Goal: Task Accomplishment & Management: Complete application form

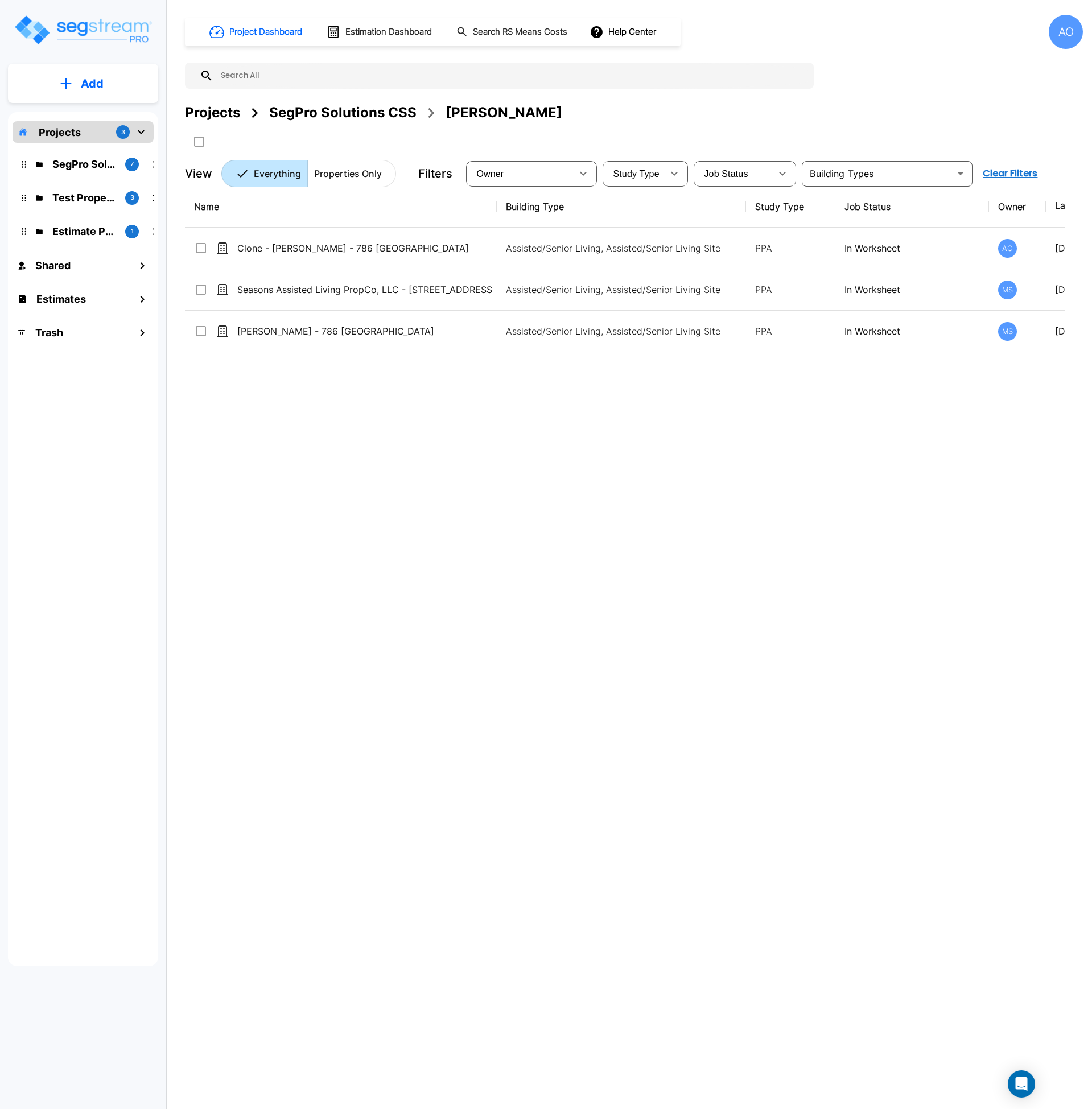
click at [86, 85] on p "Add" at bounding box center [92, 84] width 23 height 17
click at [102, 145] on p "Add Property" at bounding box center [90, 147] width 58 height 14
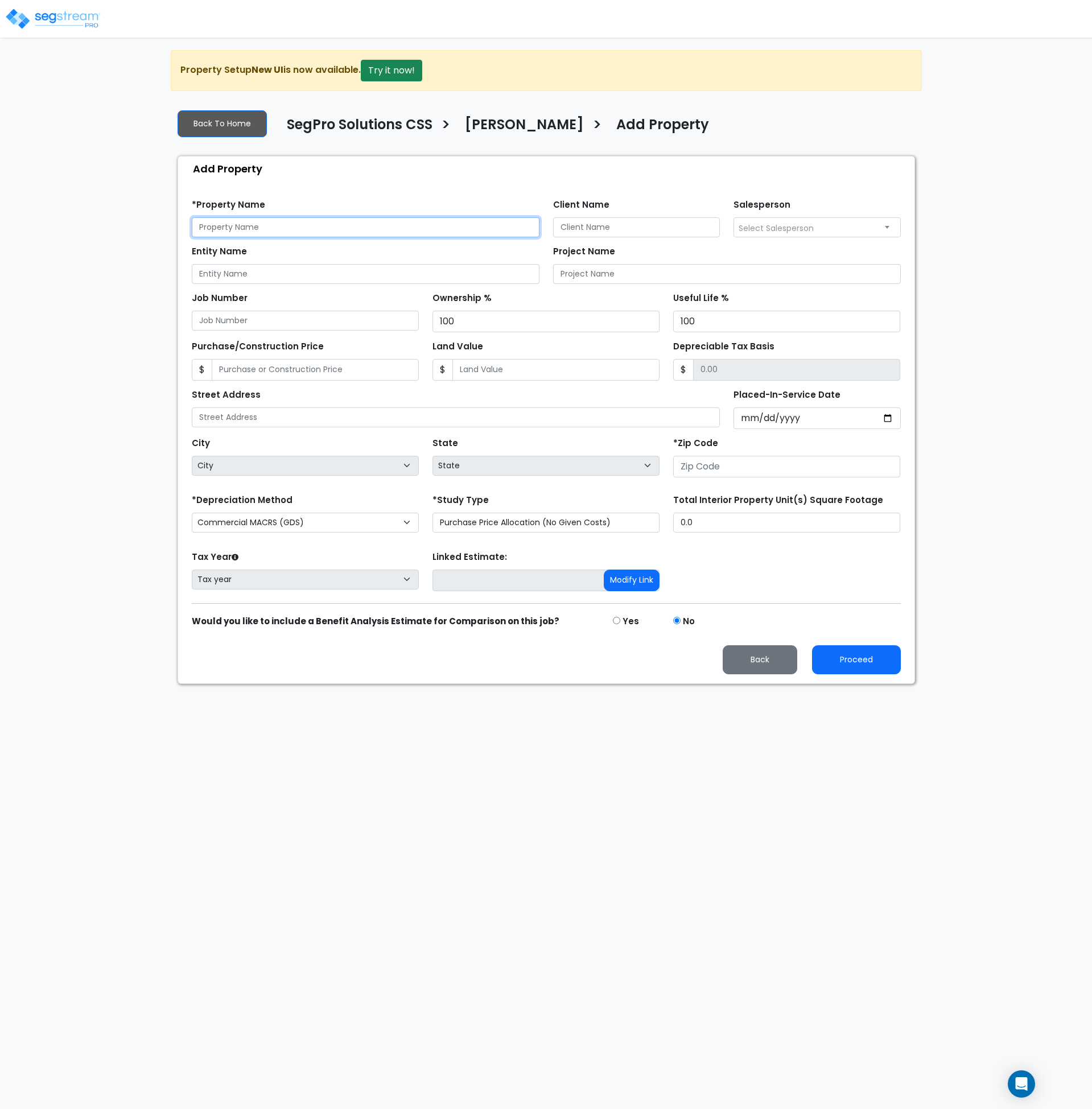
click at [243, 231] on input "text" at bounding box center [365, 227] width 348 height 20
click at [216, 226] on input "text" at bounding box center [365, 227] width 348 height 20
type input "Cash Flowing Investments - 4390 East 380 Road"
type input "Robert Lee"
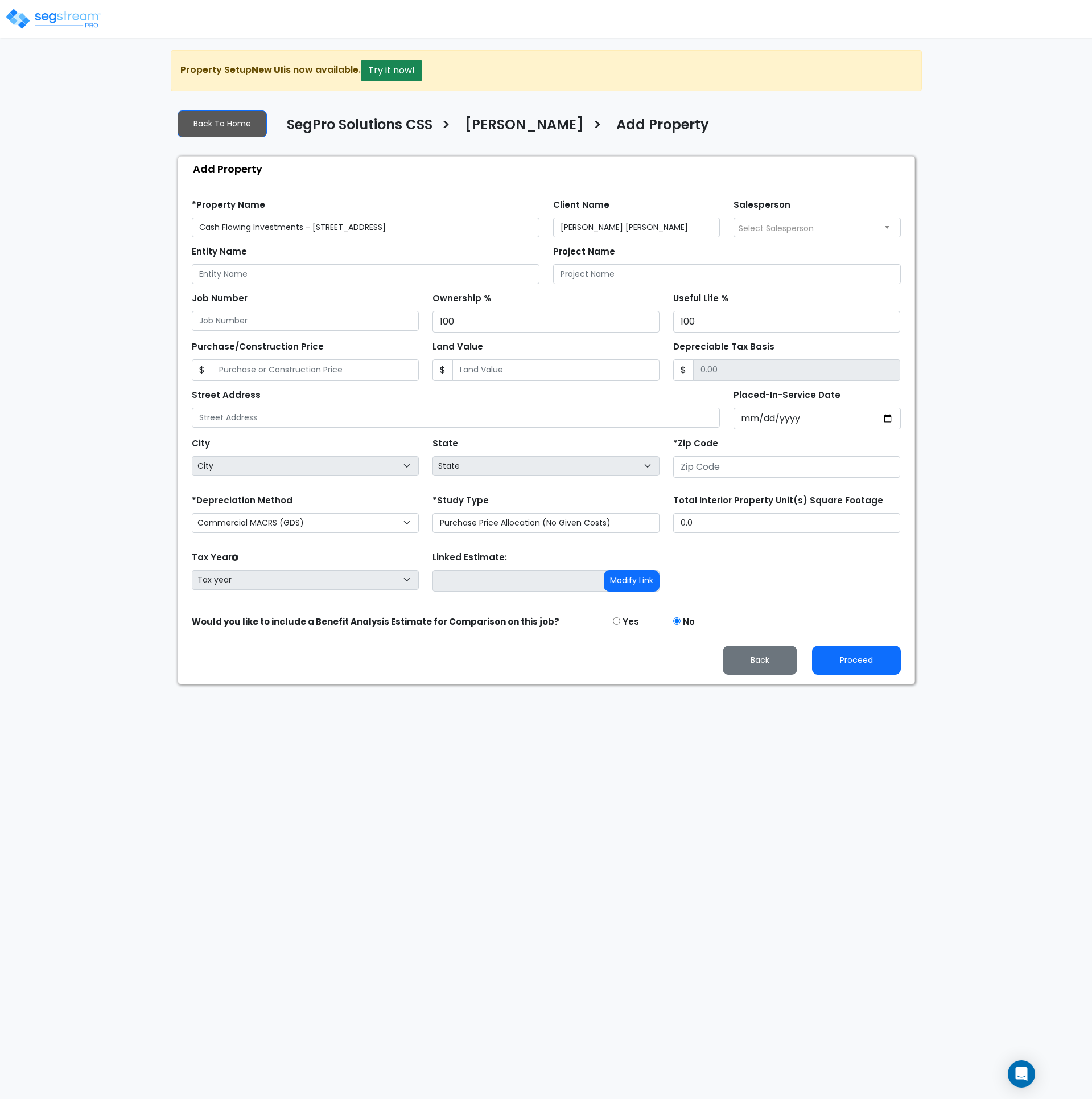
click at [758, 232] on span "Select Salesperson" at bounding box center [776, 228] width 75 height 11
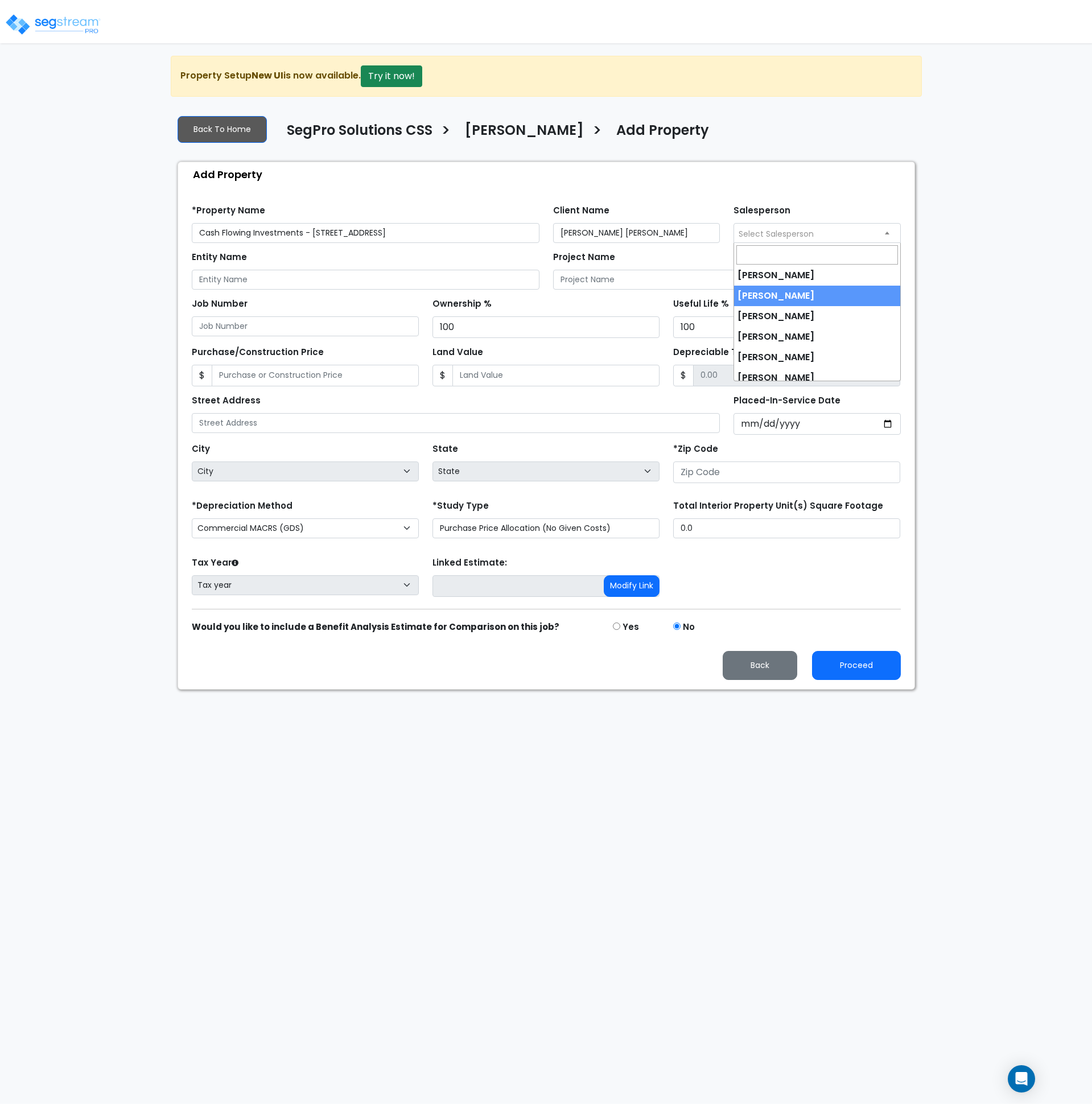
scroll to position [50, 0]
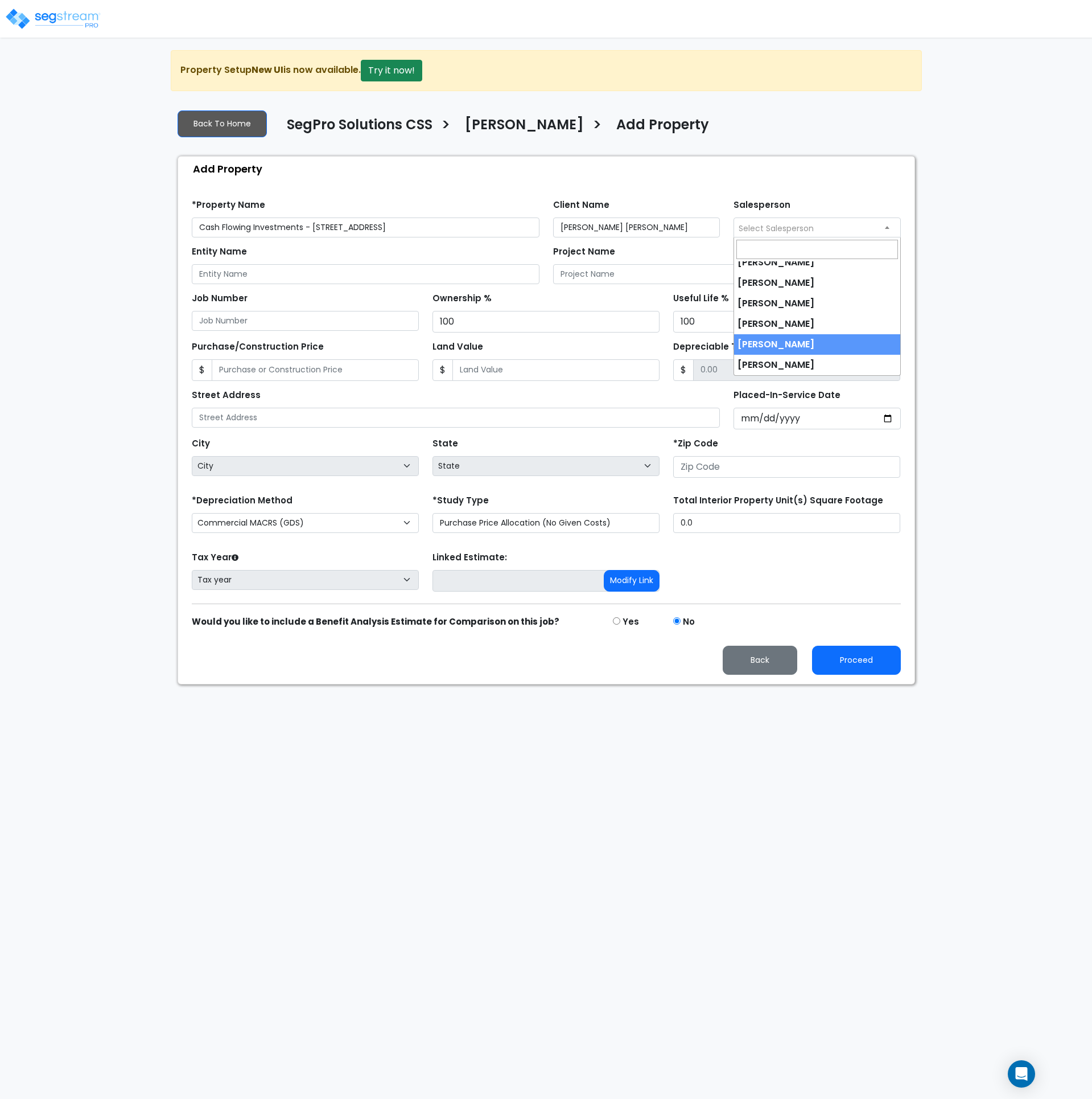
select select "251"
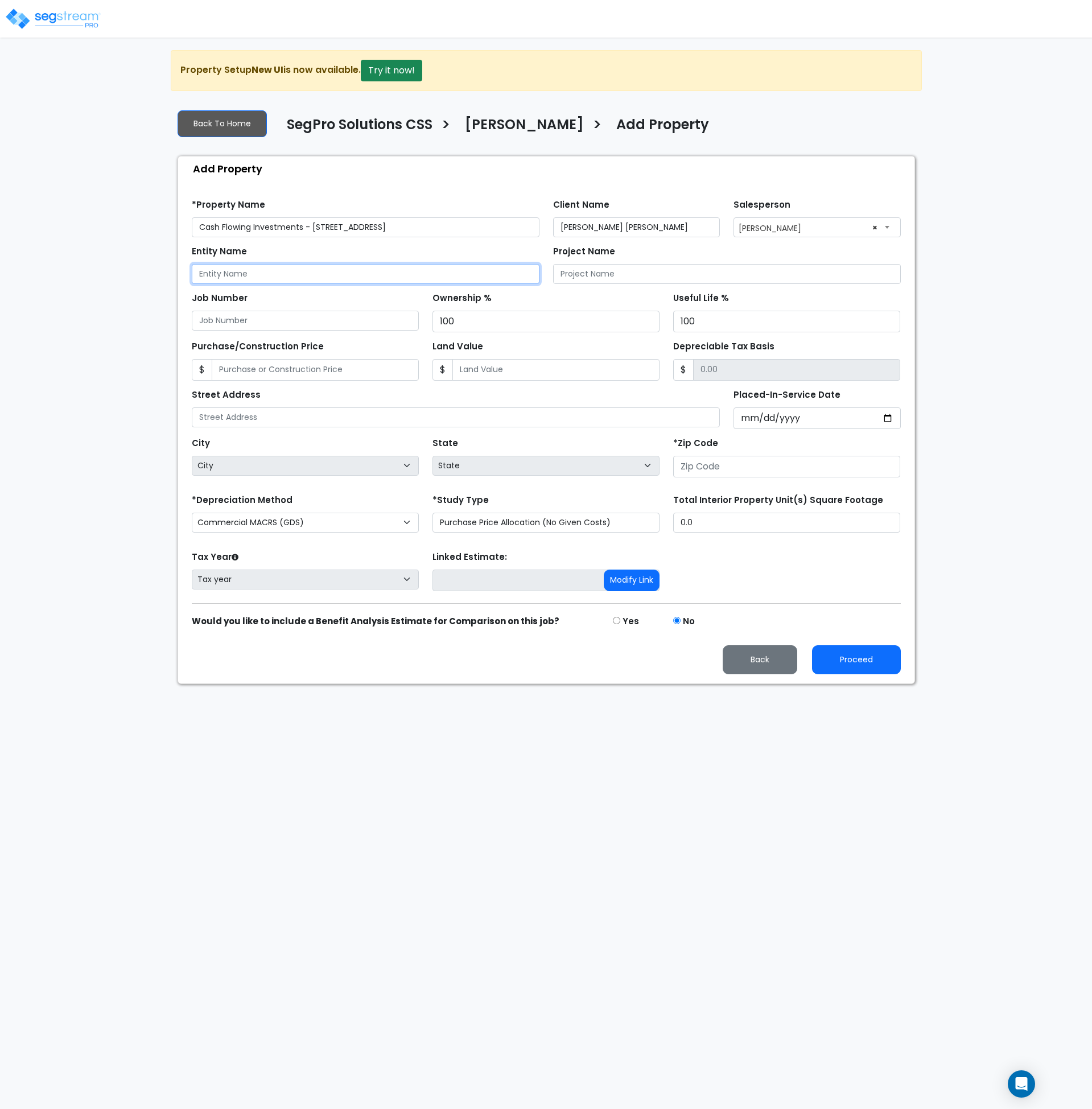
click at [270, 276] on input "Entity Name" at bounding box center [365, 274] width 348 height 20
drag, startPoint x: 303, startPoint y: 226, endPoint x: 189, endPoint y: 246, distance: 115.7
click at [184, 227] on div "Find these errors below in the Property Setup: *Property Name Cash Flowing Inve…" at bounding box center [546, 432] width 737 height 502
click at [262, 274] on input "Entity Name" at bounding box center [365, 274] width 348 height 20
paste input "Cash Flowing Investments"
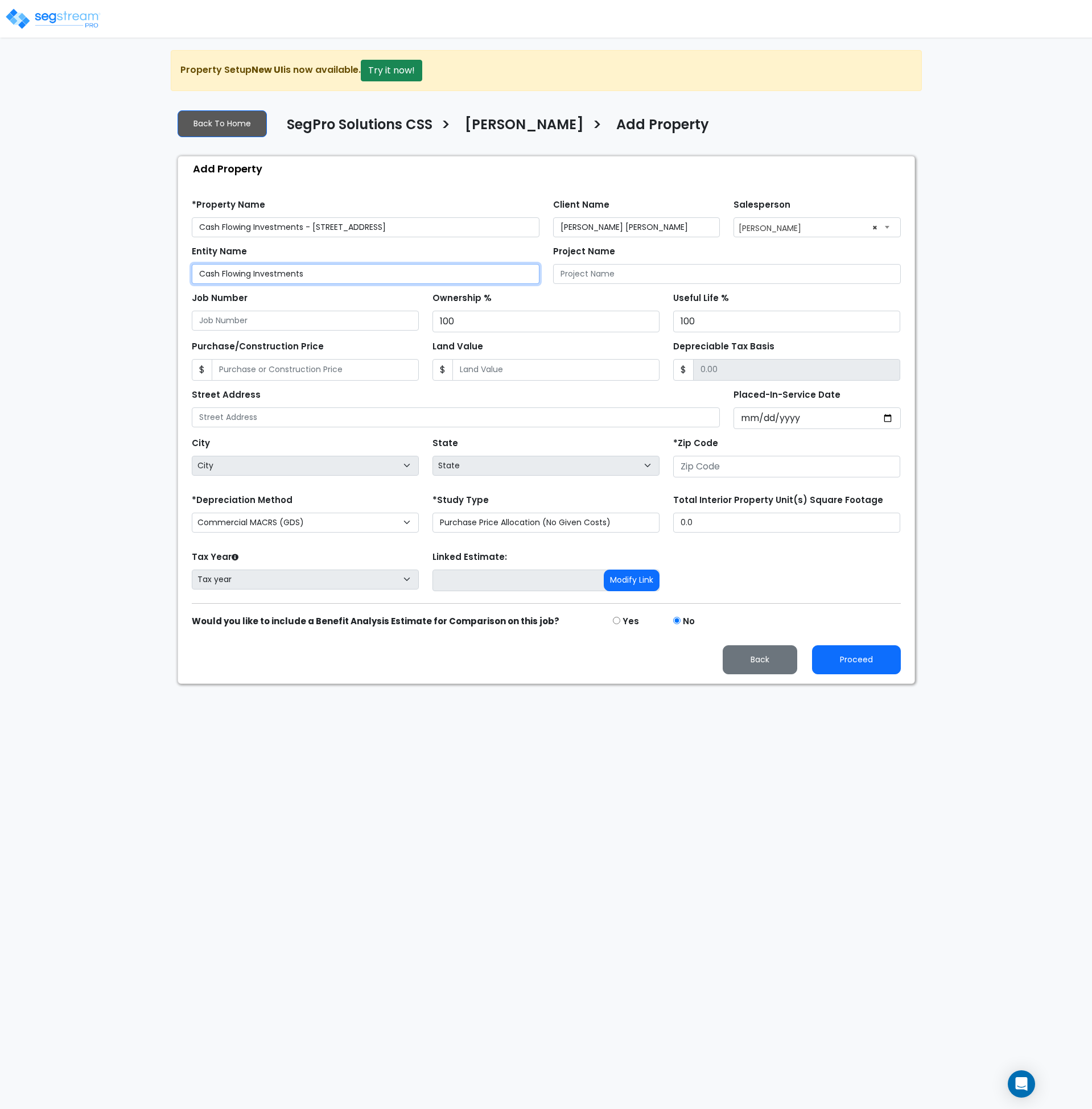
type input "Cash Flowing Investments"
click at [318, 369] on input "Purchase/Construction Price" at bounding box center [315, 370] width 207 height 22
drag, startPoint x: 410, startPoint y: 228, endPoint x: 312, endPoint y: 227, distance: 98.0
click at [312, 227] on input "Cash Flowing Investments - 4390 East 380 Road" at bounding box center [365, 227] width 348 height 20
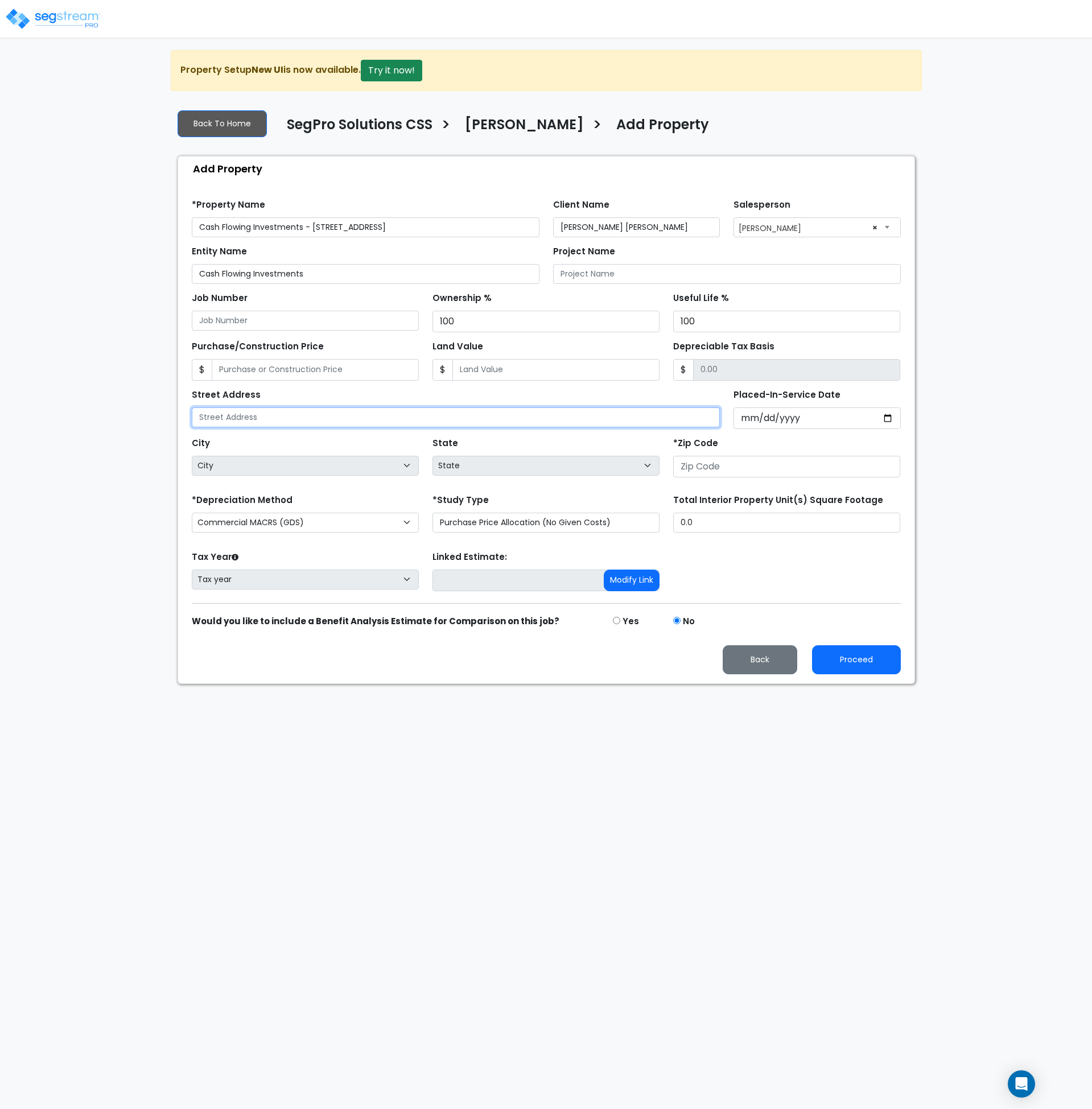
click at [219, 421] on input "text" at bounding box center [456, 417] width 529 height 20
paste input "4390 East 380 Road"
type input "4390 East 380 Road"
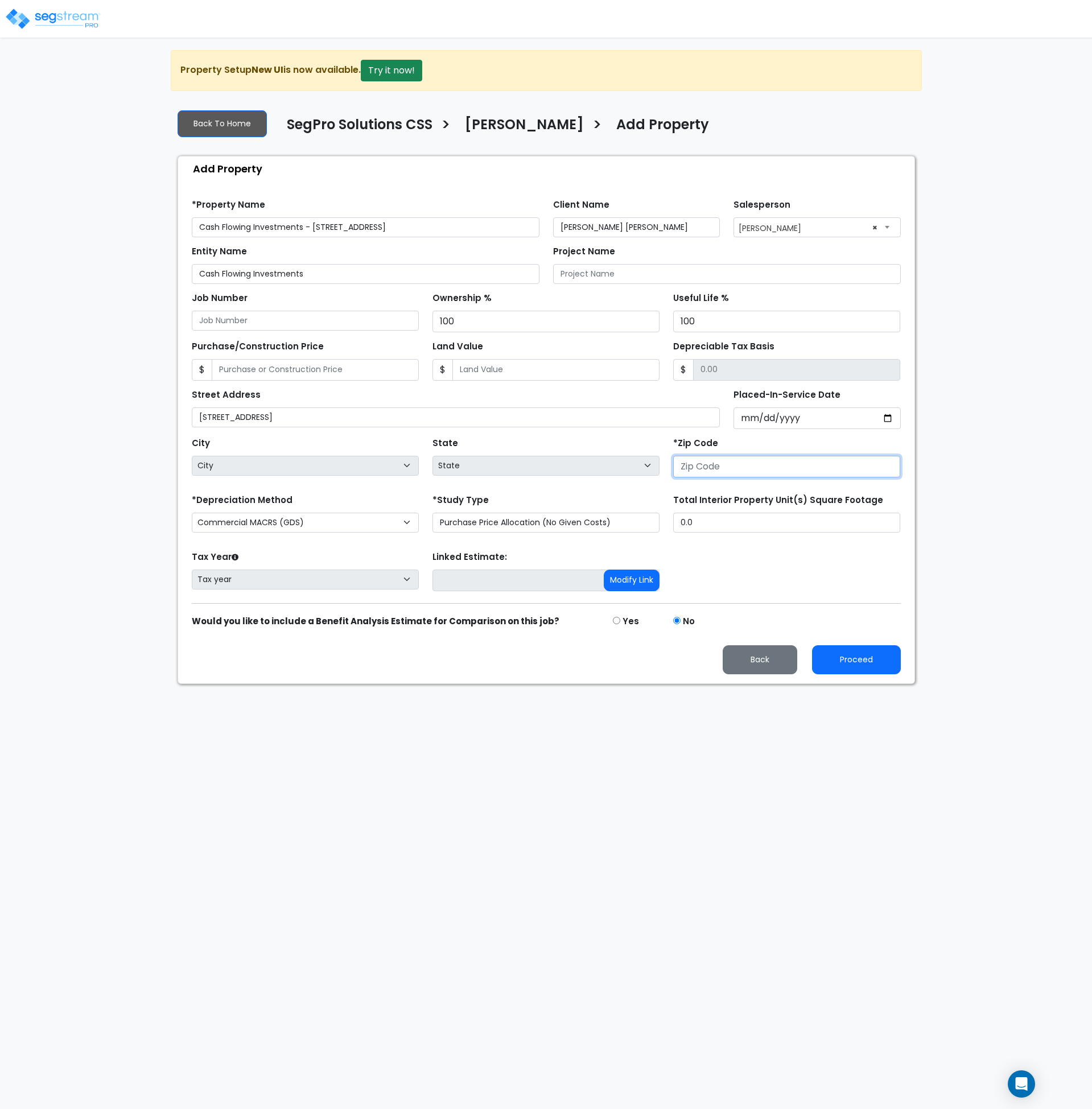
click at [692, 462] on input "number" at bounding box center [787, 466] width 227 height 22
type input "740"
select select "OK"
type input "74080"
click at [652, 486] on form "*Property Name Cash Flowing Investments - 4390 East 380 Road Client Name Robert…" at bounding box center [546, 433] width 709 height 484
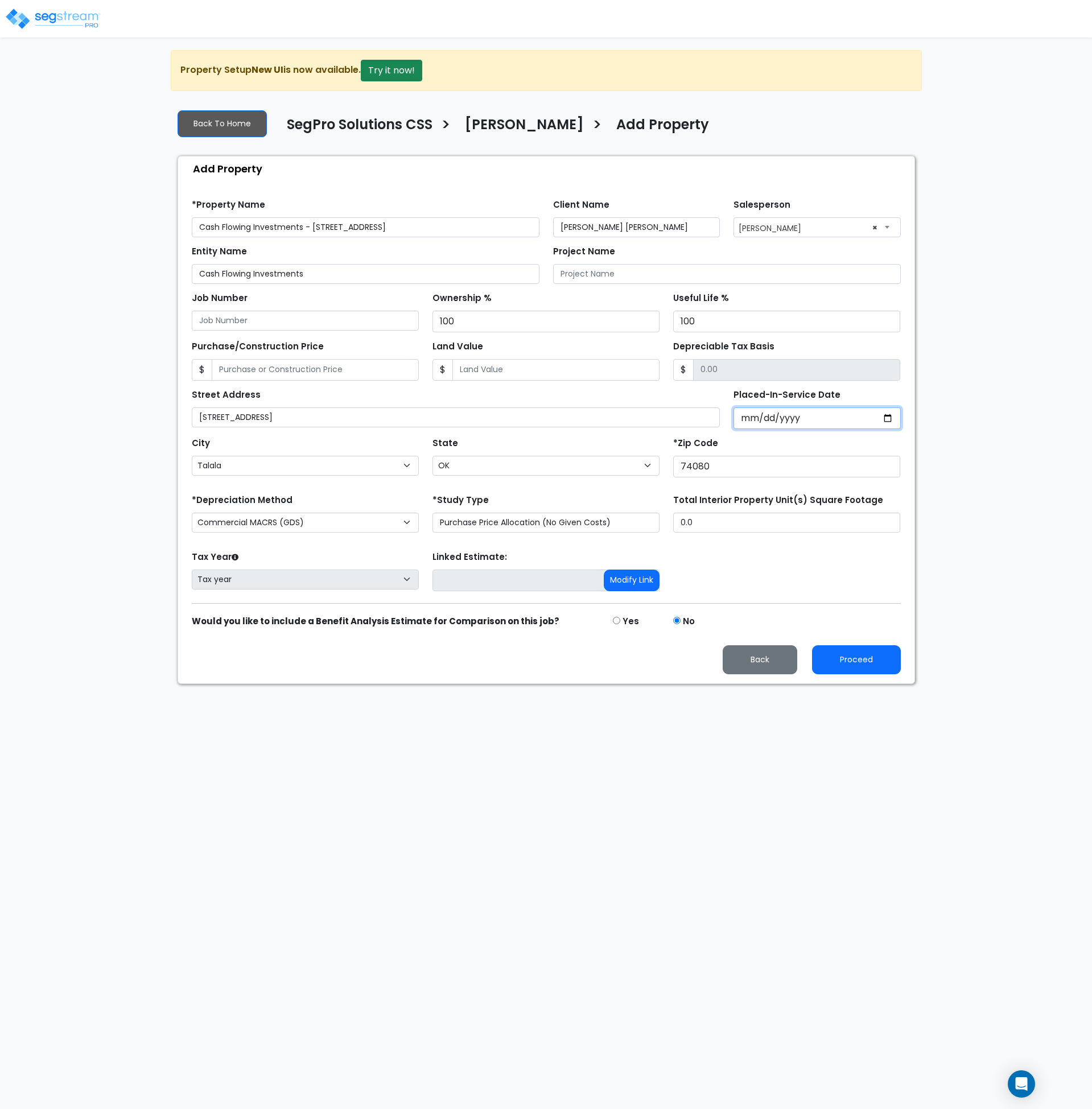
click at [746, 418] on input "Placed-In-Service Date" at bounding box center [818, 418] width 167 height 22
click at [748, 417] on input "Placed-In-Service Date" at bounding box center [818, 418] width 167 height 22
type input "0020-08-15"
select select "20"
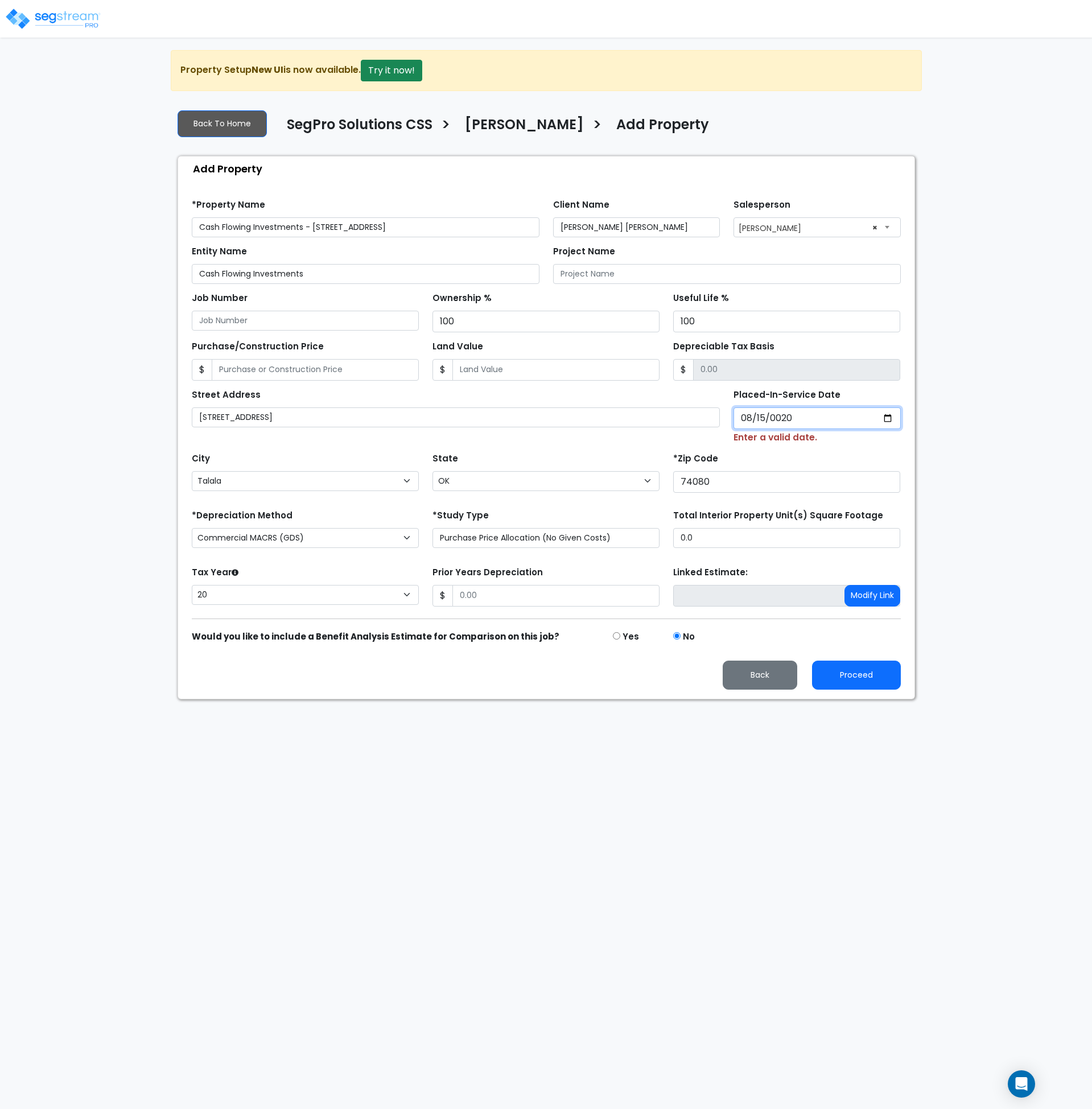
type input "0202-08-15"
select select "202"
type input "2025-08-15"
select select "2025"
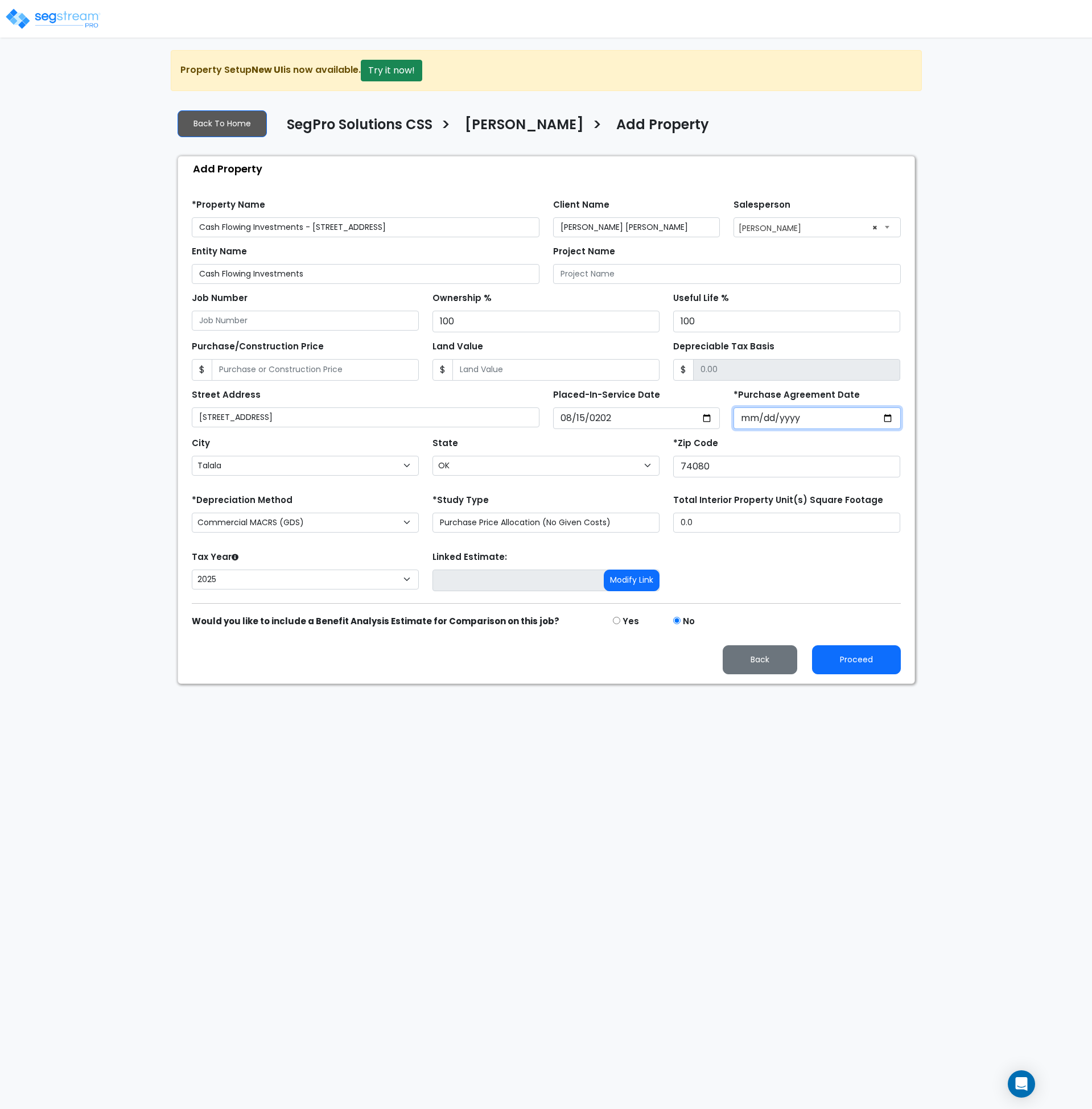
click at [748, 418] on input "*Purchase Agreement Date" at bounding box center [818, 418] width 167 height 22
type input "2025-05-01"
click at [482, 526] on select "Purchase Price Allocation (No Given Costs) New Construction / Reno / TI's (Give…" at bounding box center [546, 523] width 227 height 20
click at [680, 543] on form "*Property Name Cash Flowing Investments - 4390 East 380 Road Client Name Robert…" at bounding box center [546, 433] width 709 height 484
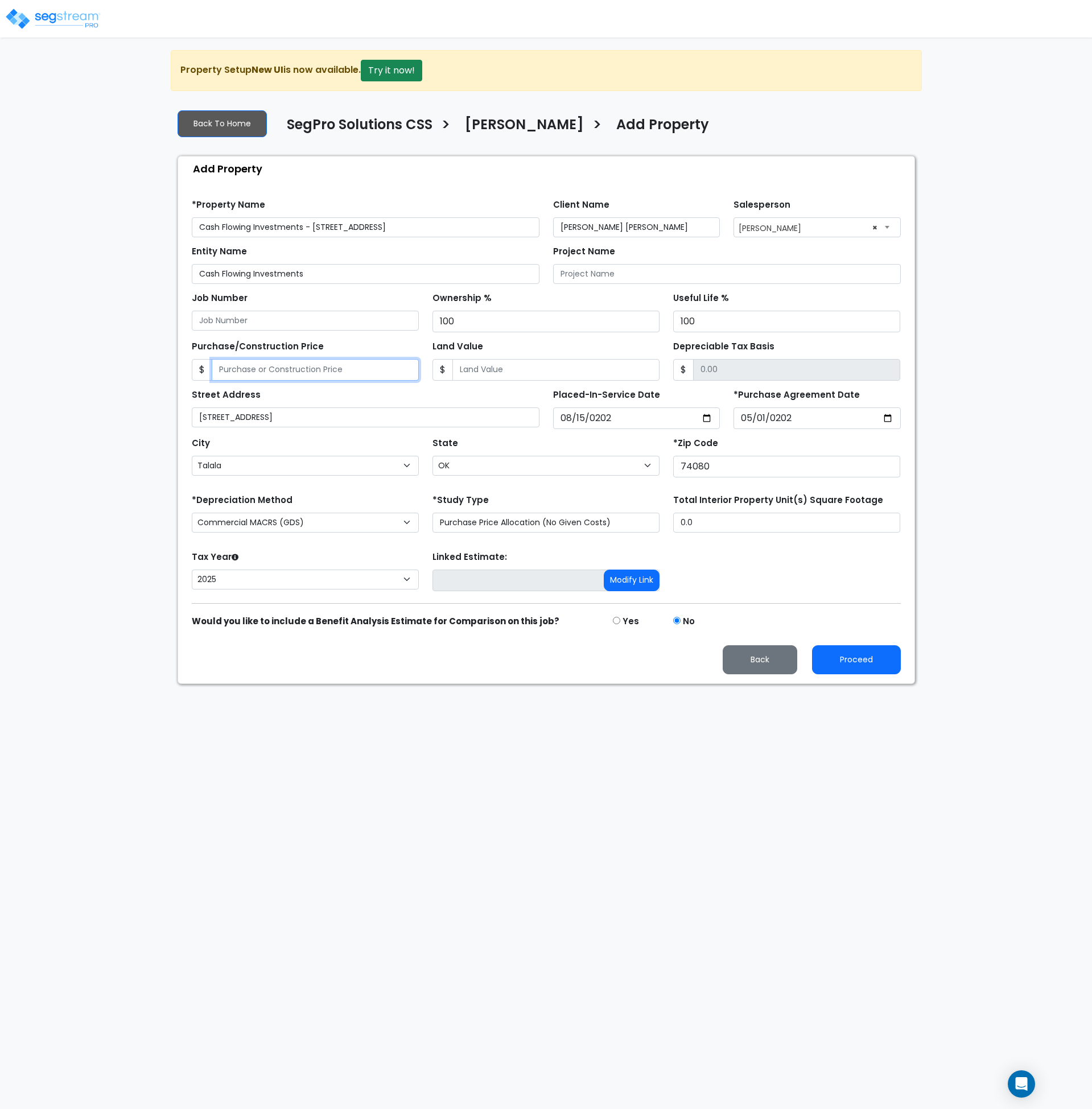
click at [278, 373] on input "Purchase/Construction Price" at bounding box center [315, 370] width 207 height 22
type input "1,600,000"
type input "3"
type input "1599997.00"
type input "32"
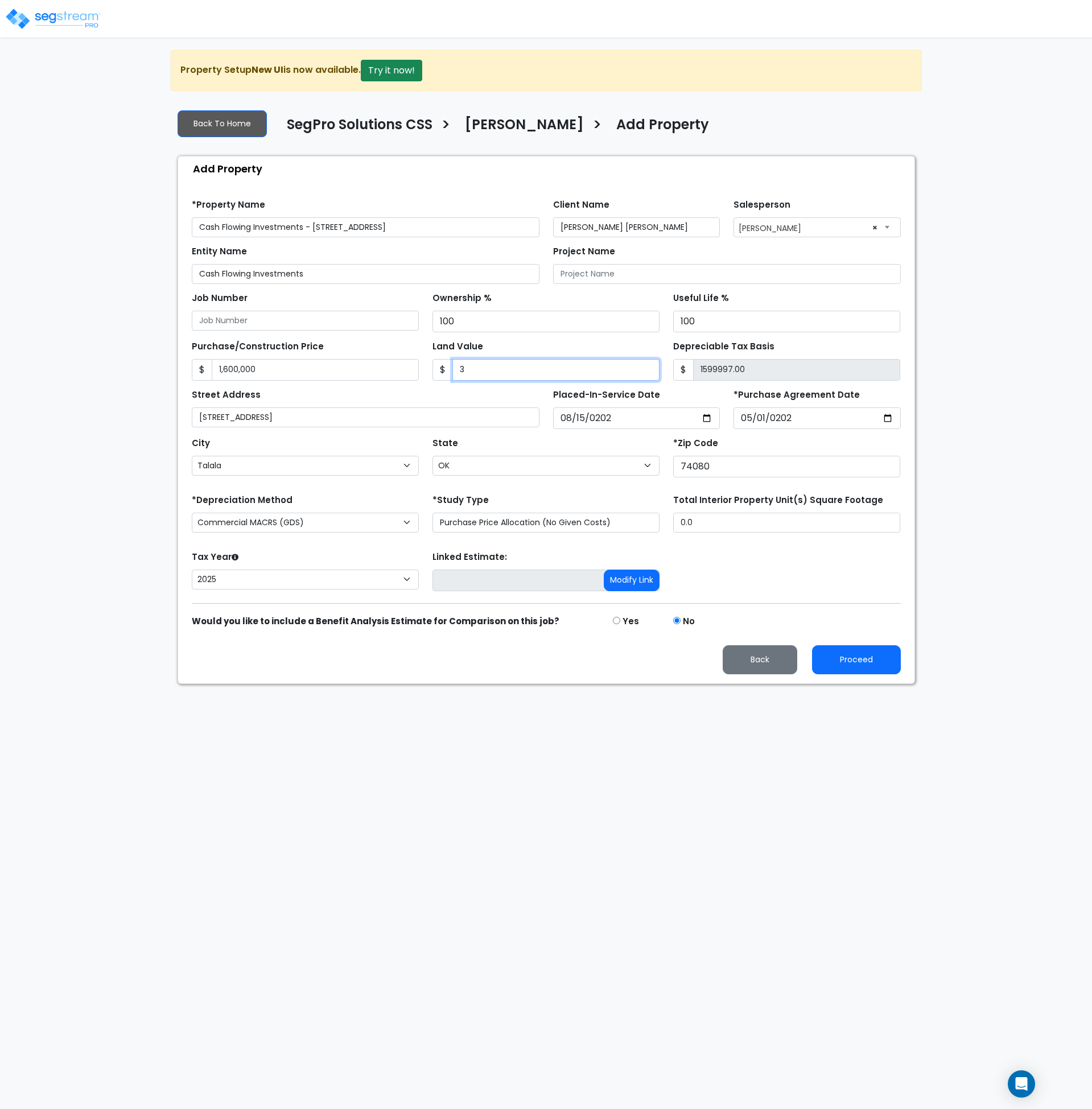
type input "1599968.00"
type input "320"
type input "1599680.00"
type input "3200"
type input "1596800.00"
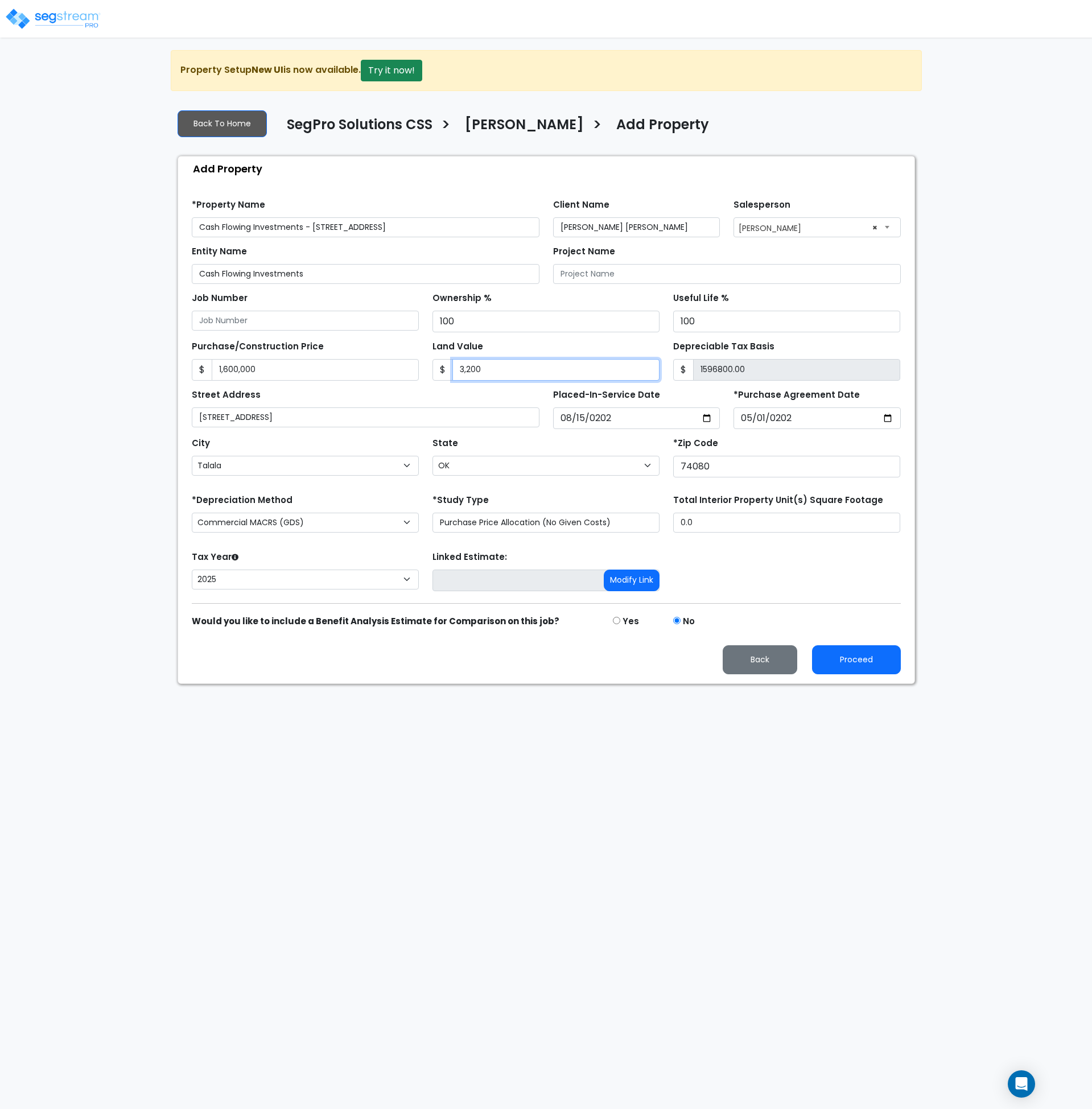
type input "3,2000"
type input "1568000.00"
type input "32,0000"
type input "1280000.00"
type input "320,000"
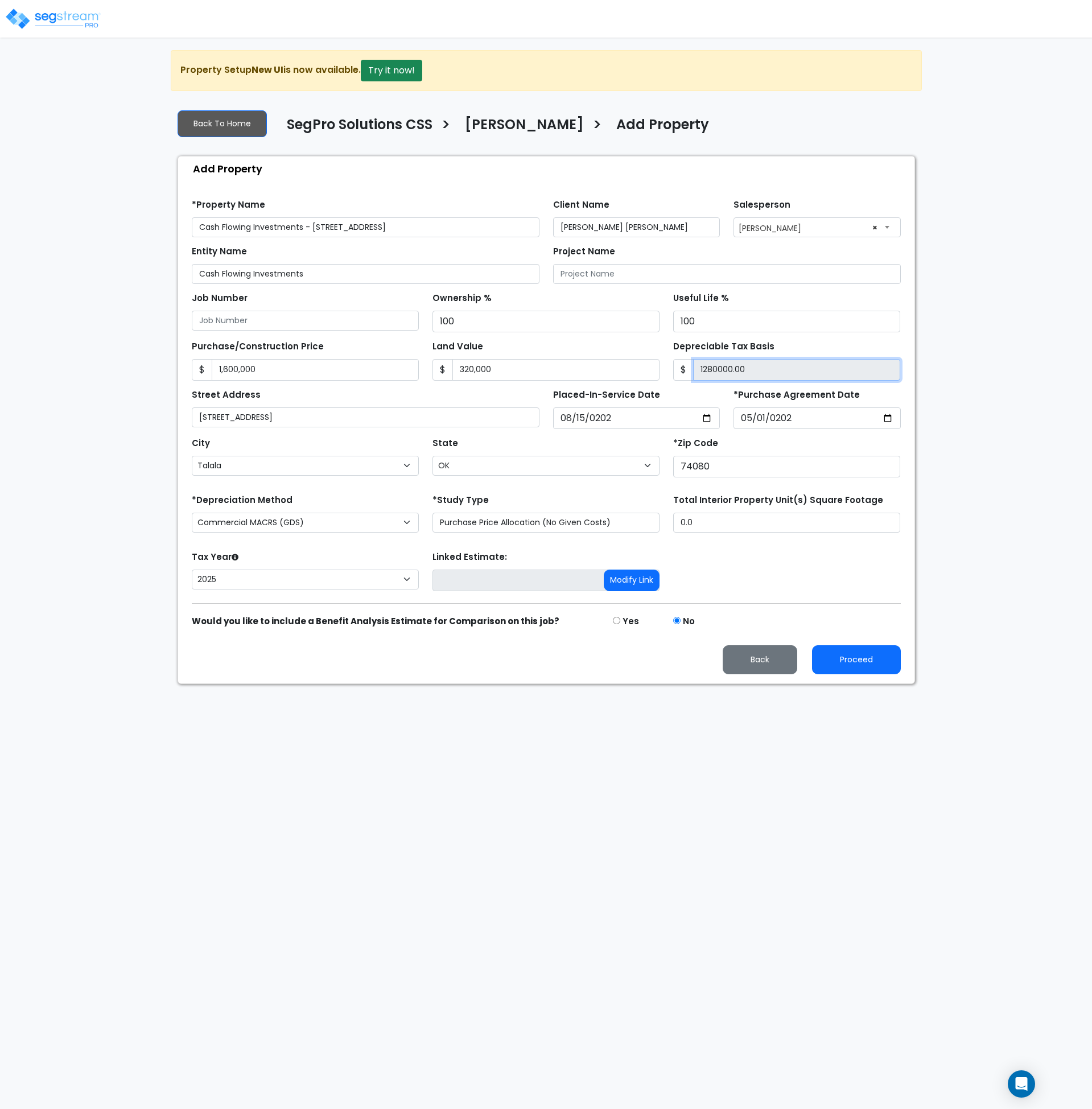
type input "1,280,000.00"
click at [696, 564] on div "Tax Year Please Enter The Placed In Service Date First. 2026 2025 Prior Years D…" at bounding box center [547, 571] width 723 height 45
click at [424, 661] on div "Proceed Back" at bounding box center [547, 660] width 723 height 29
click at [846, 657] on button "Proceed" at bounding box center [857, 660] width 89 height 29
type input "1600000"
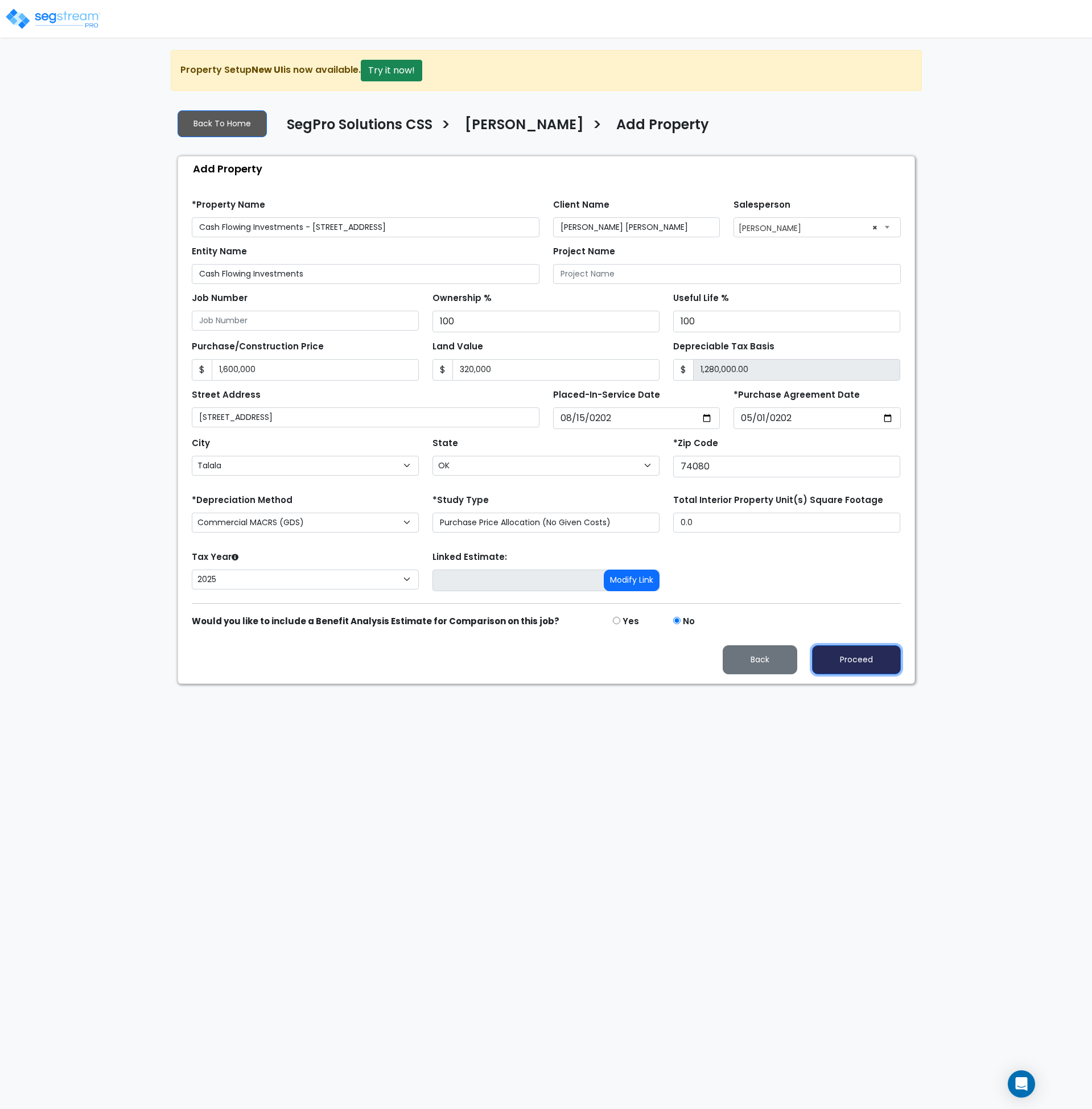
type input "320000"
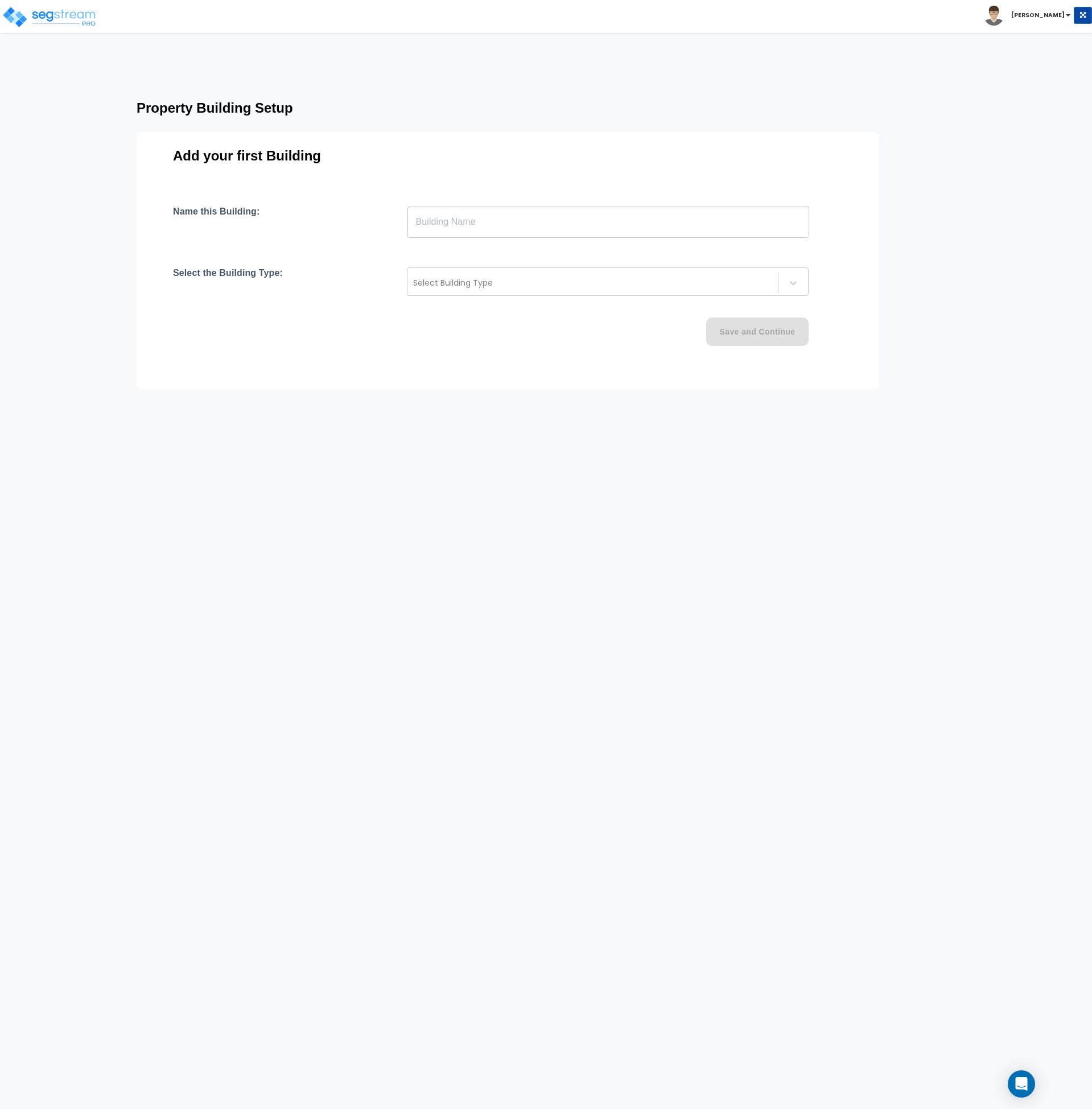
click at [404, 454] on html "Toggle navigation Andrew x" at bounding box center [546, 235] width 1092 height 470
click at [457, 221] on input "text" at bounding box center [608, 222] width 402 height 32
drag, startPoint x: 457, startPoint y: 222, endPoint x: 472, endPoint y: 253, distance: 34.4
click at [457, 222] on input "Fair View Mobile Home Park" at bounding box center [608, 222] width 402 height 32
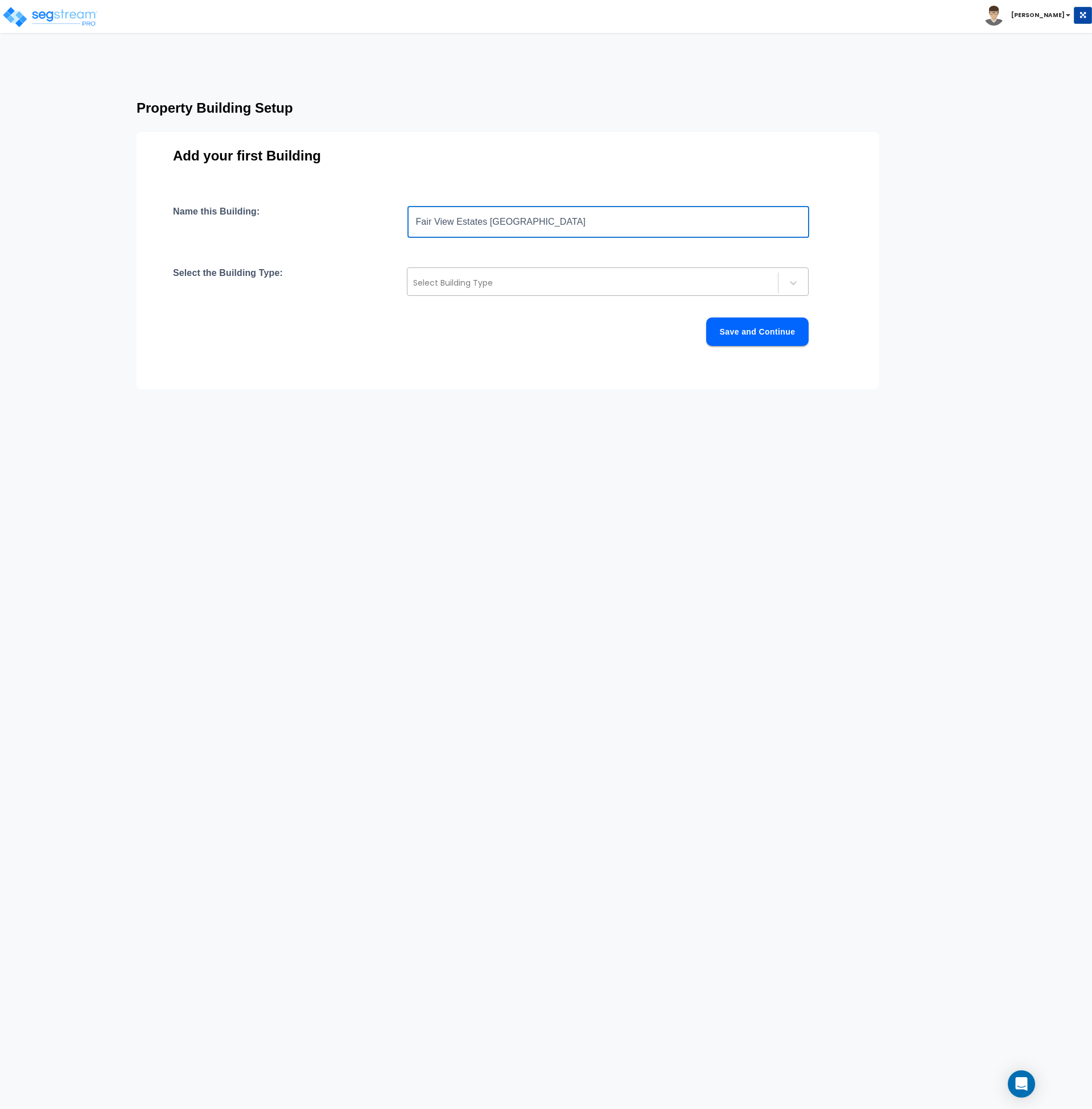
type input "Fair View Estates Mobile Home Park"
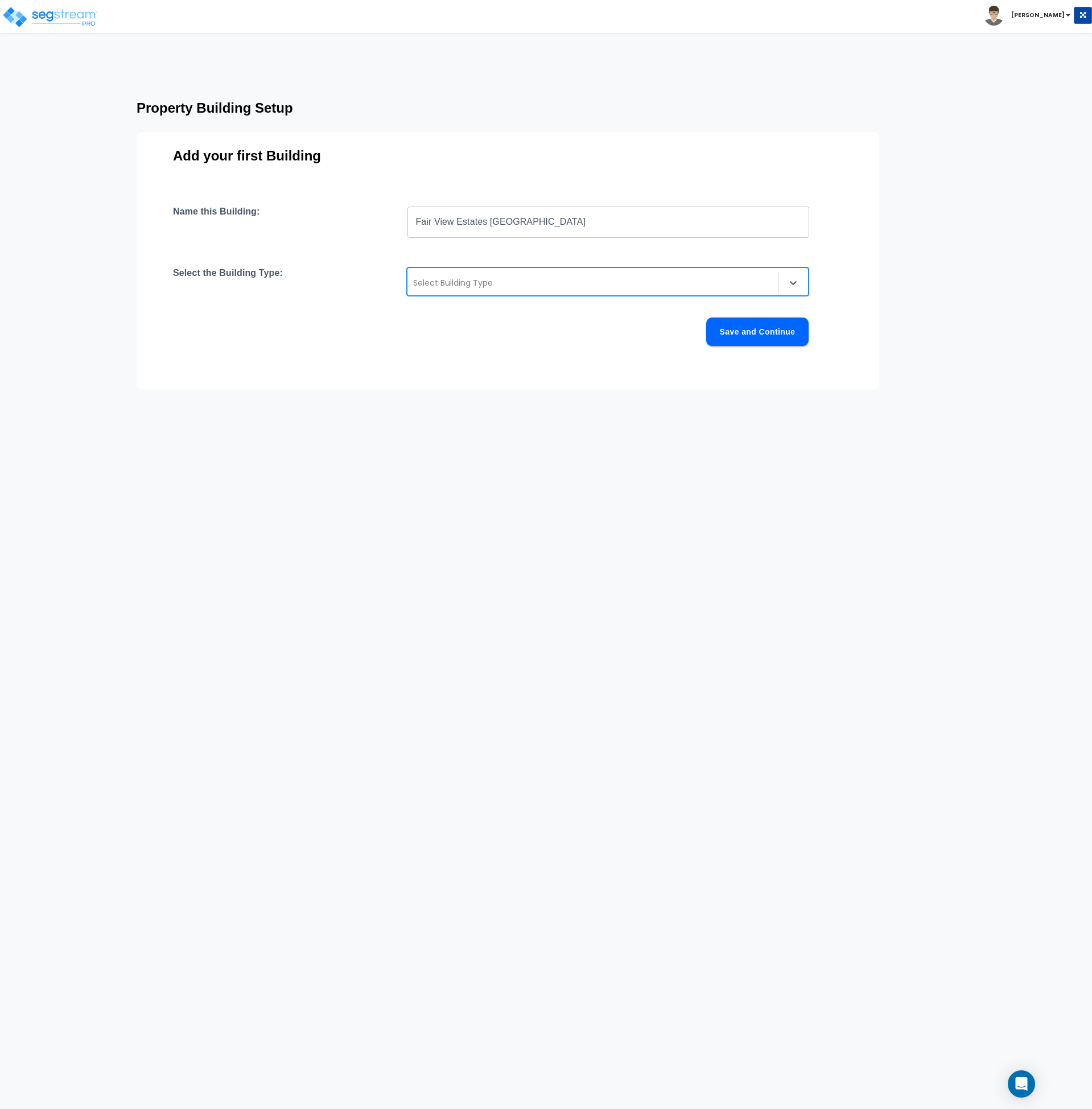
click at [485, 285] on div at bounding box center [593, 283] width 359 height 14
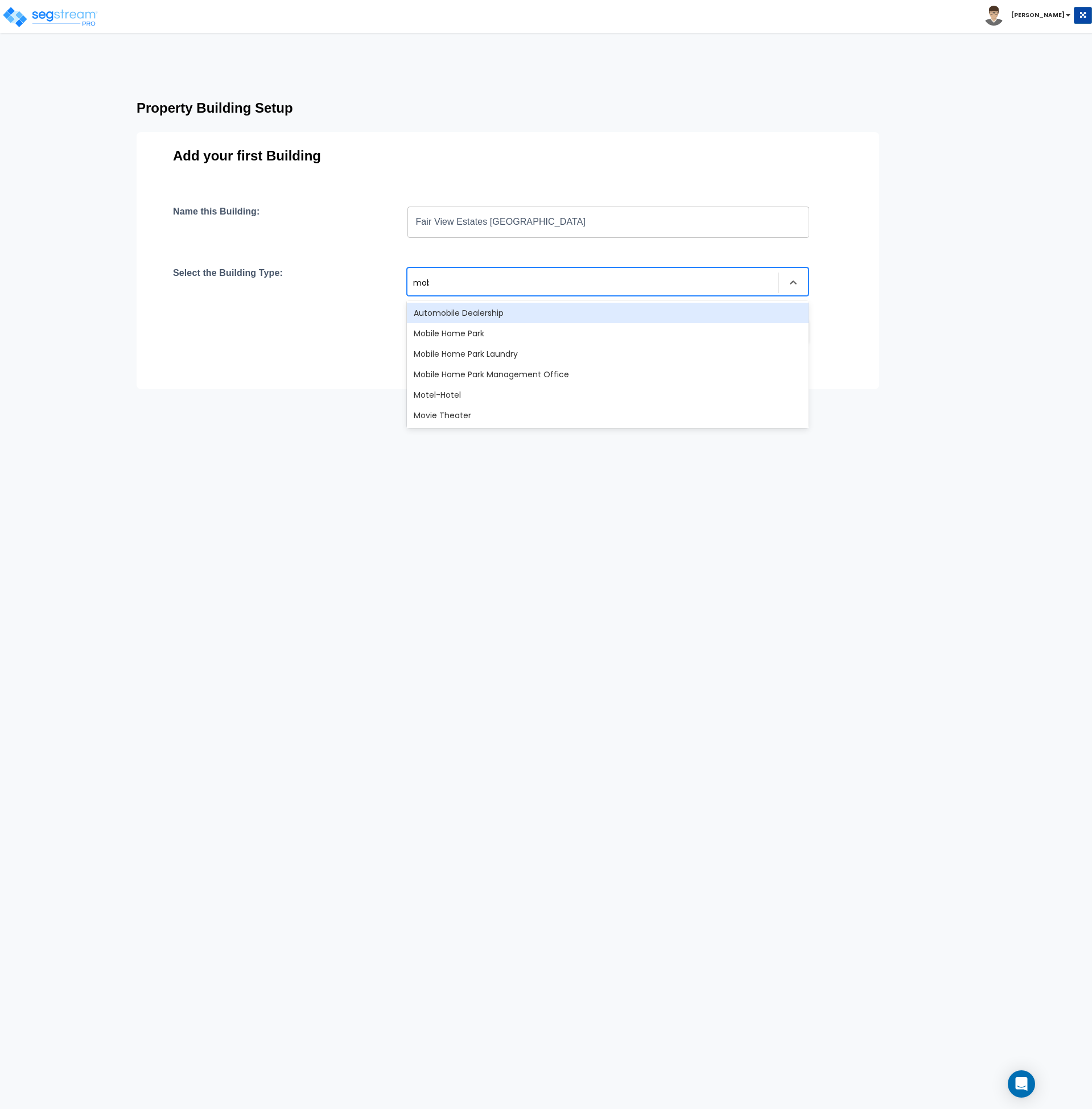
type input "mobi"
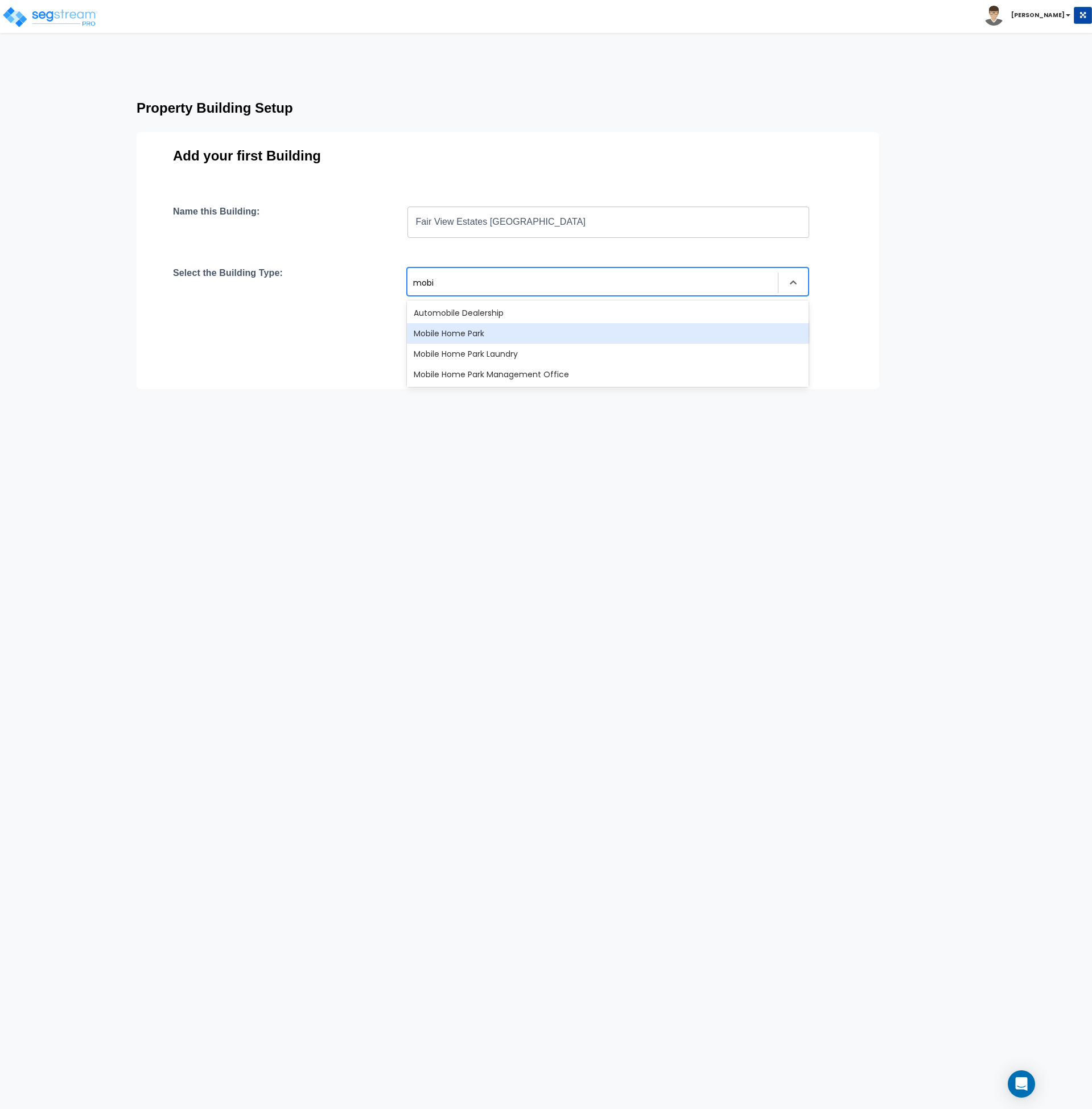
click at [470, 328] on div "Mobile Home Park" at bounding box center [607, 333] width 402 height 20
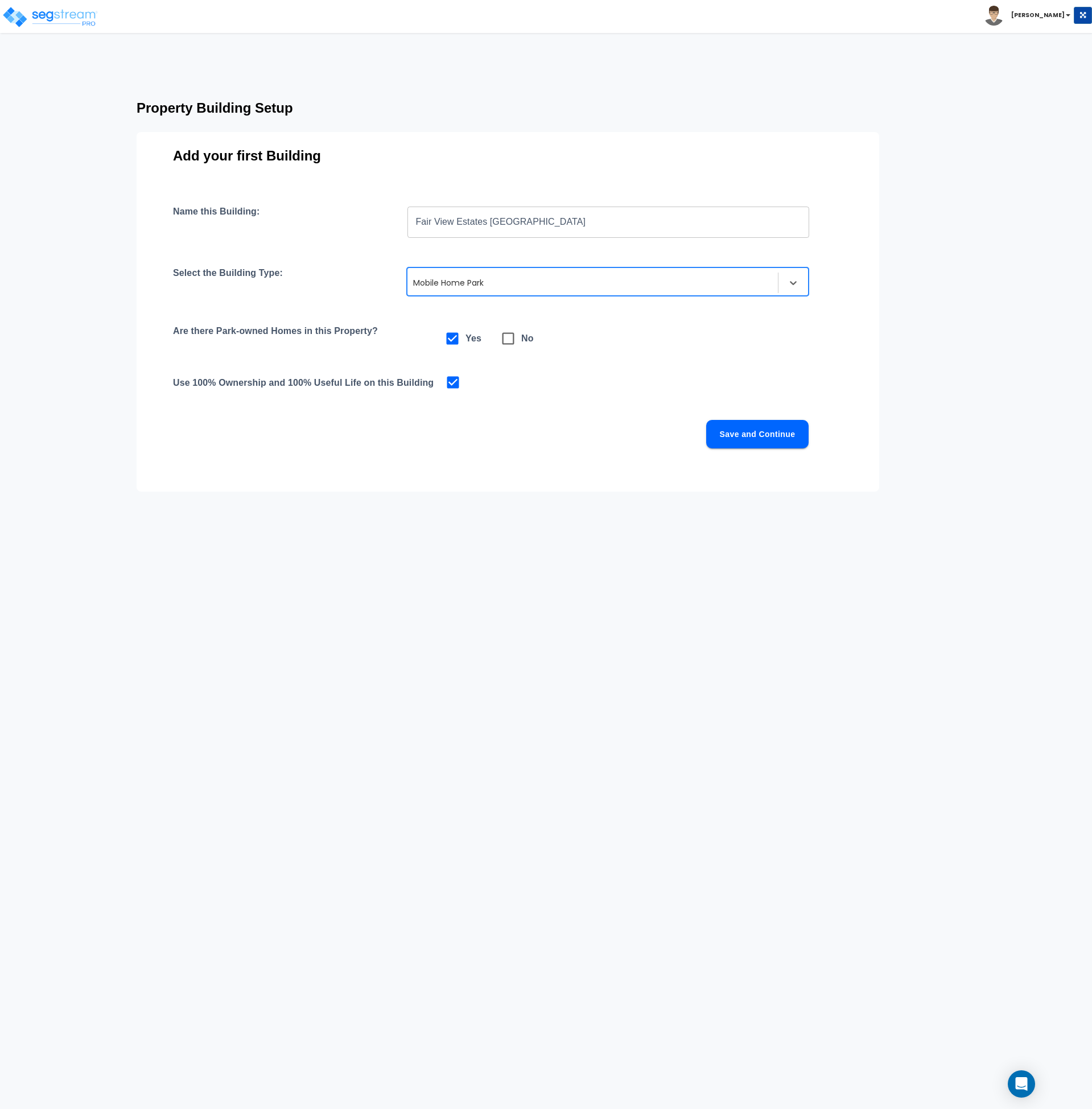
click at [510, 339] on icon at bounding box center [508, 338] width 16 height 16
checkbox input "false"
checkbox input "true"
click at [495, 418] on div "Name this Building: Fair View Estates Mobile Home Park ​ Select the Building Ty…" at bounding box center [508, 340] width 670 height 270
click at [767, 435] on button "Save and Continue" at bounding box center [757, 434] width 102 height 28
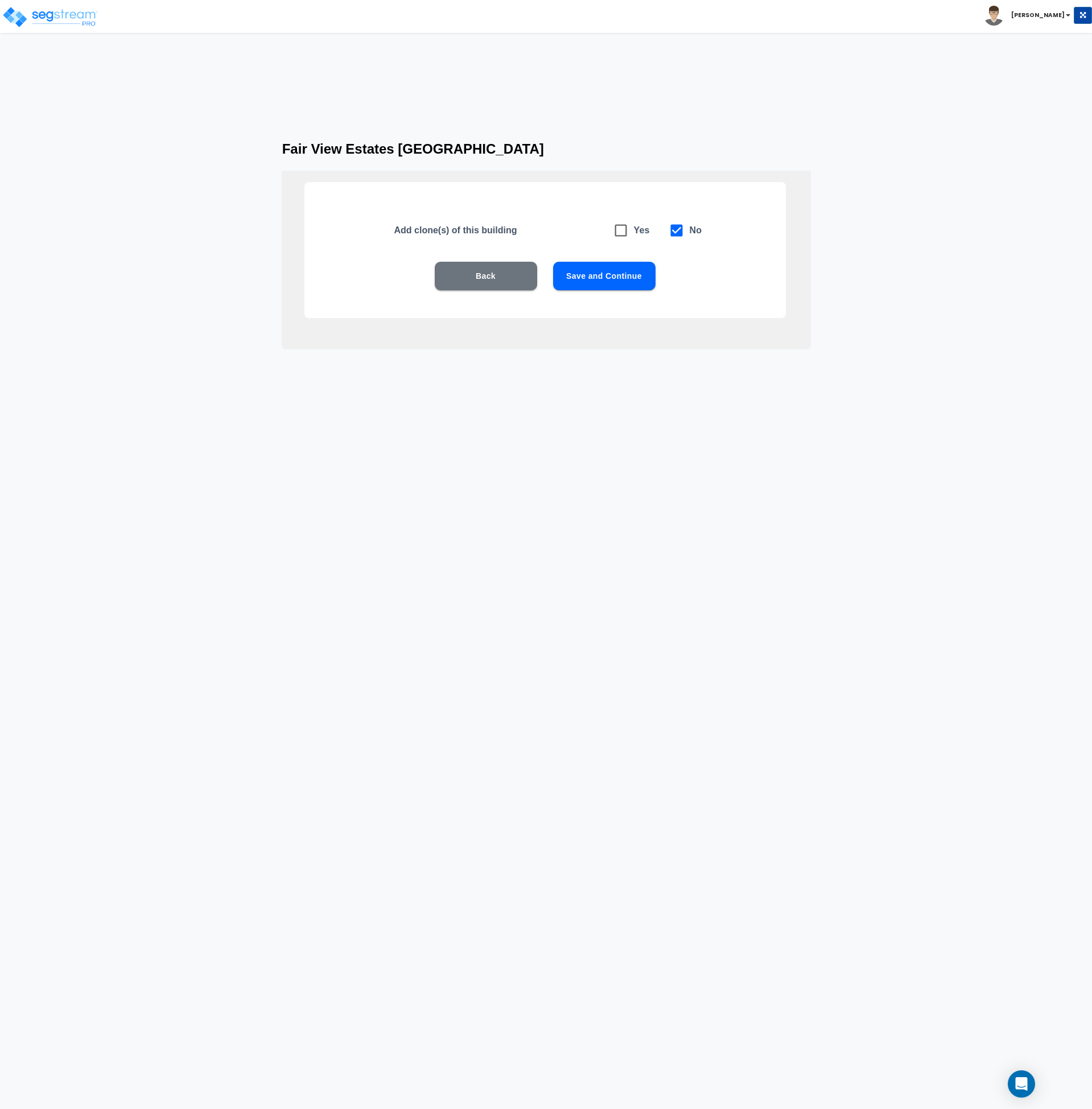
click at [609, 281] on button "Save and Continue" at bounding box center [604, 276] width 102 height 28
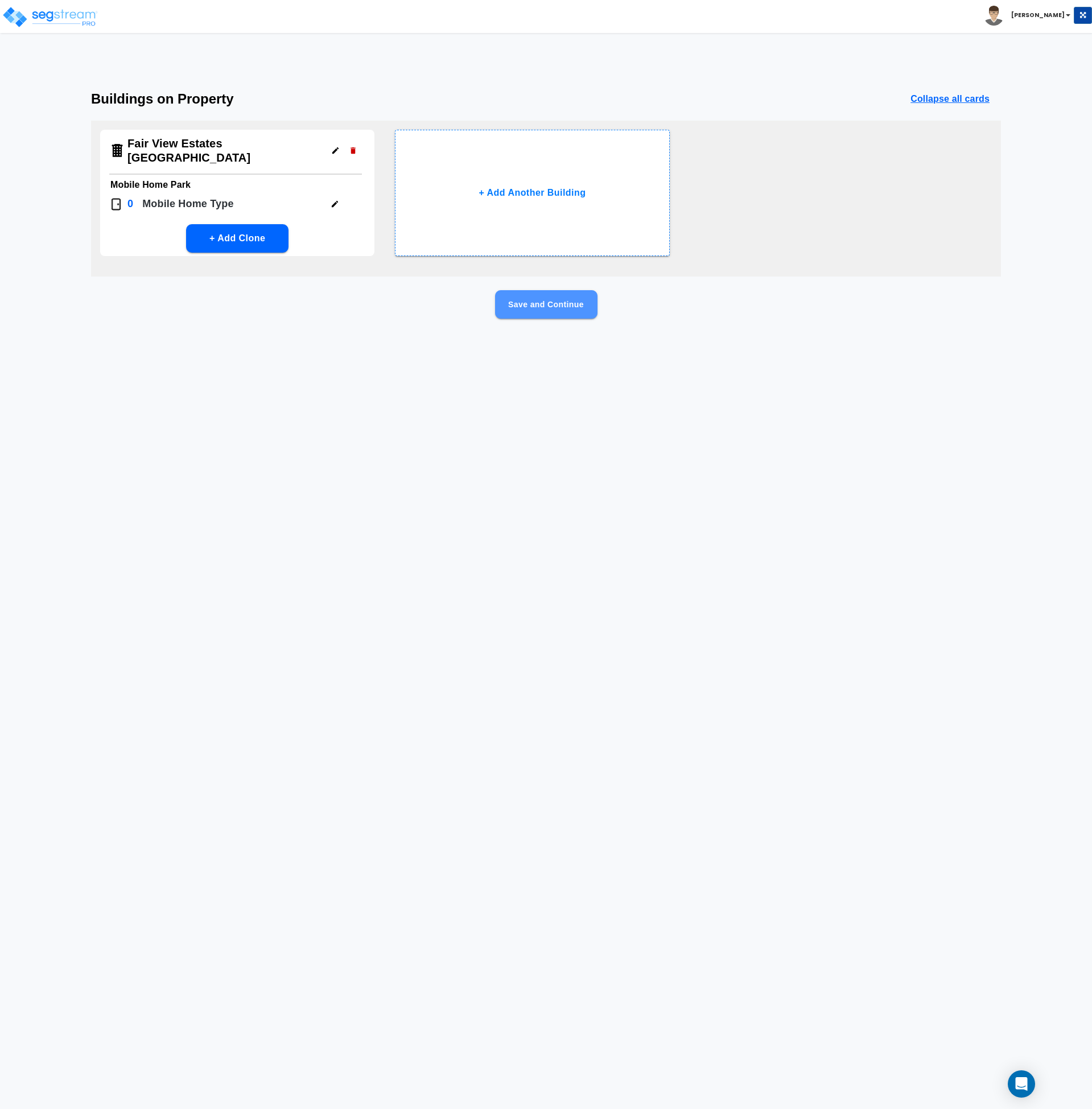
click at [556, 303] on button "Save and Continue" at bounding box center [546, 304] width 102 height 28
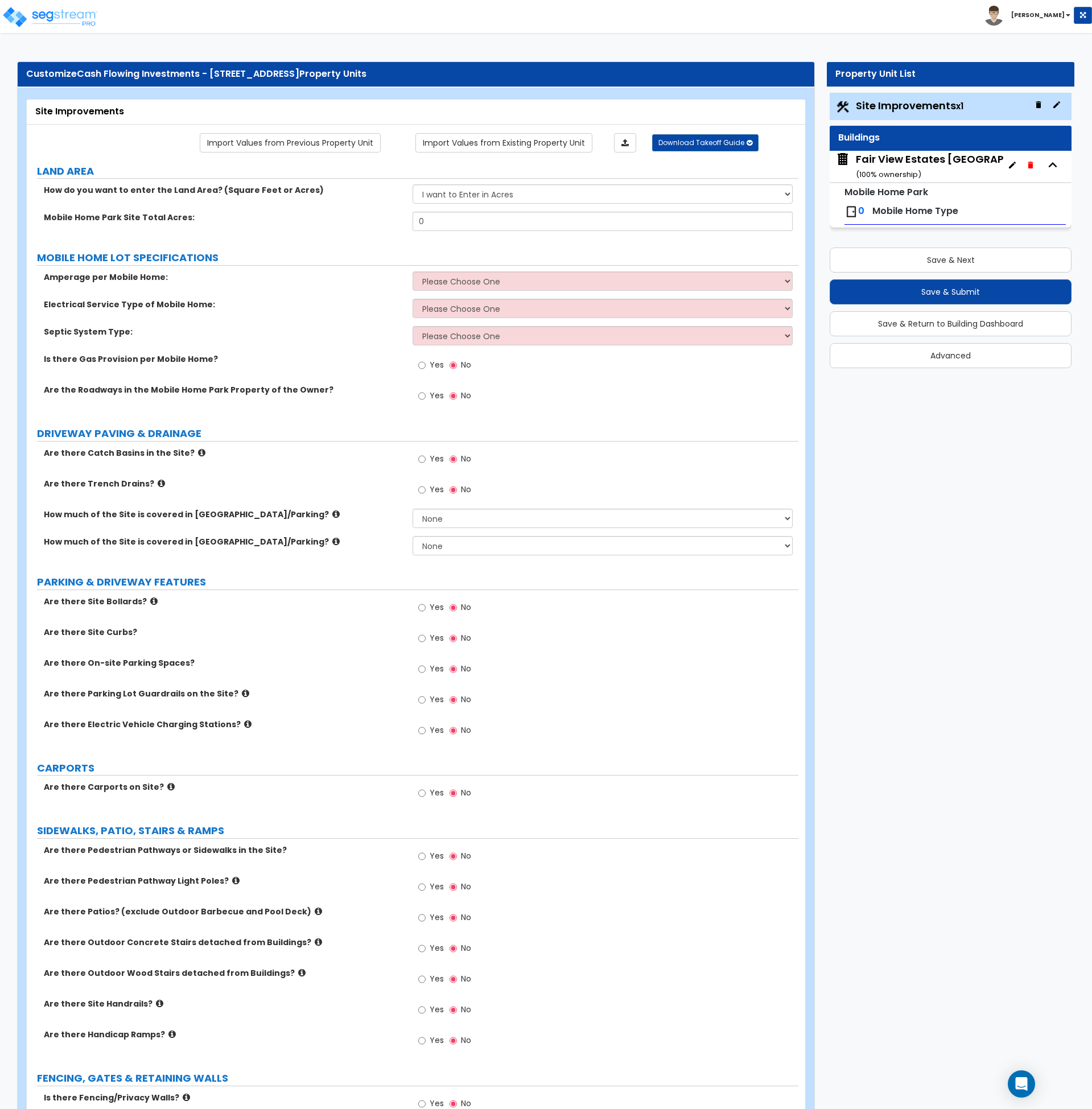
click at [883, 105] on span "Site Improvements x1" at bounding box center [909, 105] width 107 height 15
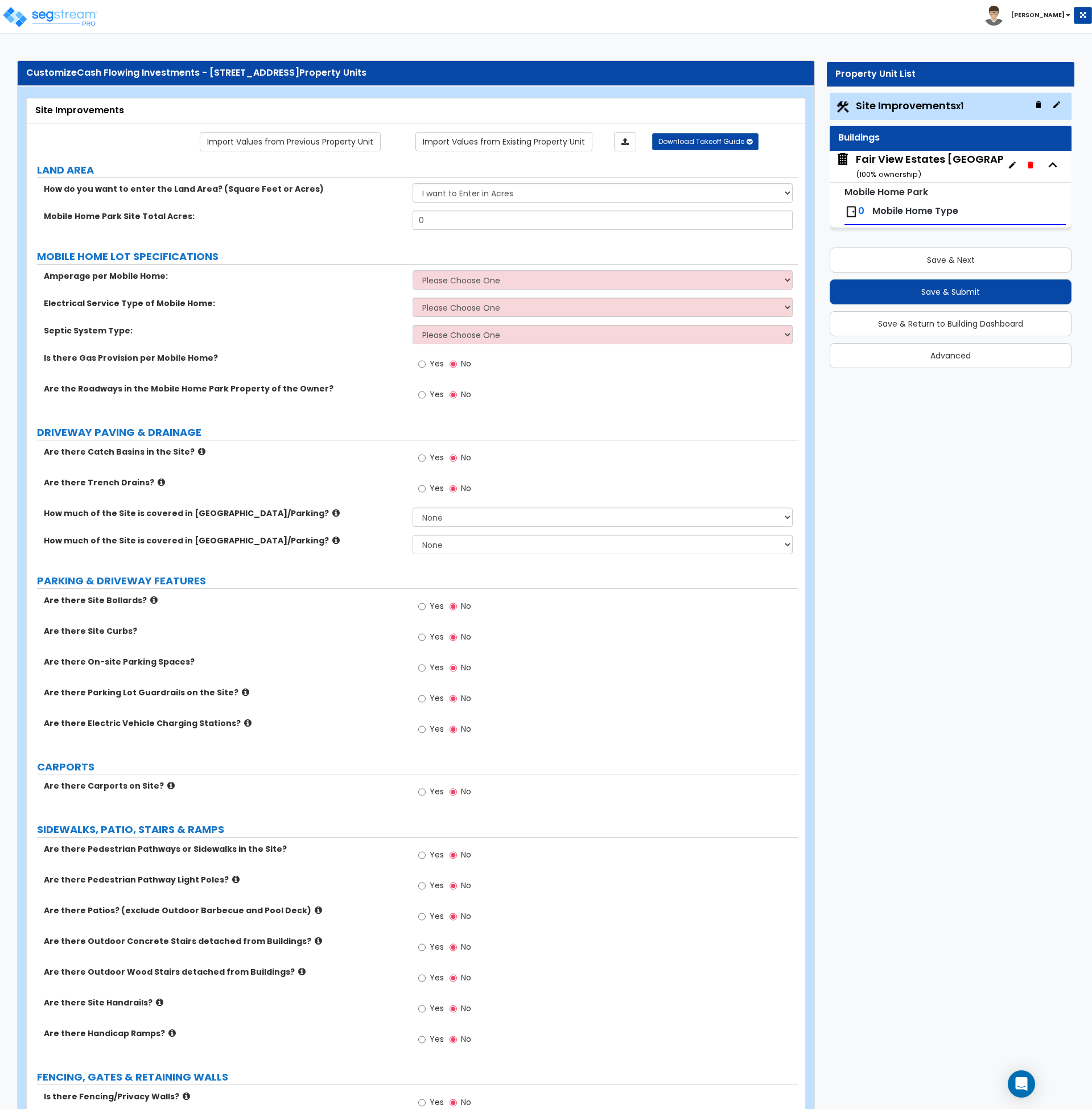
scroll to position [2, 0]
click at [501, 276] on select "Please Choose One 100-Amp 200-Amp" at bounding box center [603, 279] width 380 height 19
select select "1"
click at [413, 270] on select "Please Choose One 100-Amp 200-Amp" at bounding box center [603, 279] width 380 height 19
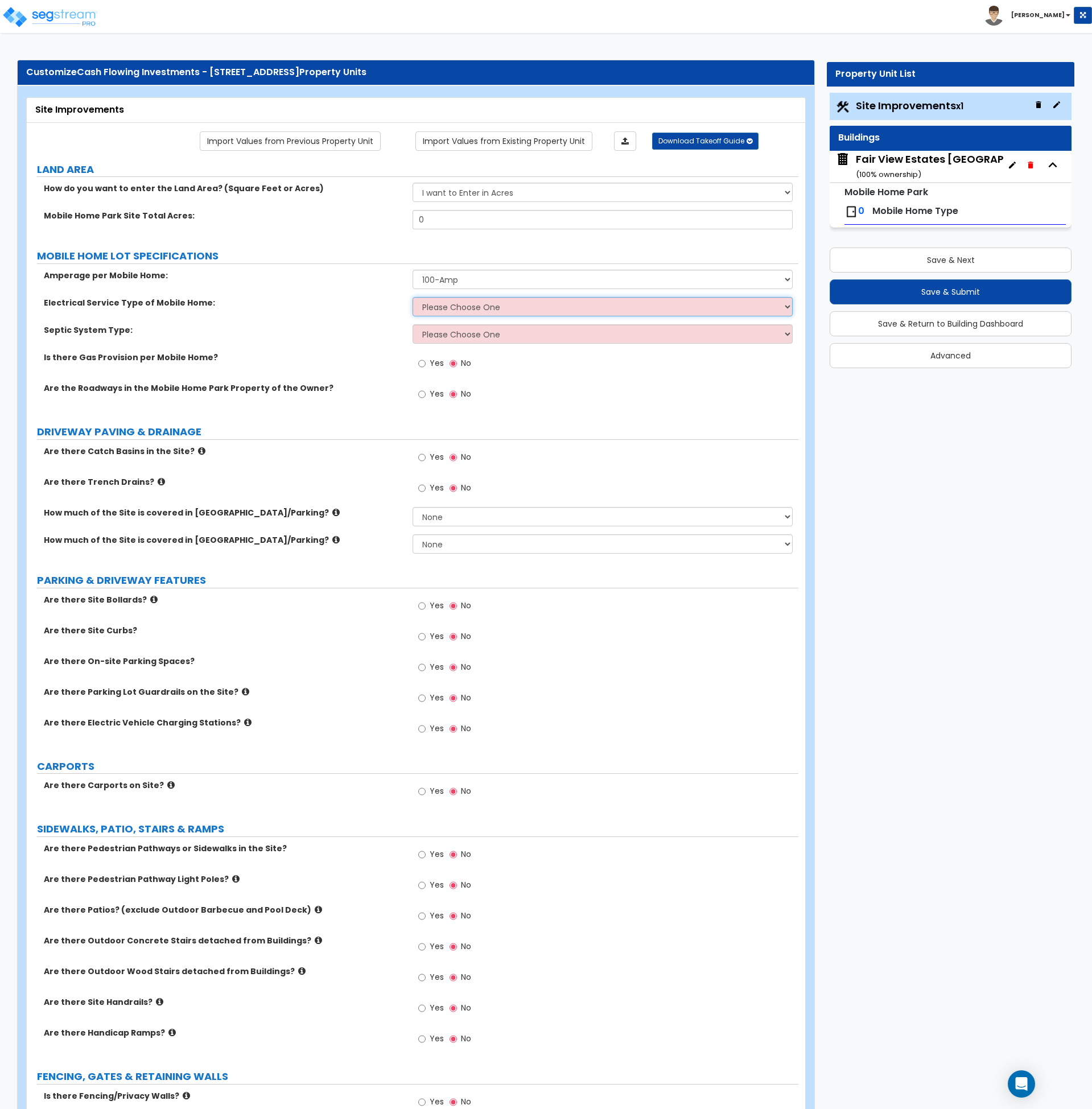
click at [472, 305] on select "Please Choose One Overhead Underground" at bounding box center [603, 307] width 380 height 19
select select "2"
click at [413, 297] on select "Please Choose One Overhead Underground" at bounding box center [603, 307] width 380 height 19
click at [469, 336] on select "Please Choose One To Public Sewer Septic Tank" at bounding box center [603, 334] width 380 height 19
select select "1"
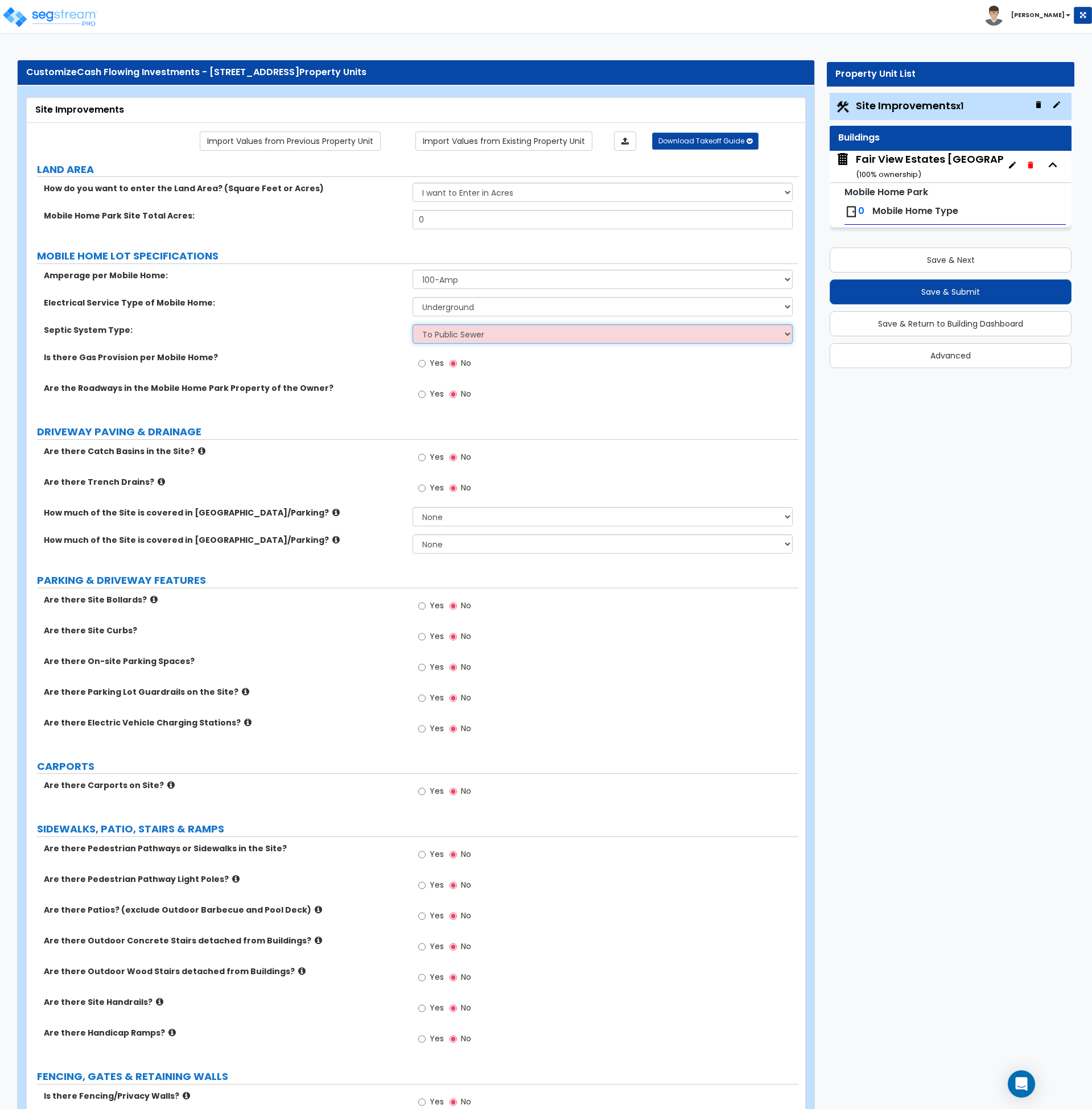
click at [413, 324] on select "Please Choose One To Public Sewer Septic Tank" at bounding box center [603, 334] width 380 height 19
click at [380, 344] on div "Septic System Type: Please Choose One To Public Sewer Septic Tank" at bounding box center [413, 338] width 772 height 27
drag, startPoint x: 447, startPoint y: 220, endPoint x: 357, endPoint y: 217, distance: 90.0
click at [357, 217] on div "Mobile Home Park Site Total Acres: 0" at bounding box center [413, 224] width 772 height 27
type input "45.49"
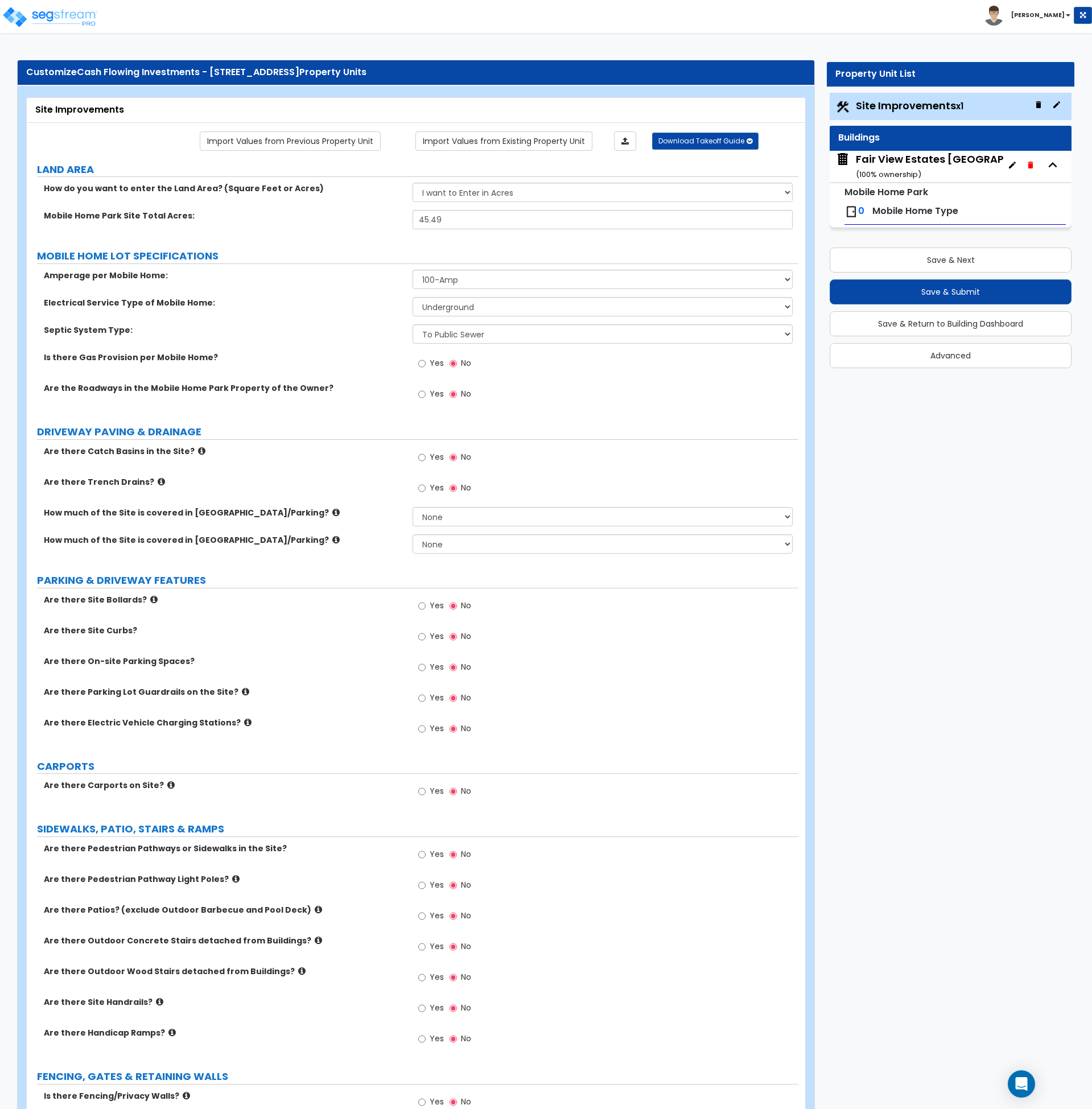
click at [357, 217] on label "Mobile Home Park Site Total Acres:" at bounding box center [224, 216] width 360 height 11
click at [364, 573] on label "PARKING & DRIVEWAY FEATURES" at bounding box center [417, 580] width 762 height 15
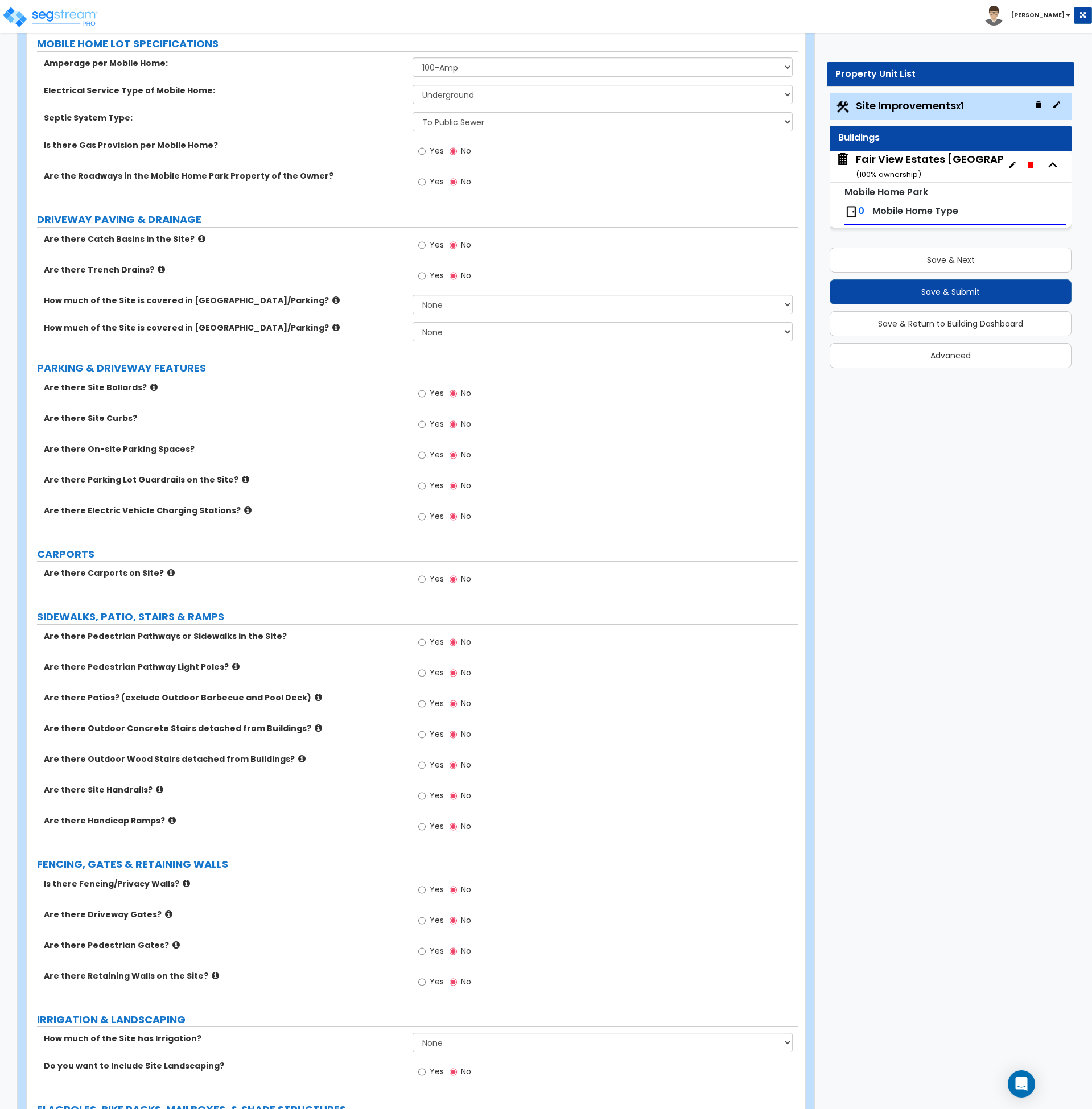
scroll to position [214, 0]
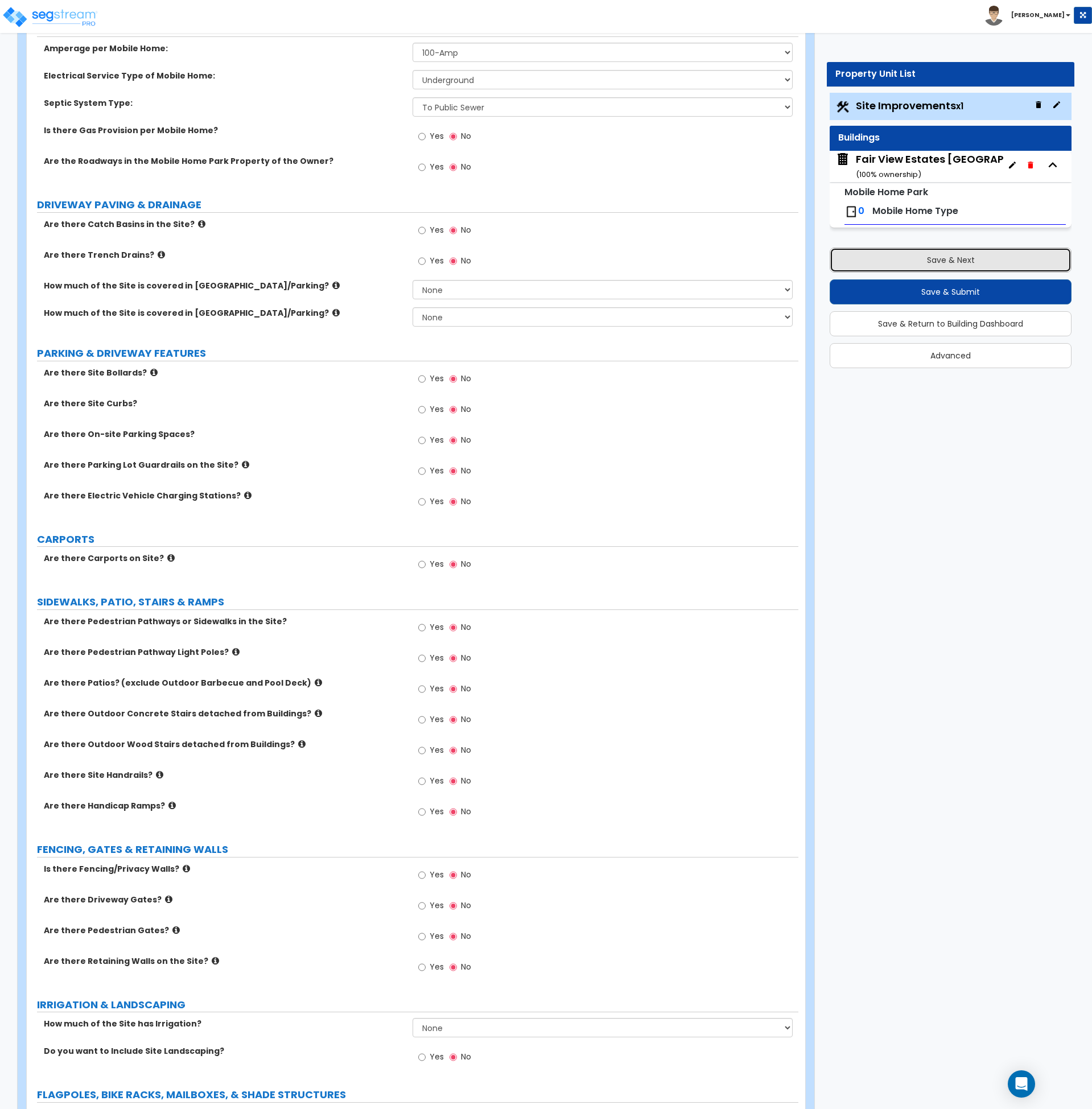
click at [921, 258] on button "Save & Next" at bounding box center [950, 260] width 242 height 25
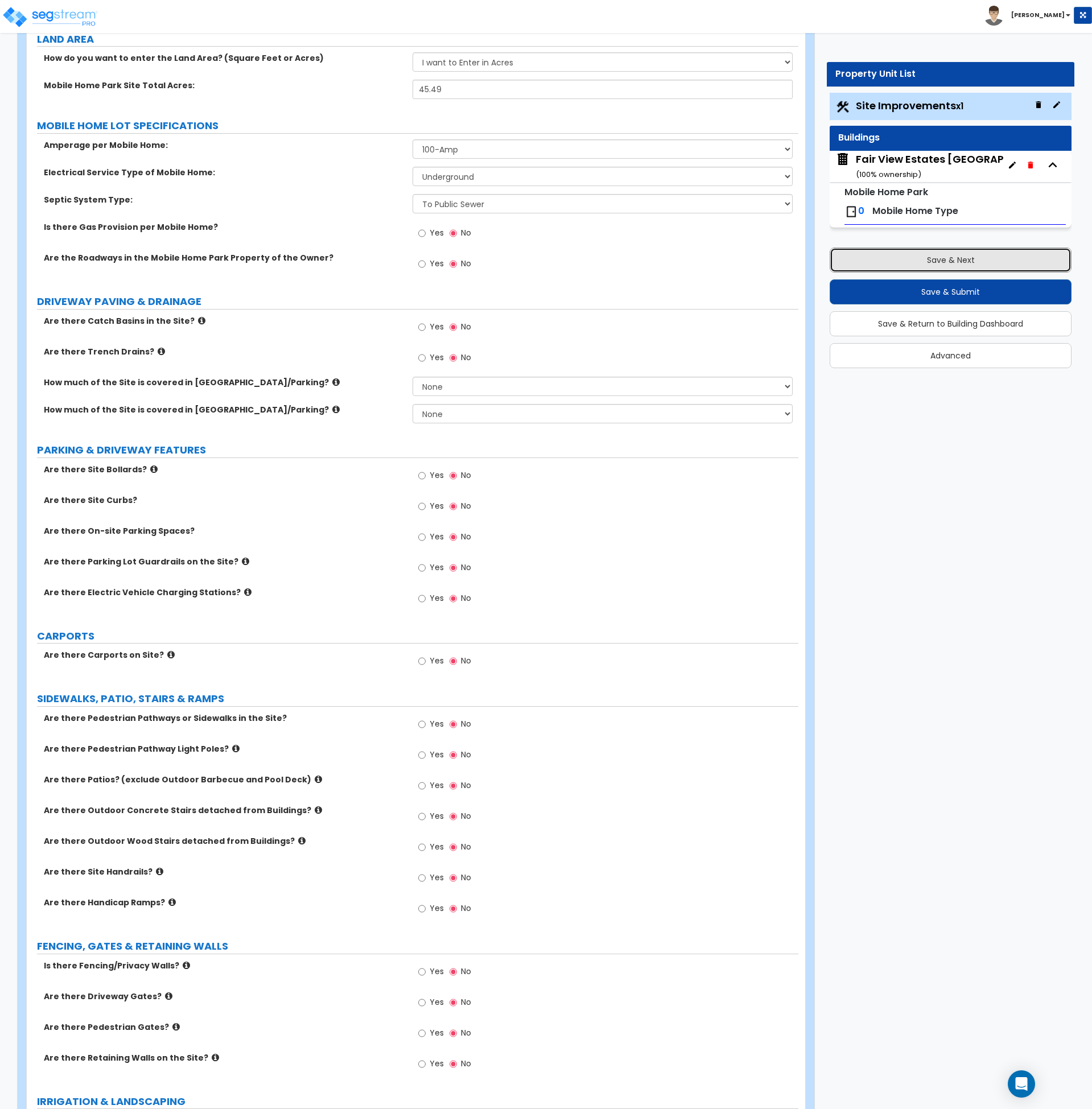
scroll to position [0, 0]
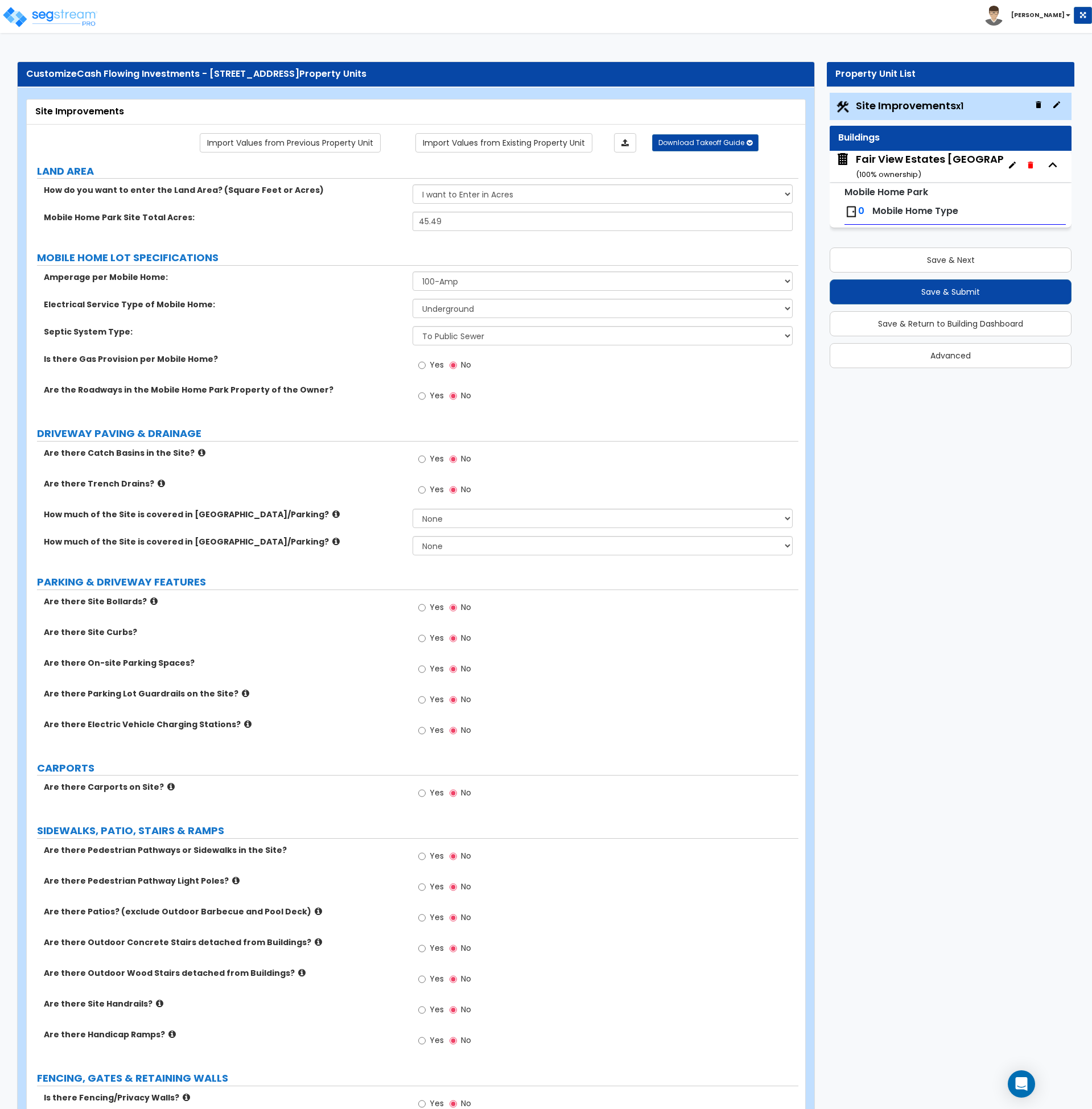
click at [336, 236] on div "Mobile Home Park Site Total Acres: 45.49" at bounding box center [413, 225] width 772 height 27
click at [913, 262] on button "Save & Next" at bounding box center [950, 260] width 242 height 25
click at [527, 380] on div "Yes No" at bounding box center [605, 369] width 386 height 31
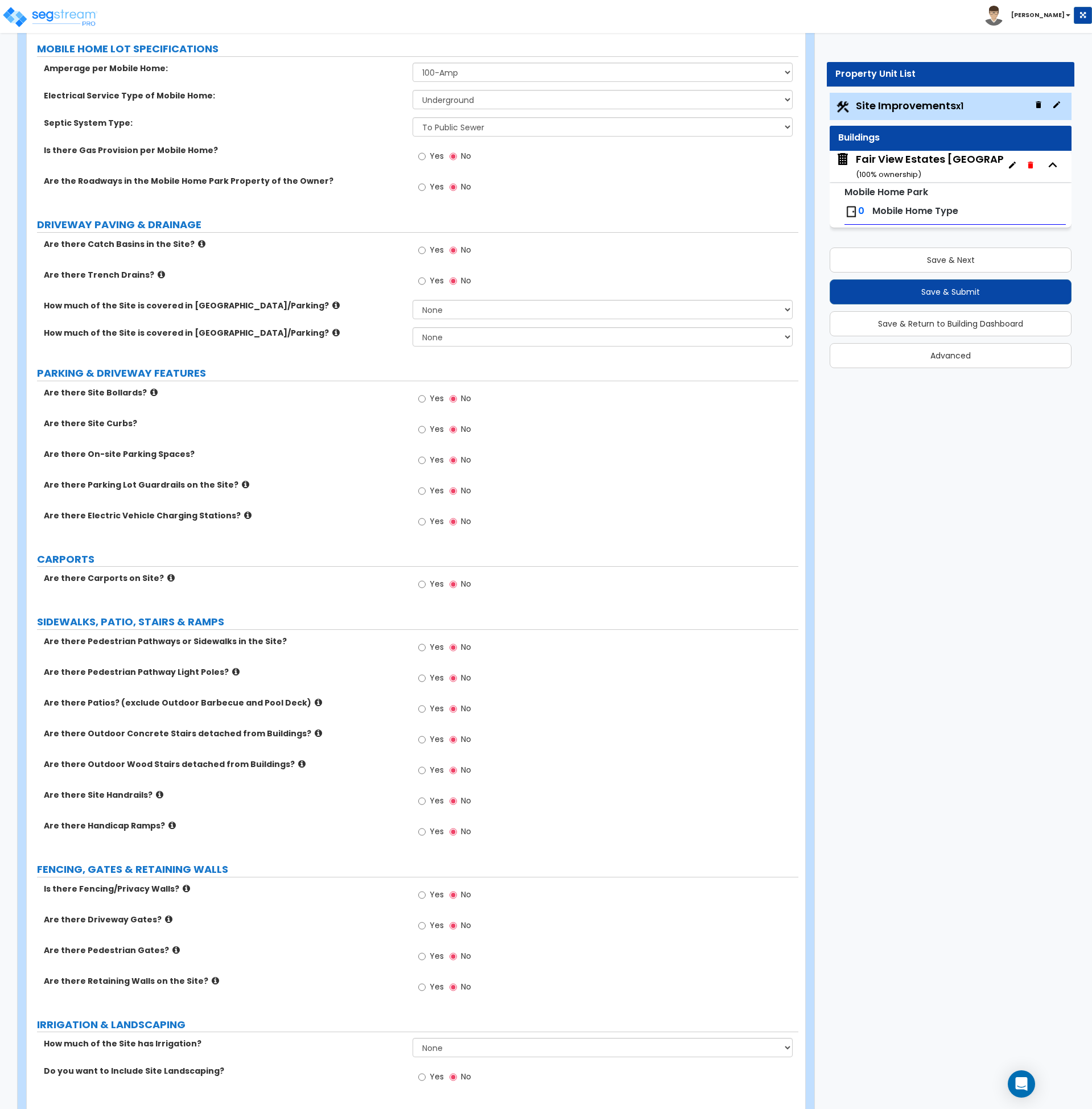
scroll to position [210, 0]
click at [344, 418] on label "Are there Site Curbs?" at bounding box center [224, 421] width 360 height 11
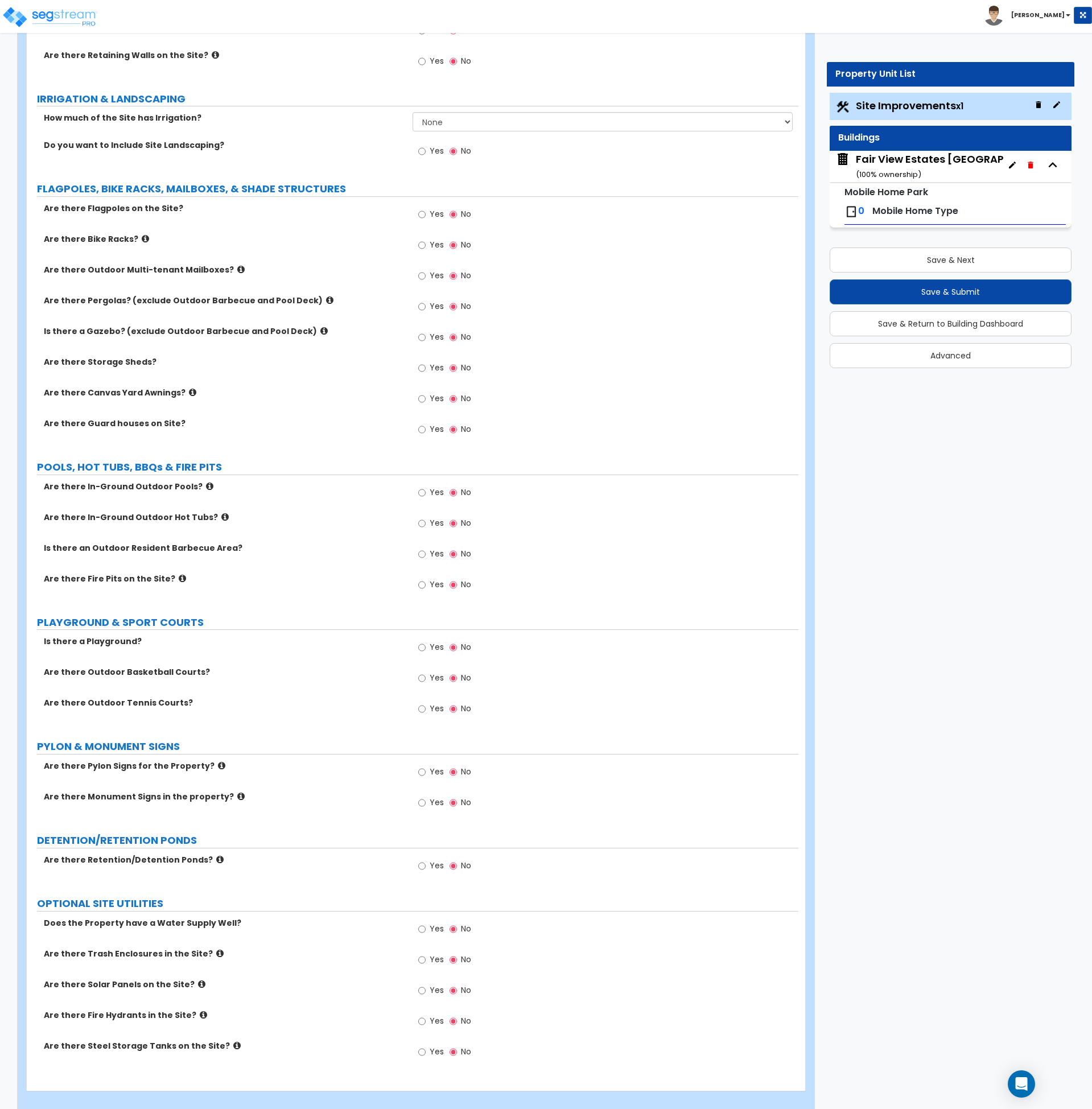
scroll to position [1149, 0]
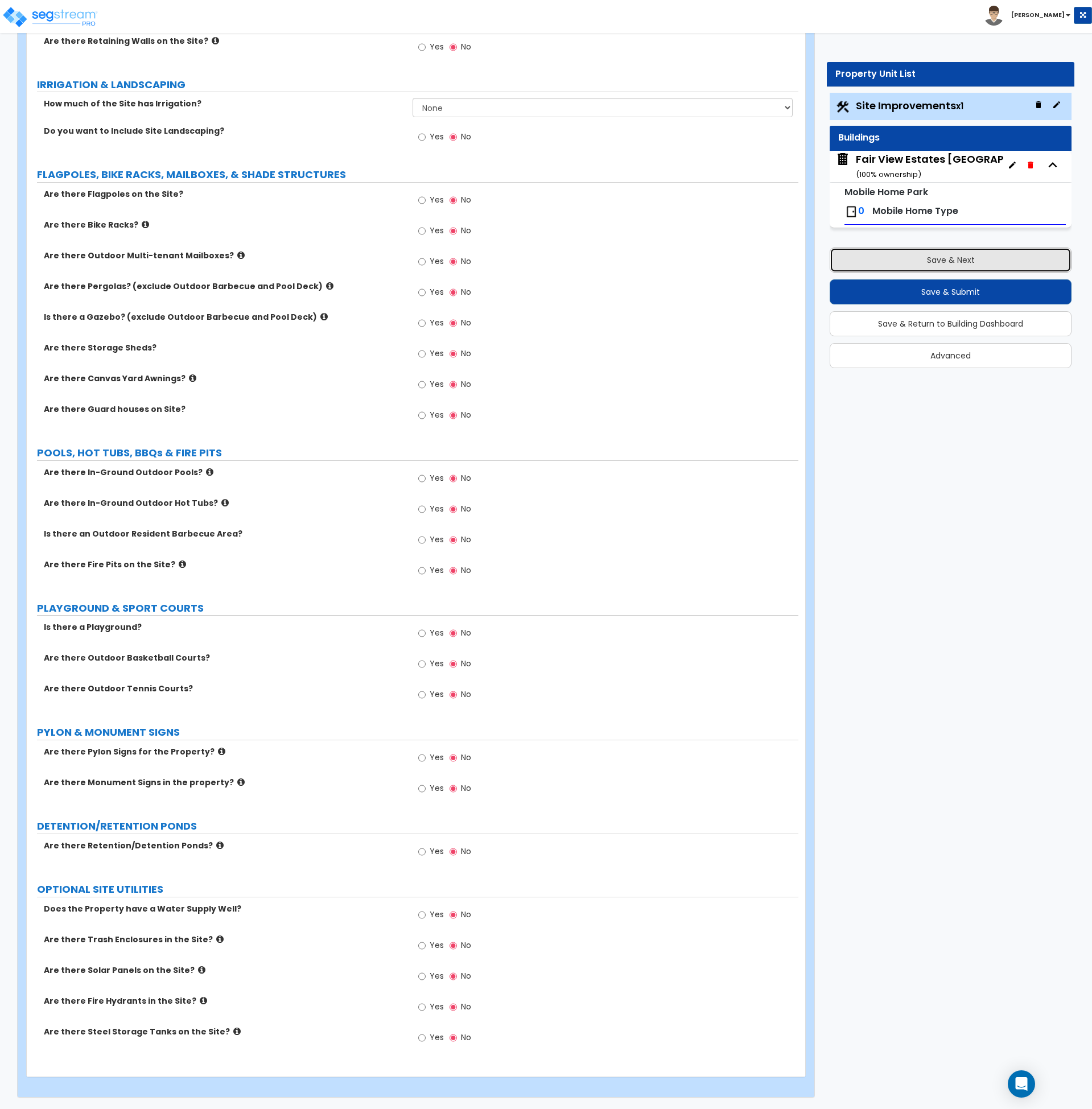
click at [942, 260] on button "Save & Next" at bounding box center [950, 260] width 242 height 25
click at [905, 165] on div "Fair View Estates Mobile Home Park ( 100 % ownership)" at bounding box center [960, 166] width 208 height 29
click at [938, 268] on button "Save & Next" at bounding box center [950, 260] width 242 height 25
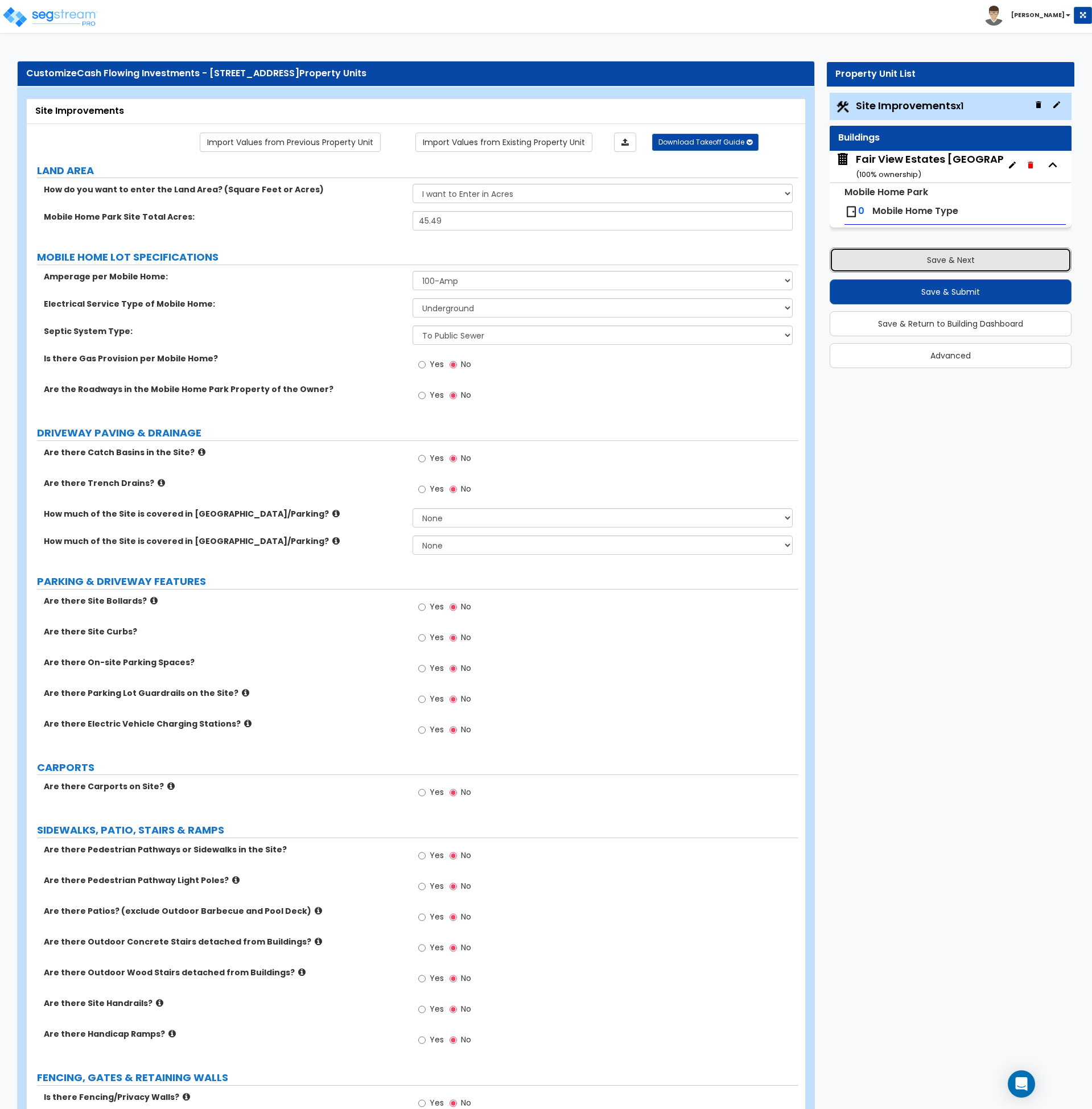
scroll to position [0, 0]
drag, startPoint x: 806, startPoint y: 377, endPoint x: 899, endPoint y: 200, distance: 199.9
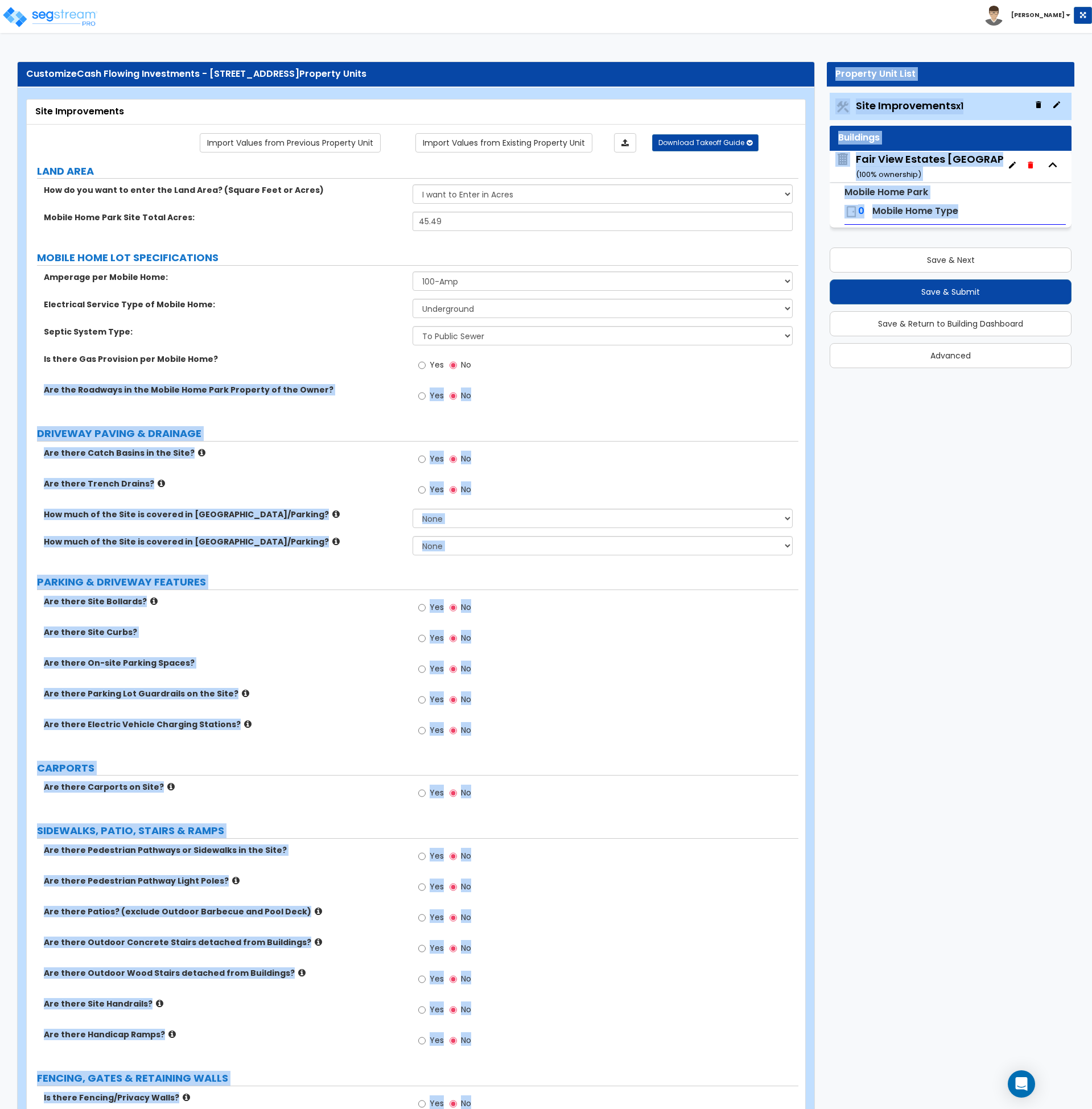
click at [892, 164] on div "Fair View Estates Mobile Home Park ( 100 % ownership)" at bounding box center [960, 166] width 208 height 29
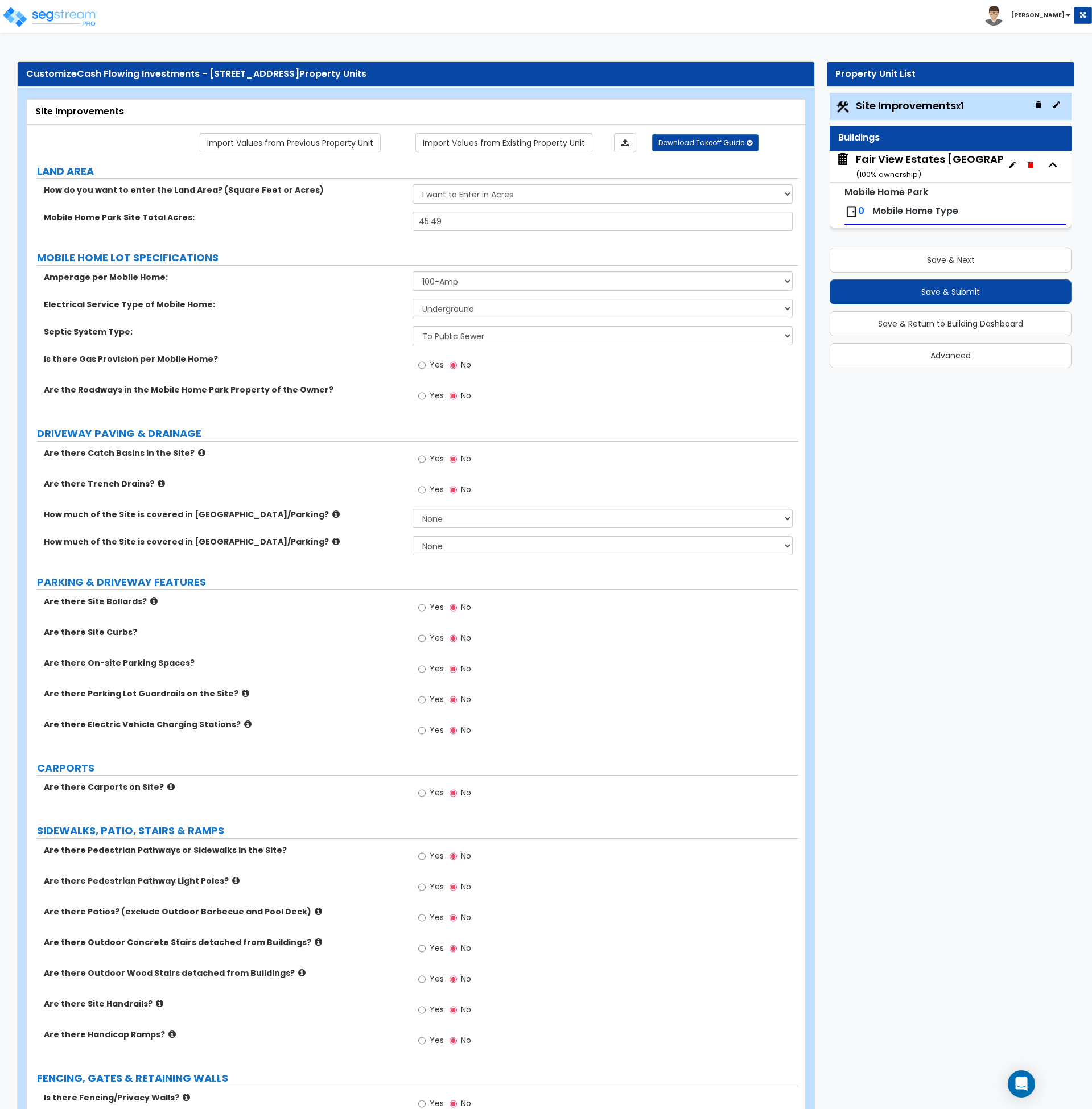
click at [892, 164] on div "Fair View Estates Mobile Home Park ( 100 % ownership)" at bounding box center [960, 166] width 208 height 29
click at [962, 326] on button "Save & Return to Building Dashboard" at bounding box center [950, 324] width 242 height 25
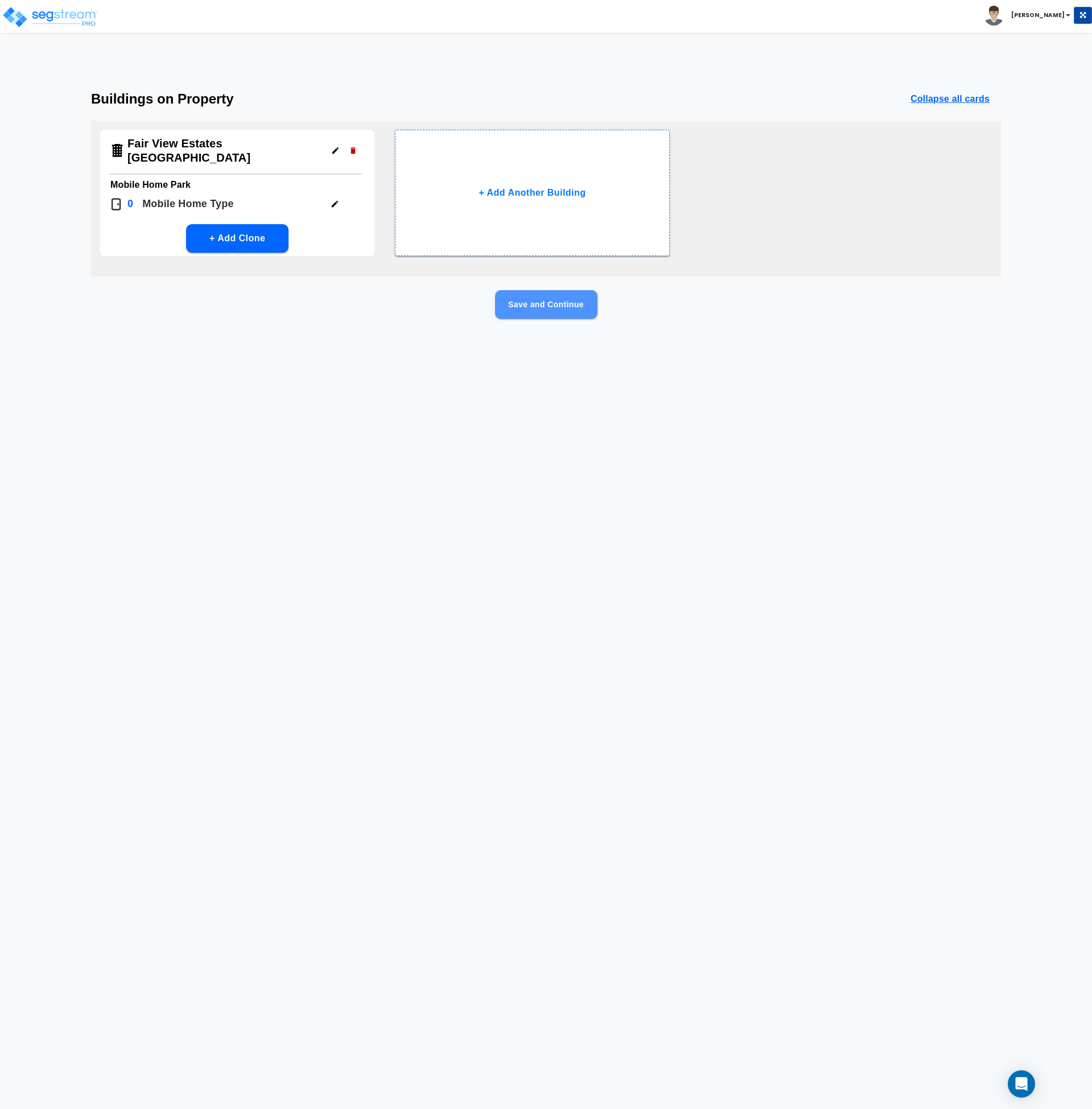
click at [534, 309] on button "Save and Continue" at bounding box center [546, 304] width 102 height 28
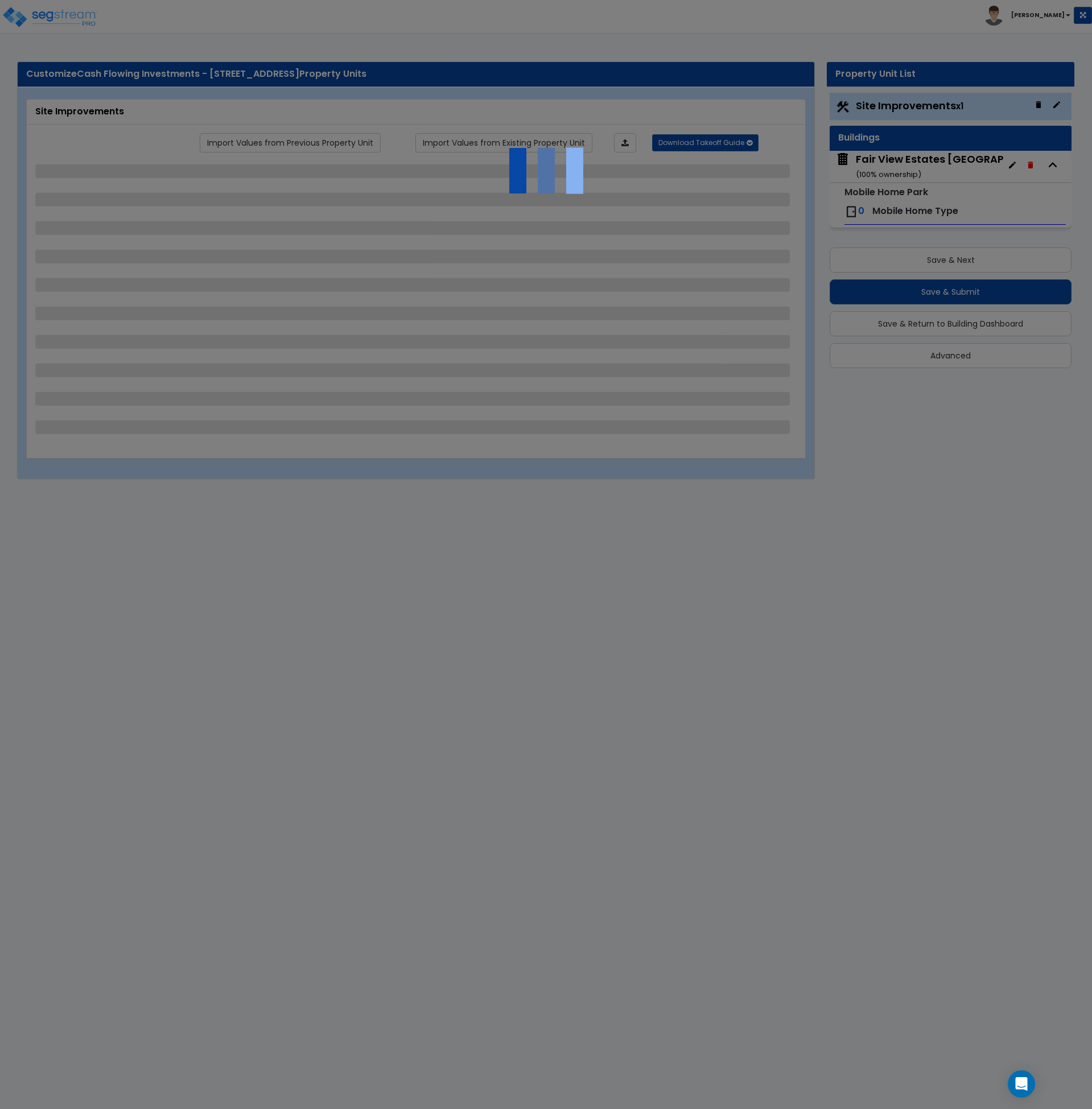
select select "1"
select select "2"
select select "1"
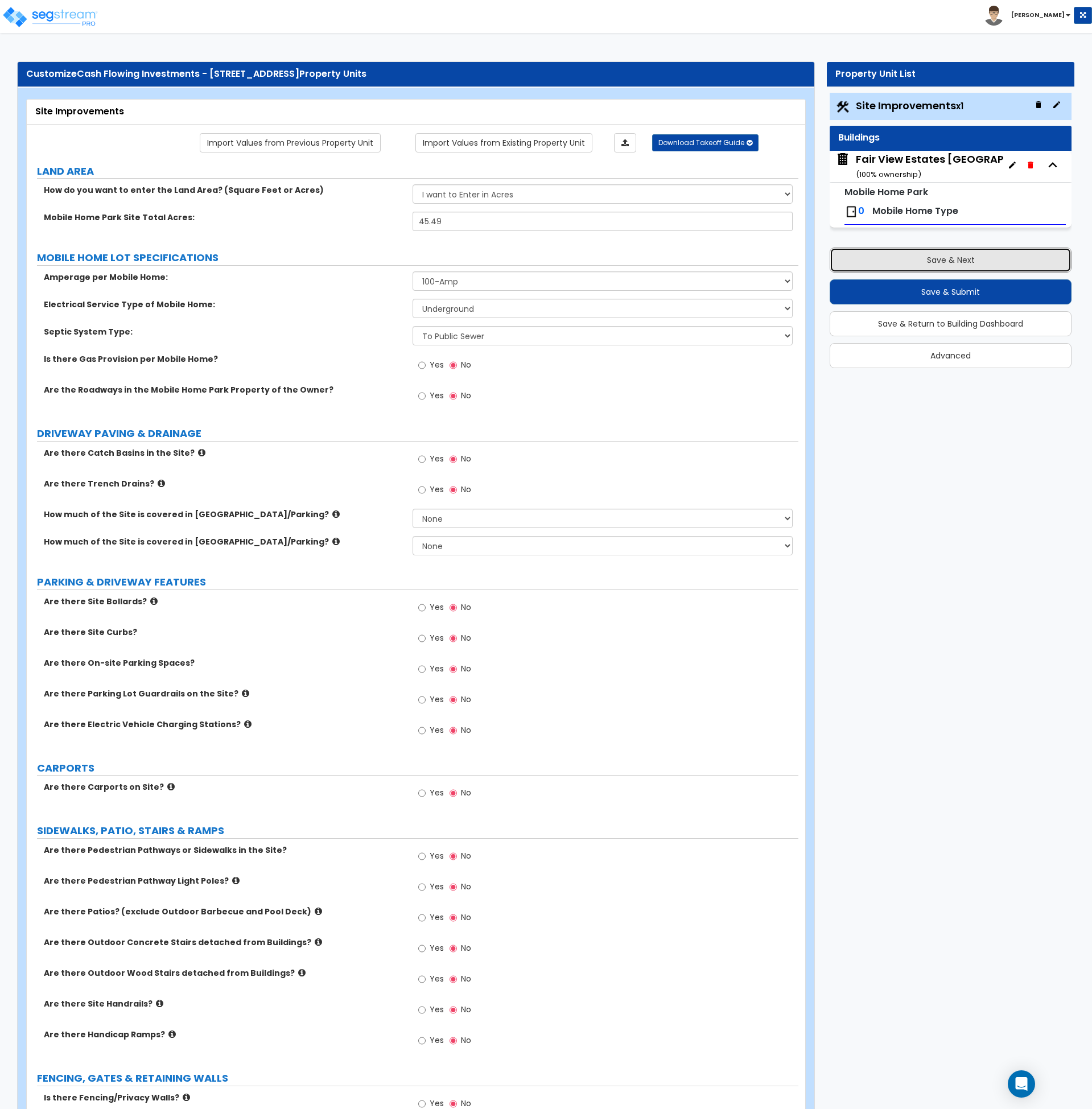
click at [923, 257] on button "Save & Next" at bounding box center [950, 260] width 242 height 25
click at [925, 169] on div "Fair View Estates Mobile Home Park ( 100 % ownership)" at bounding box center [960, 166] width 208 height 29
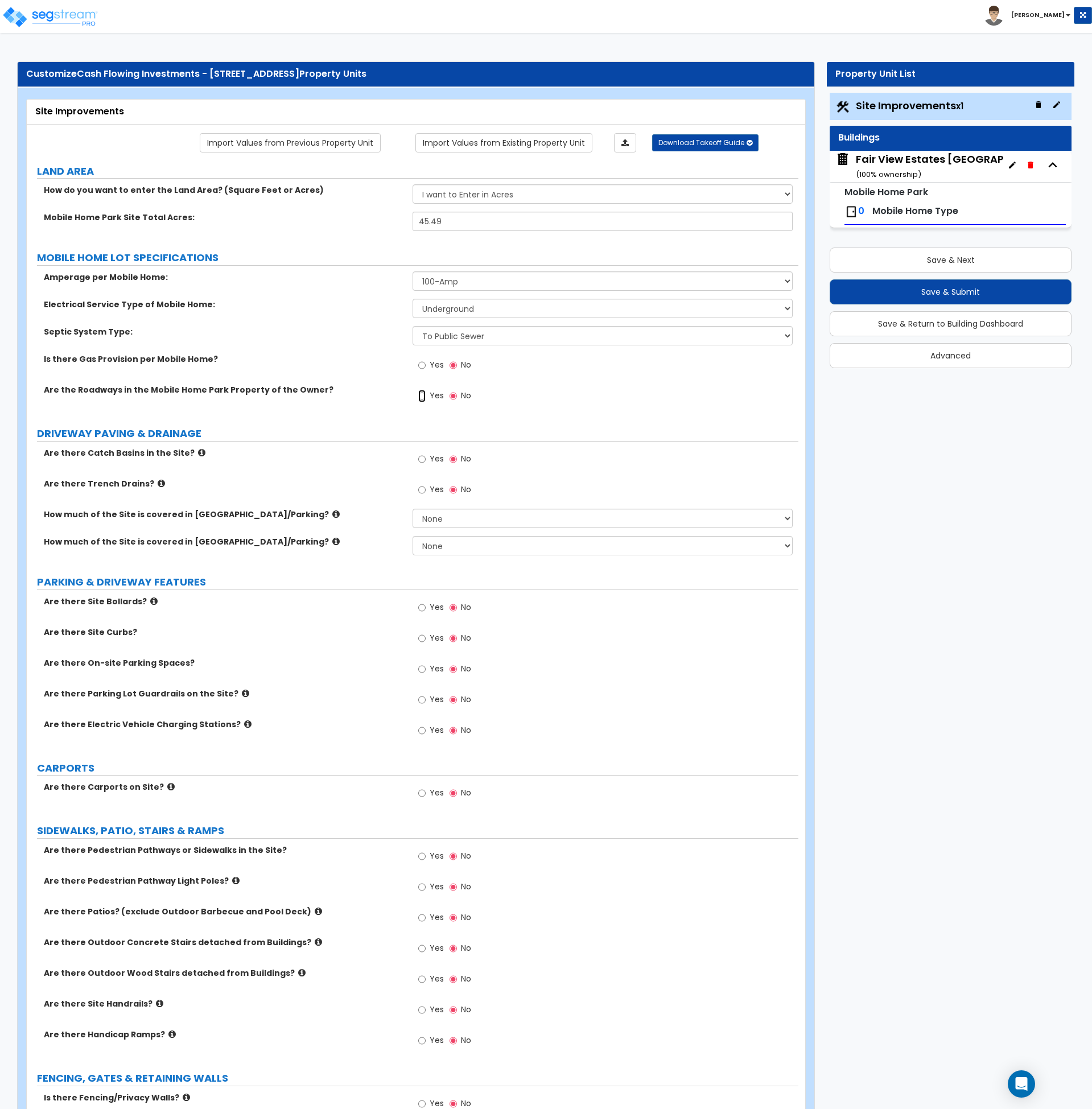
click at [423, 396] on input "Yes" at bounding box center [421, 396] width 7 height 13
radio input "true"
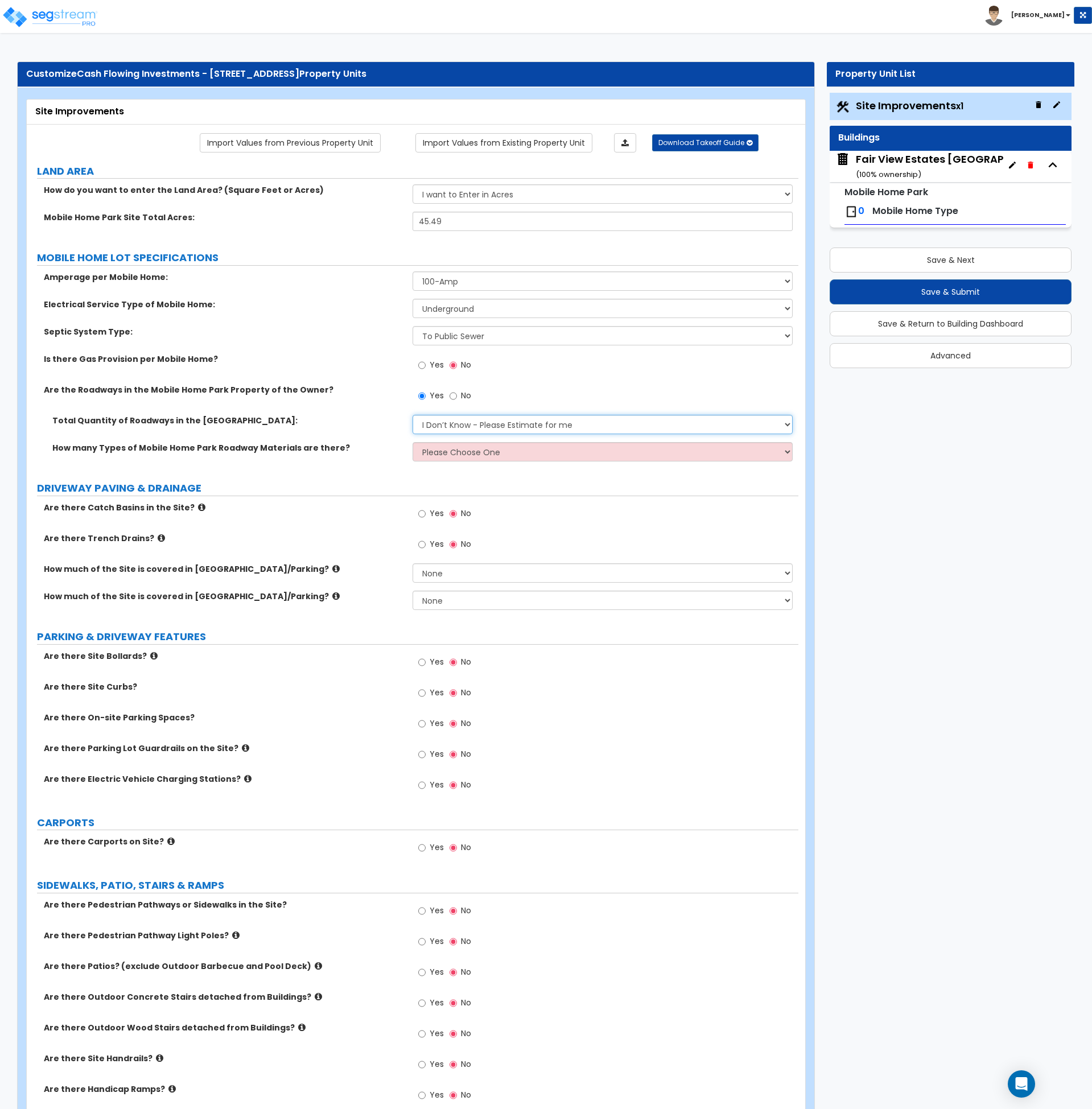
click at [437, 422] on select "I Don’t Know - Please Estimate for me I will Enter the Roadways Square Footage" at bounding box center [603, 424] width 380 height 19
click at [450, 454] on select "Please Choose One 1 2 3" at bounding box center [603, 452] width 380 height 19
select select "1"
click at [413, 442] on select "Please Choose One 1 2 3" at bounding box center [603, 452] width 380 height 19
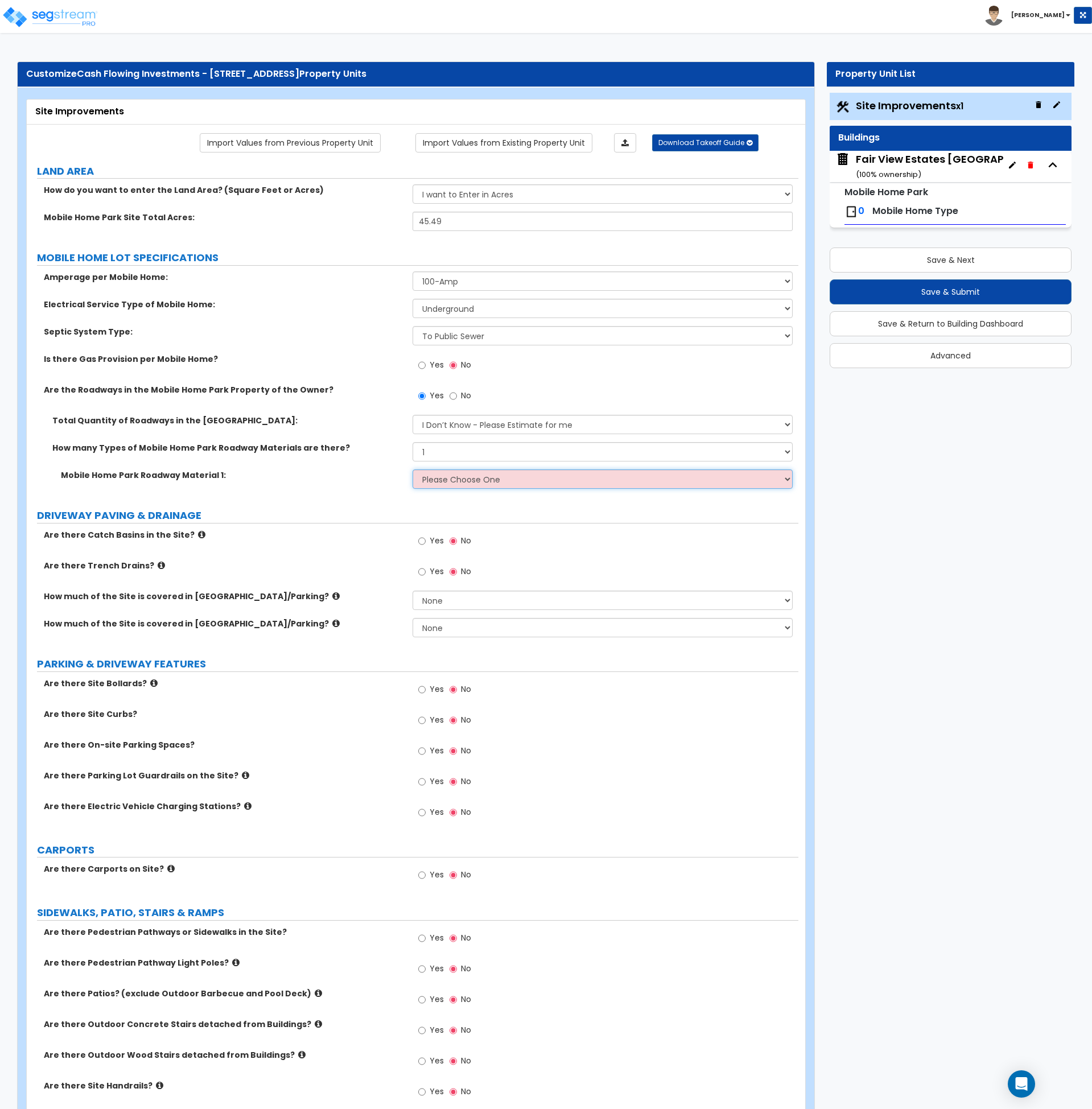
click at [495, 483] on select "Please Choose One Gravel Asphalt Concrete" at bounding box center [603, 479] width 380 height 19
select select "1"
click at [413, 469] on select "Please Choose One Gravel Asphalt Concrete" at bounding box center [603, 479] width 380 height 19
click at [388, 510] on label "DRIVEWAY PAVING & DRAINAGE" at bounding box center [417, 516] width 762 height 15
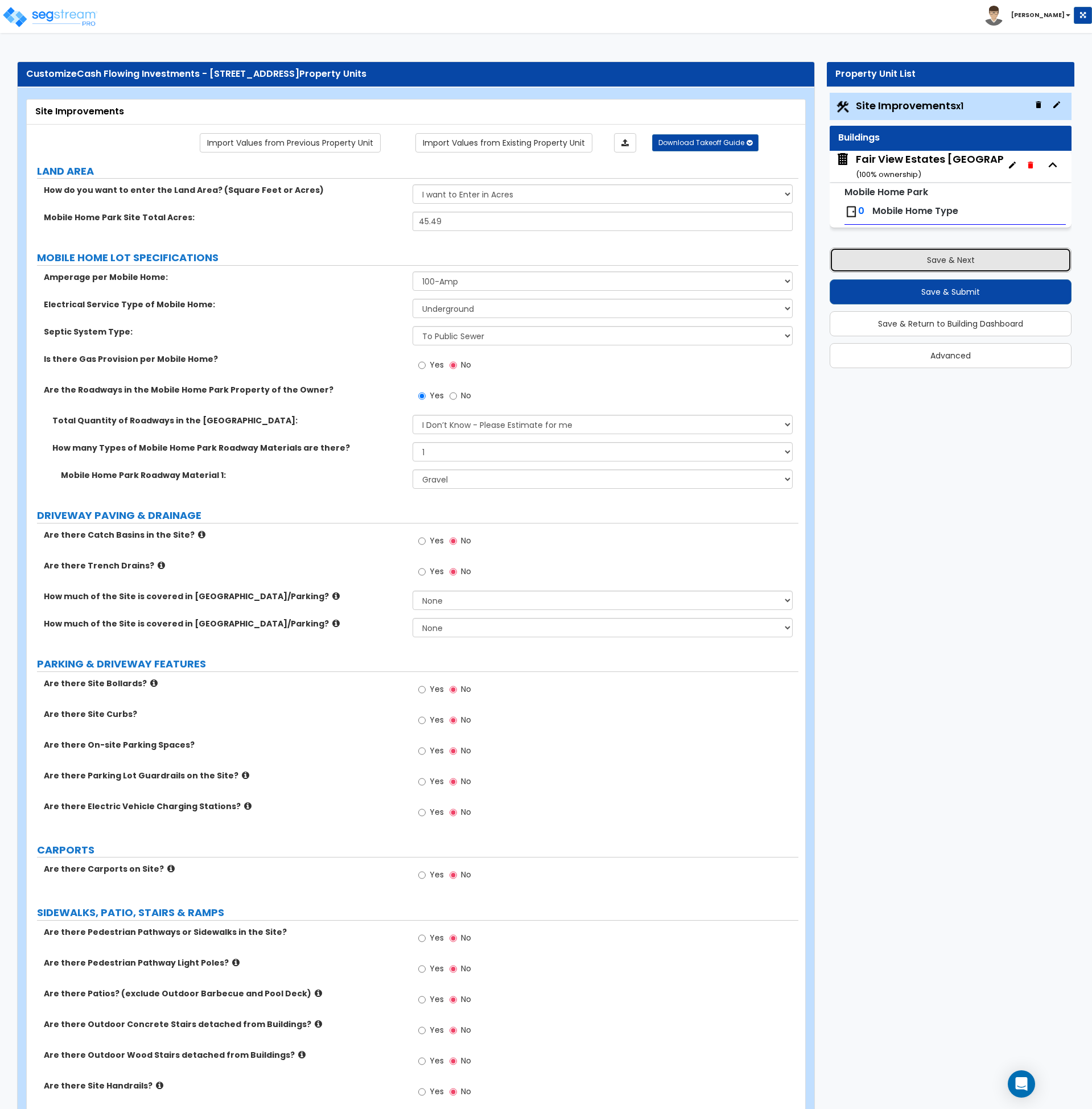
click at [930, 264] on button "Save & Next" at bounding box center [950, 260] width 242 height 25
click at [423, 751] on input "Yes" at bounding box center [421, 751] width 7 height 13
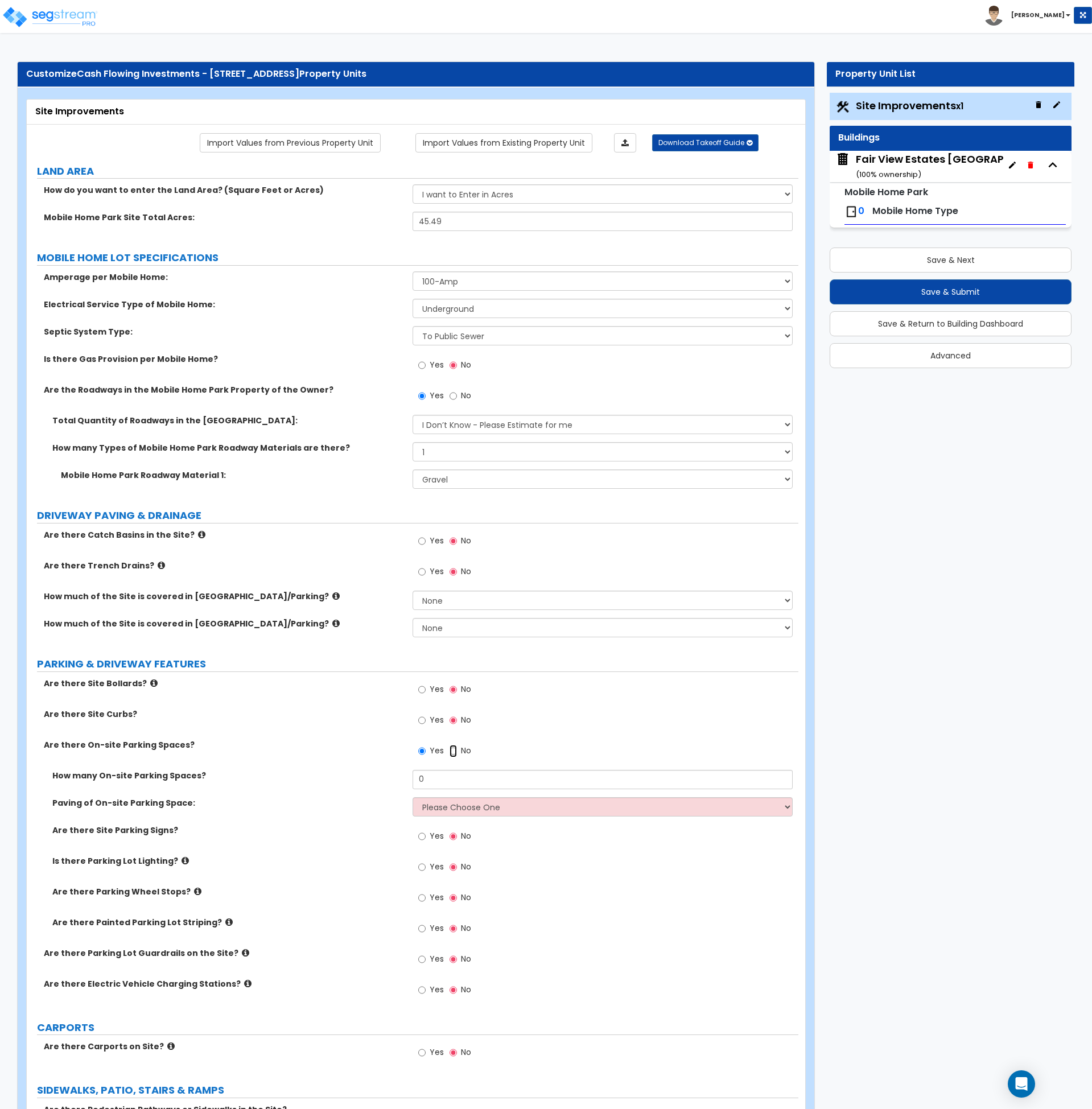
click at [454, 750] on input "No" at bounding box center [453, 751] width 7 height 13
radio input "false"
radio input "true"
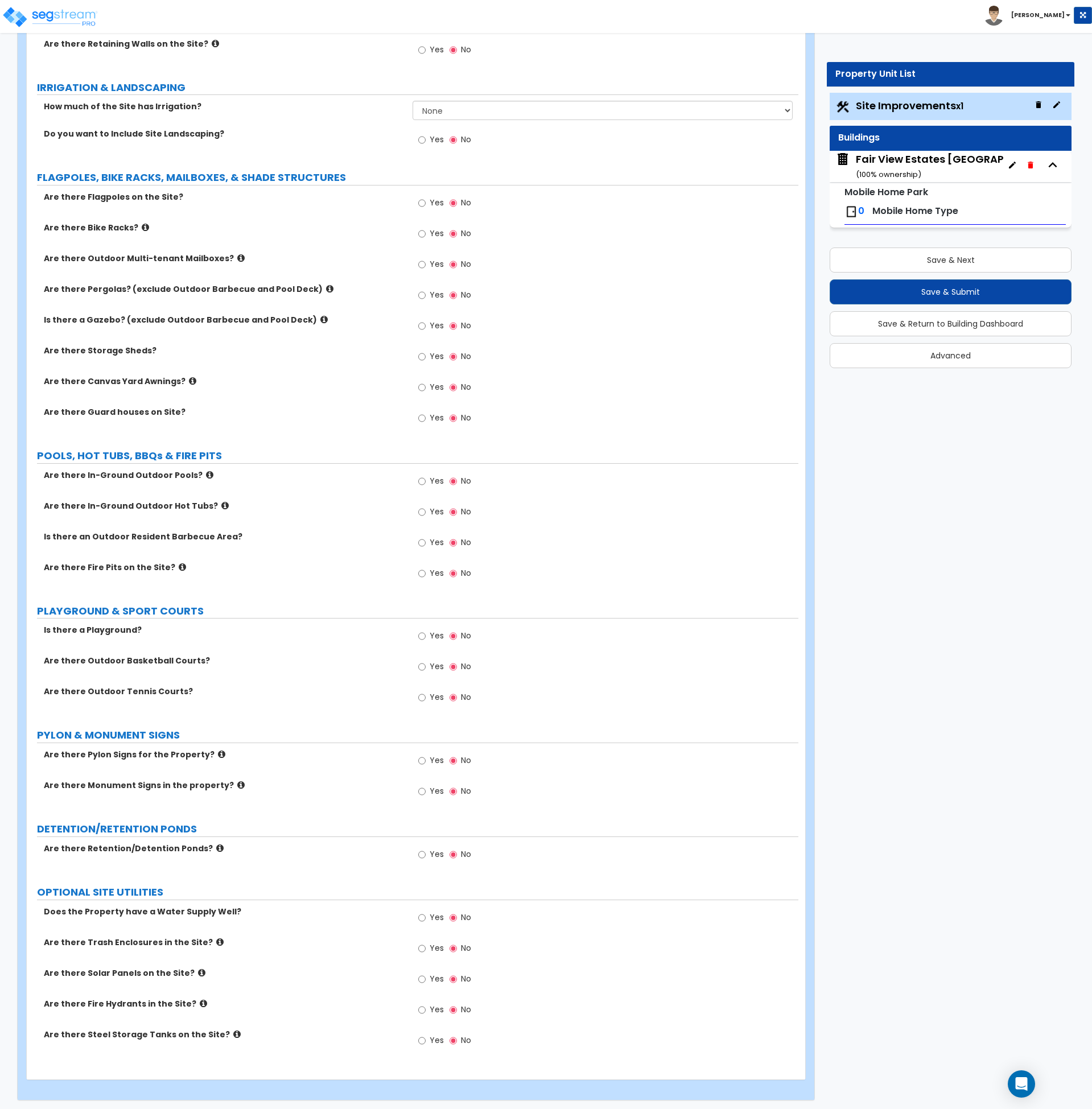
scroll to position [1231, 0]
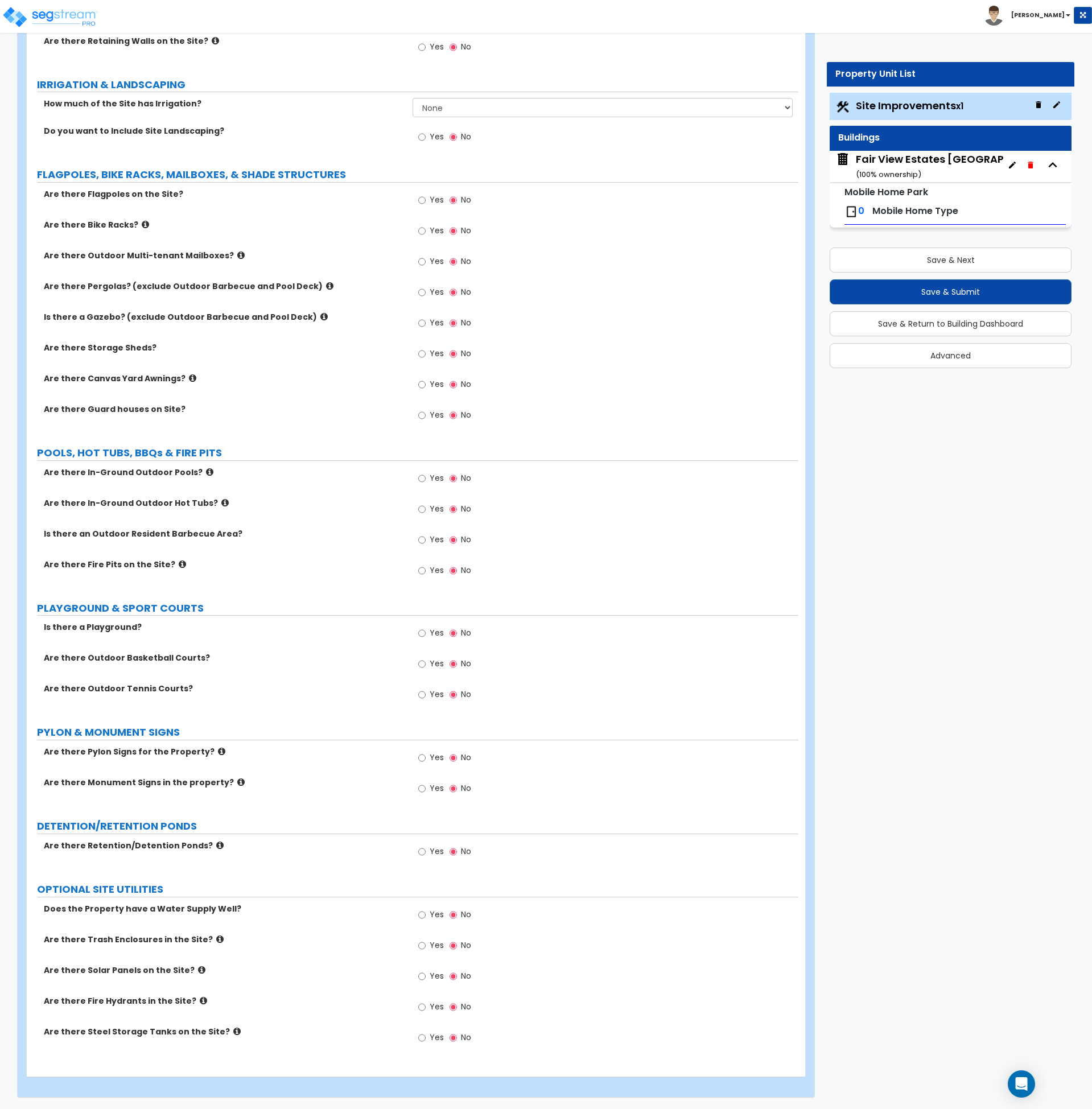
click at [416, 915] on div "Yes No" at bounding box center [445, 916] width 65 height 26
click at [421, 914] on input "Yes" at bounding box center [421, 914] width 7 height 13
radio input "true"
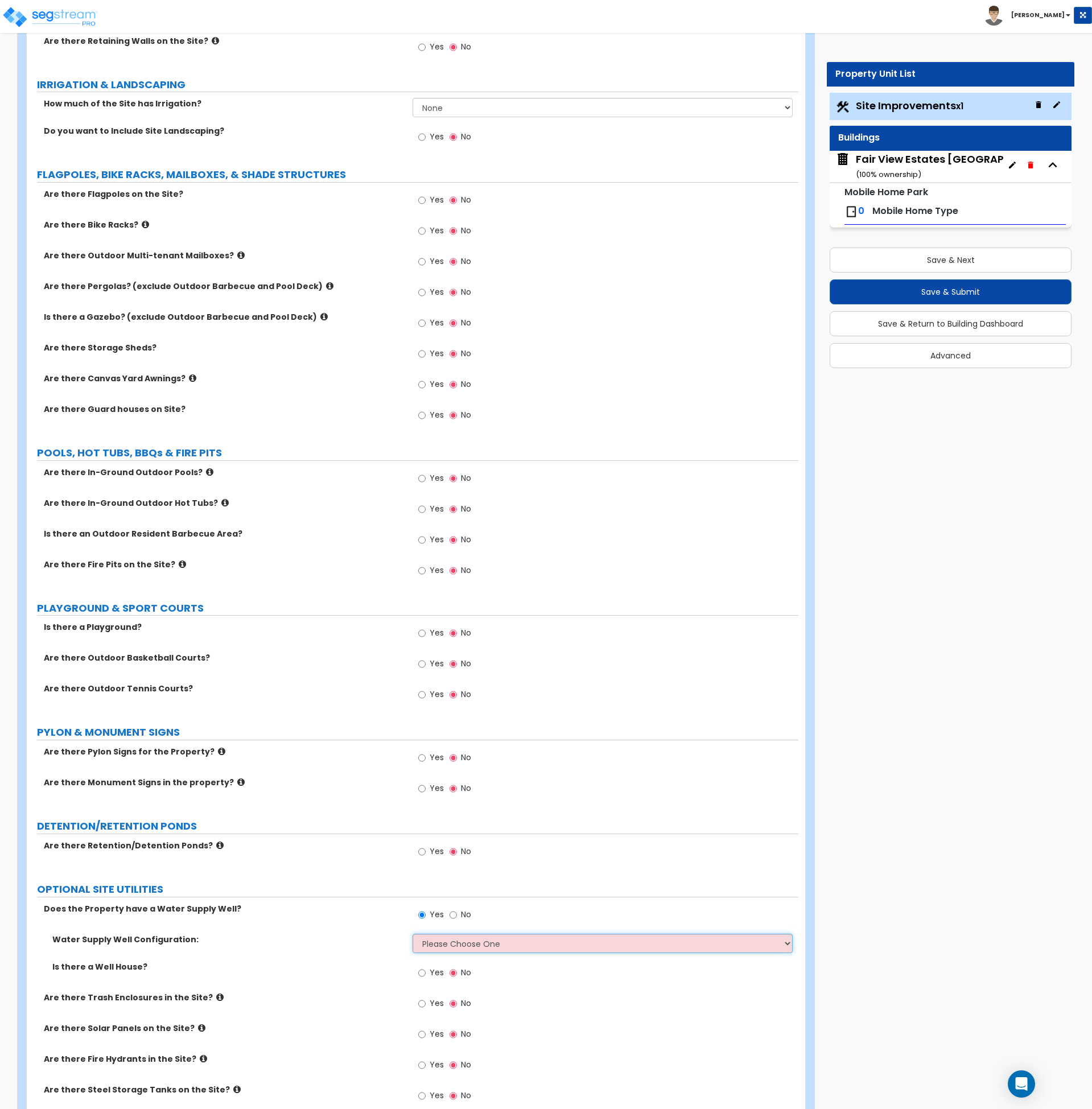
click at [436, 939] on select "Please Choose One Water Supply Well for the Mobile Home Park Management only Wa…" at bounding box center [603, 943] width 380 height 19
select select "2"
click at [413, 934] on select "Please Choose One Water Supply Well for the Mobile Home Park Management only Wa…" at bounding box center [603, 943] width 380 height 19
click at [422, 973] on input "Yes" at bounding box center [421, 973] width 7 height 13
radio input "true"
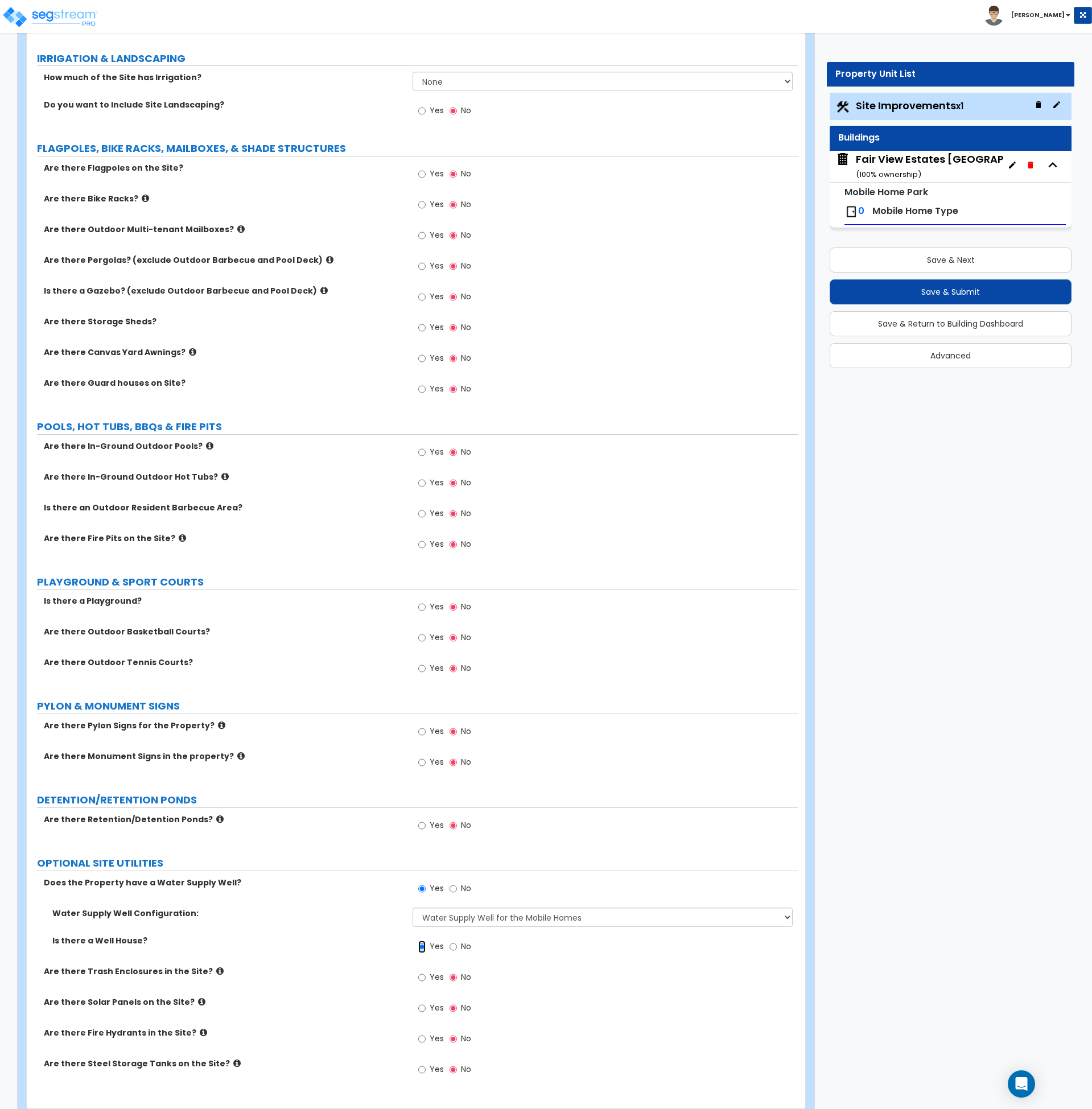
scroll to position [1289, 0]
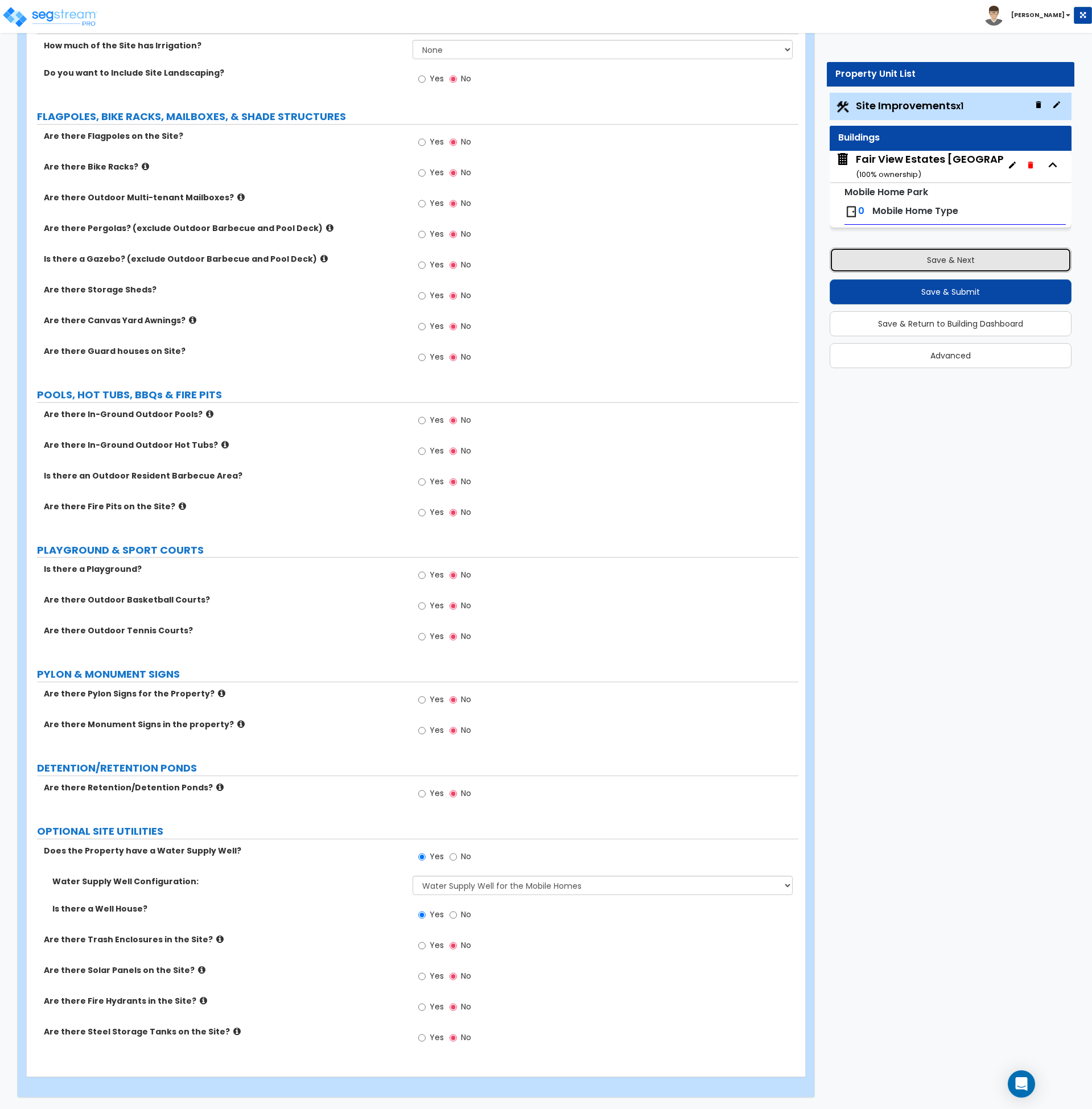
click at [868, 253] on button "Save & Next" at bounding box center [950, 260] width 242 height 25
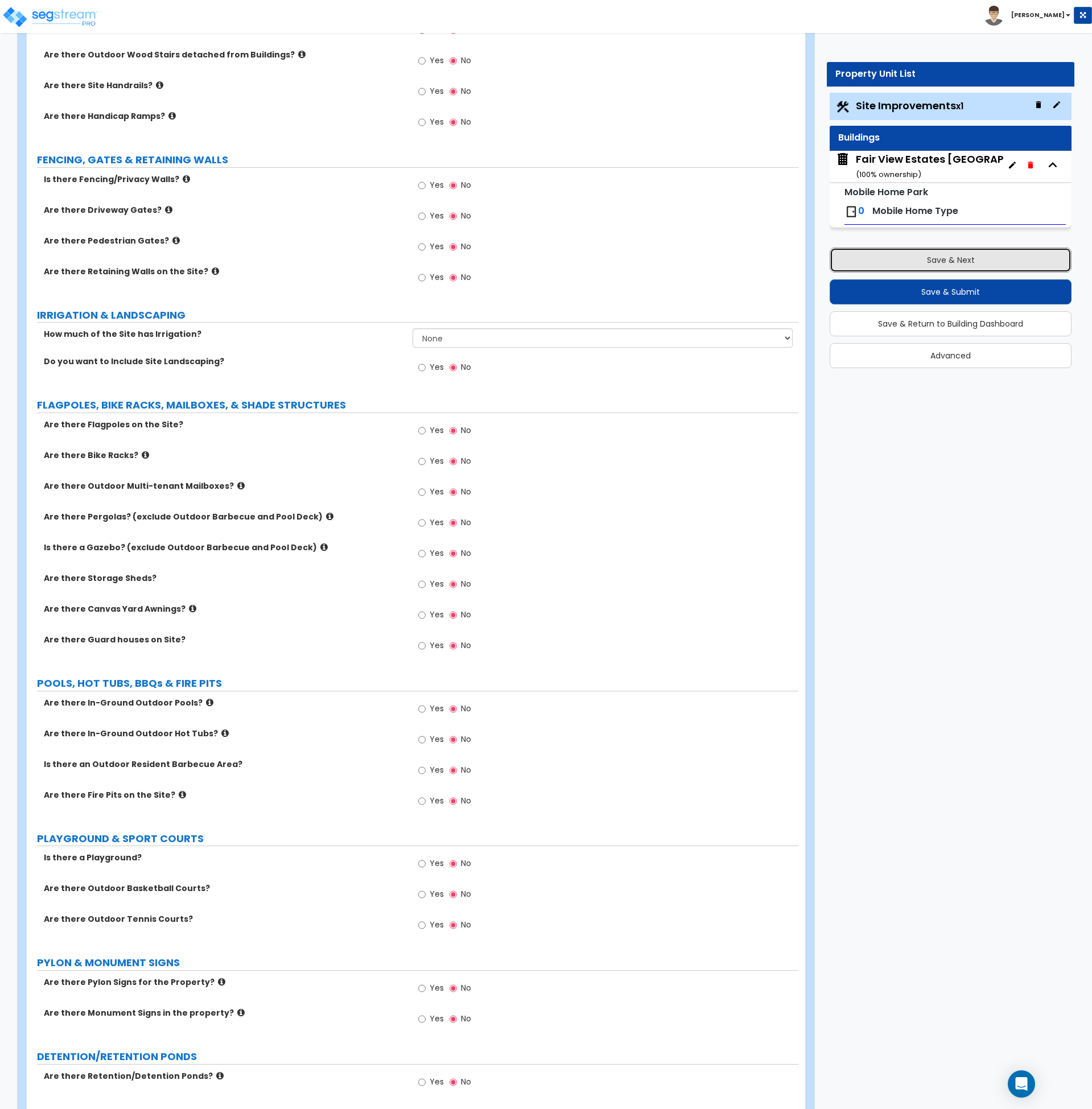
scroll to position [922, 0]
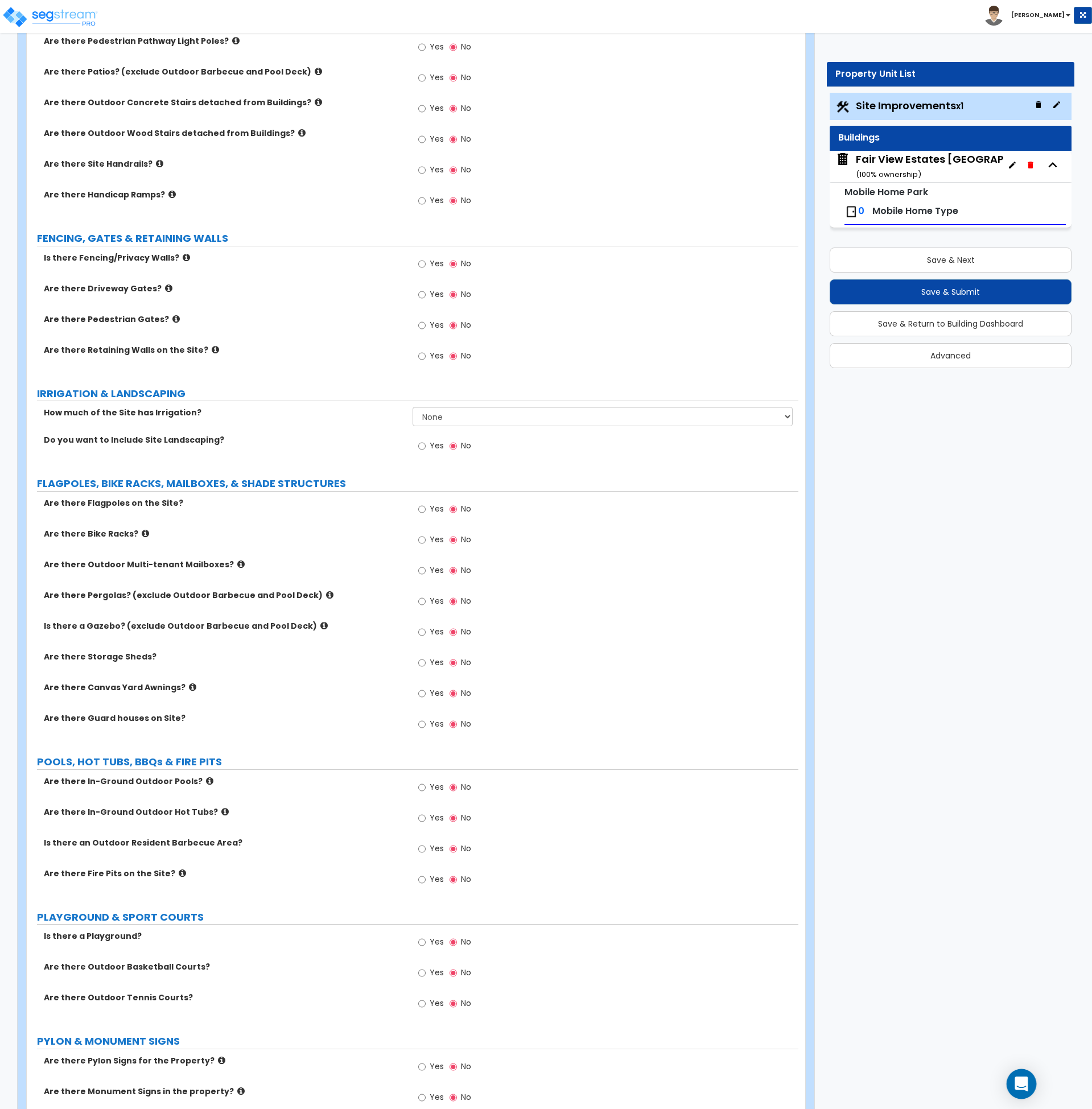
click at [1017, 1092] on div "Open Intercom Messenger" at bounding box center [1022, 1085] width 30 height 30
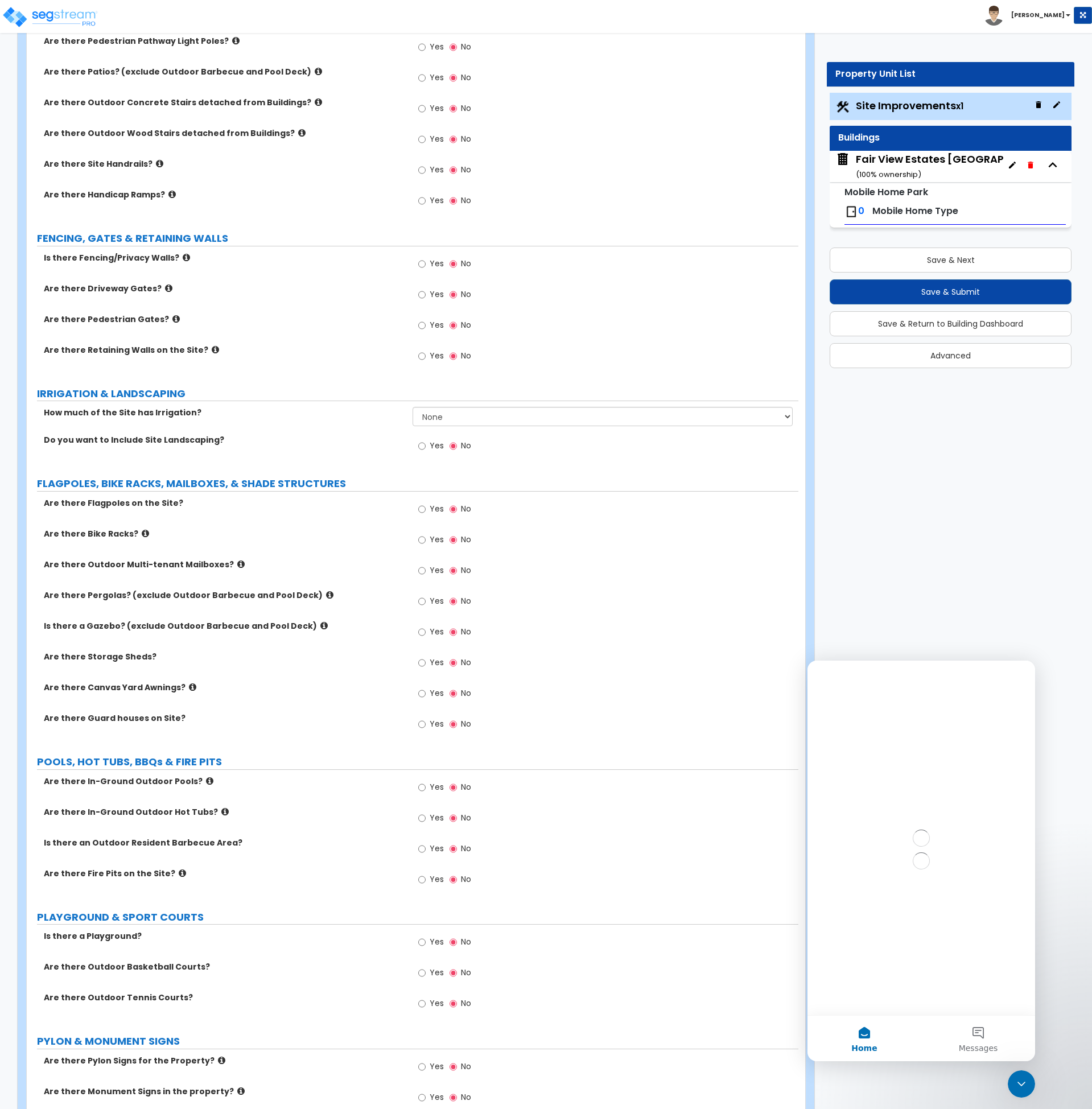
scroll to position [0, 0]
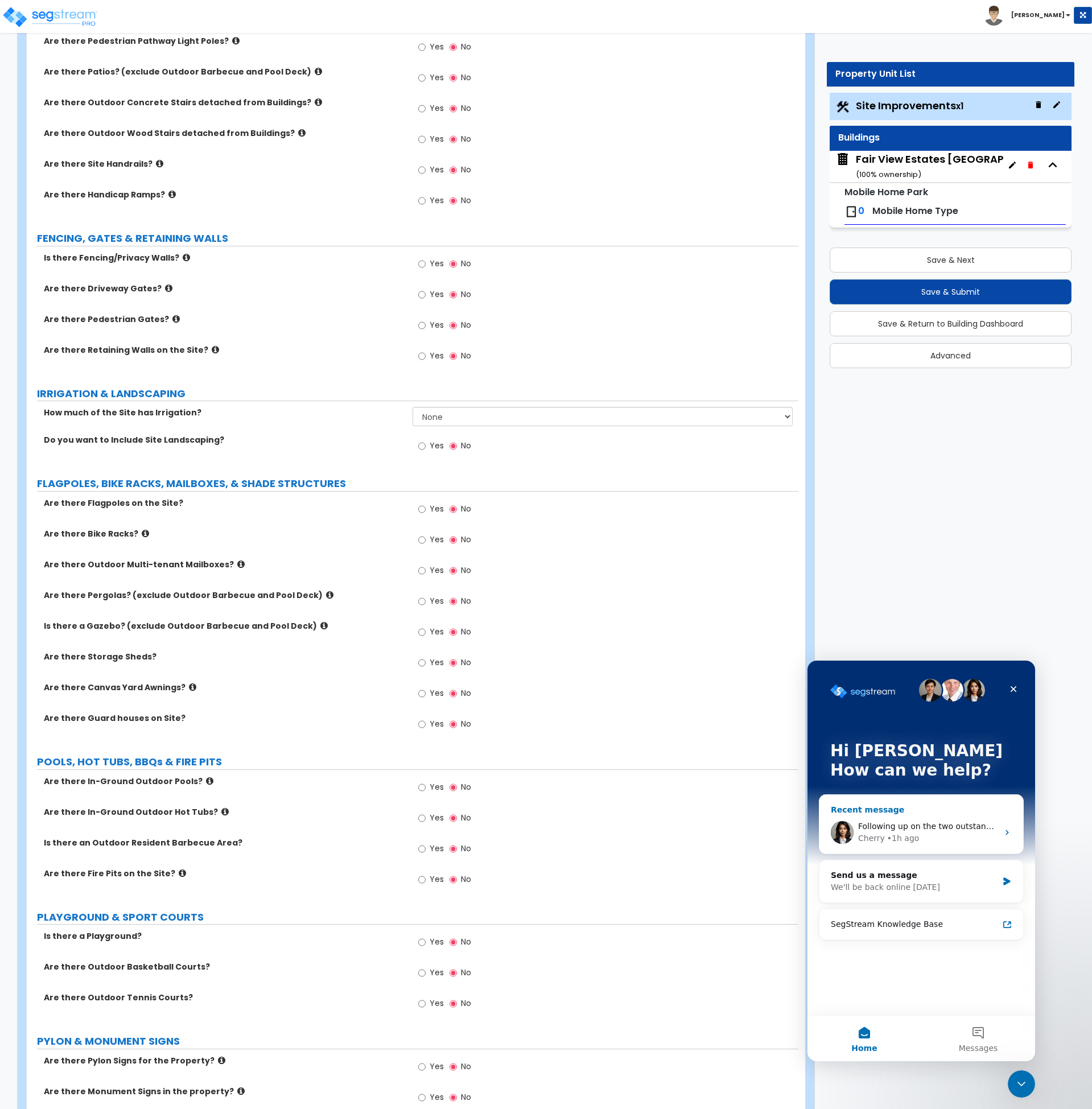
click at [919, 826] on span "Following up on the two outstanding shower "duplication" issue. Please provide …" at bounding box center [1063, 826] width 410 height 9
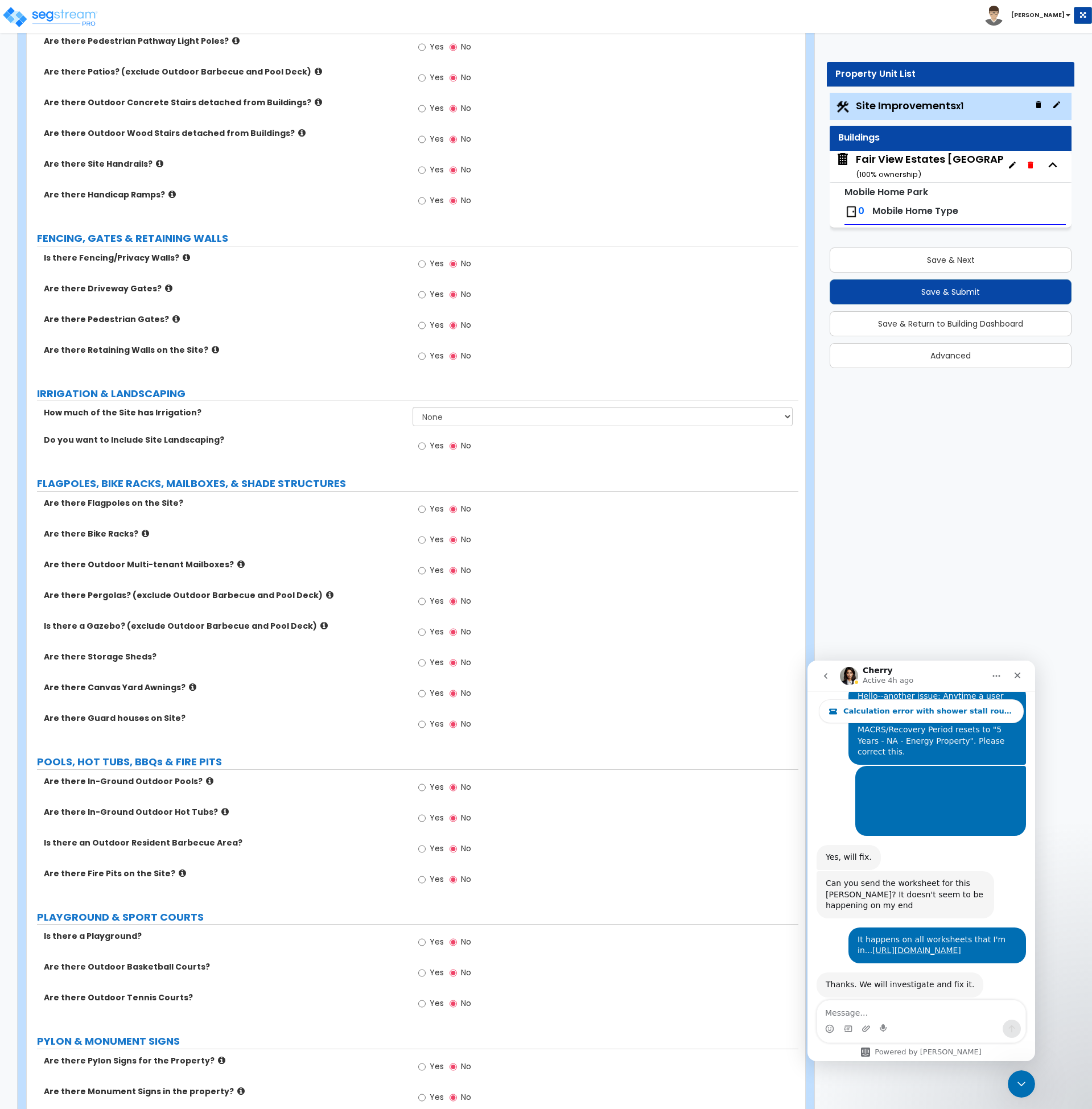
scroll to position [1262, 0]
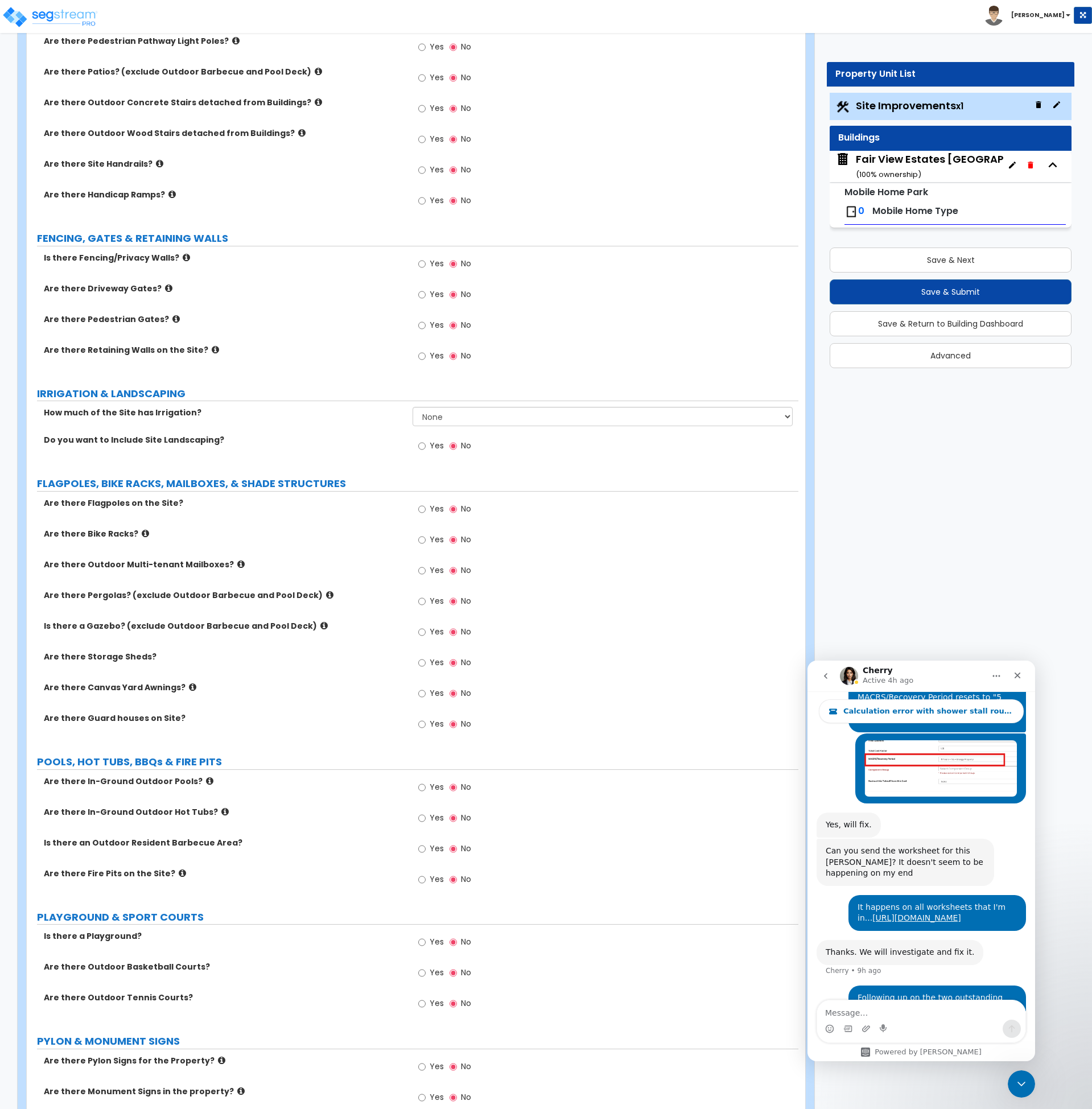
click at [828, 676] on icon "go back" at bounding box center [826, 676] width 9 height 9
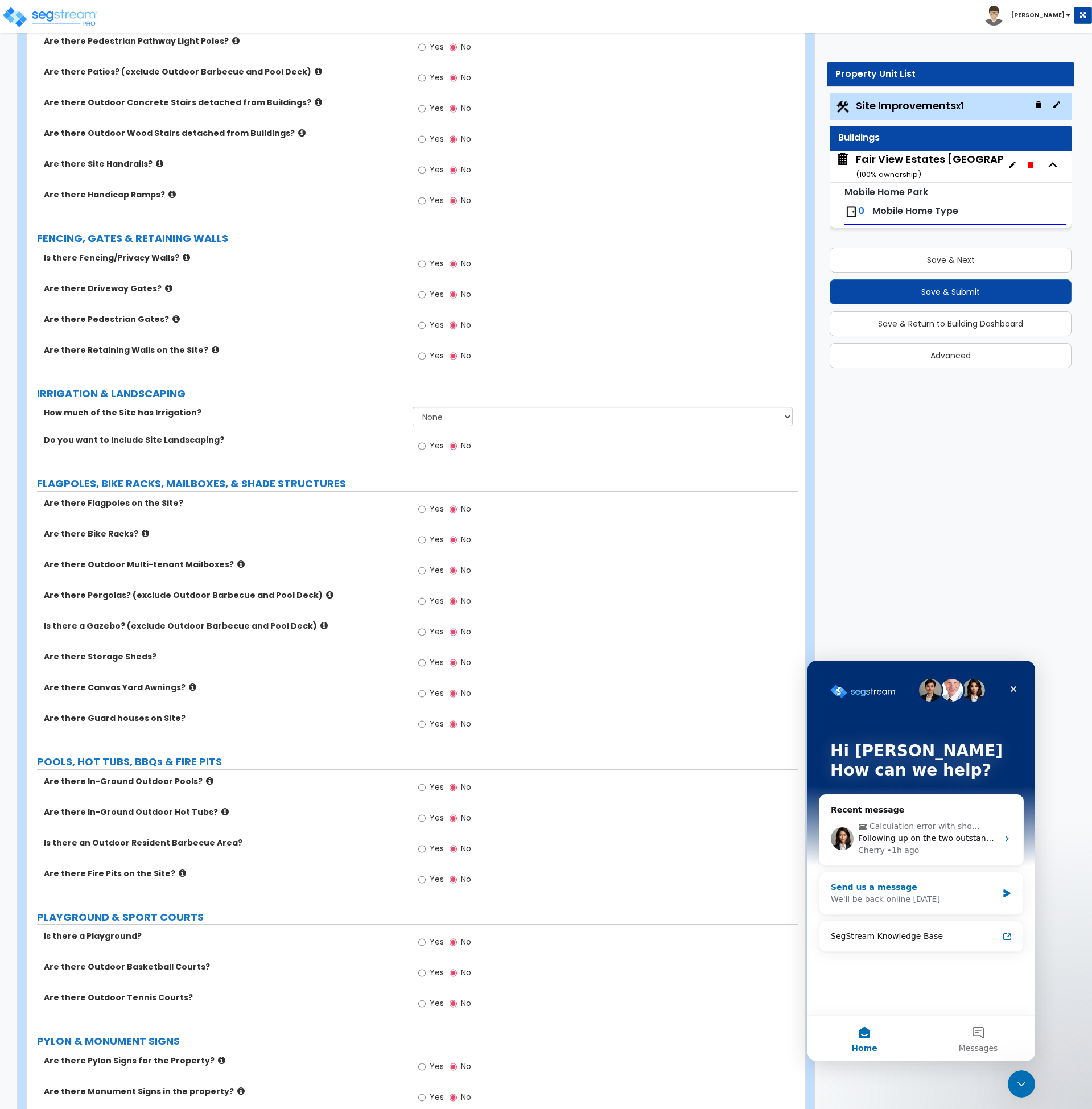
click at [901, 891] on div "Send us a message" at bounding box center [914, 887] width 167 height 12
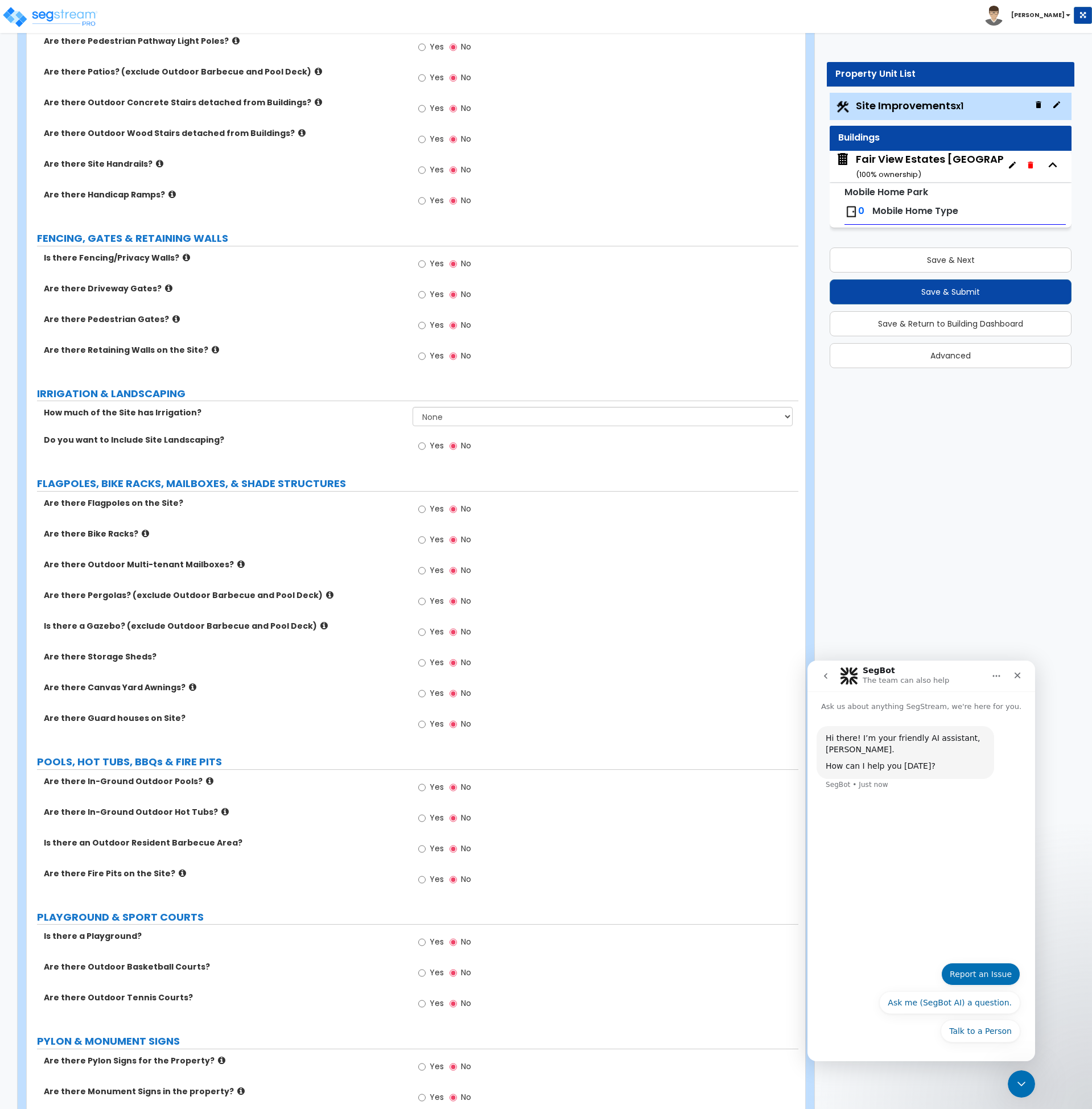
click at [987, 974] on button "Report an Issue" at bounding box center [981, 974] width 79 height 23
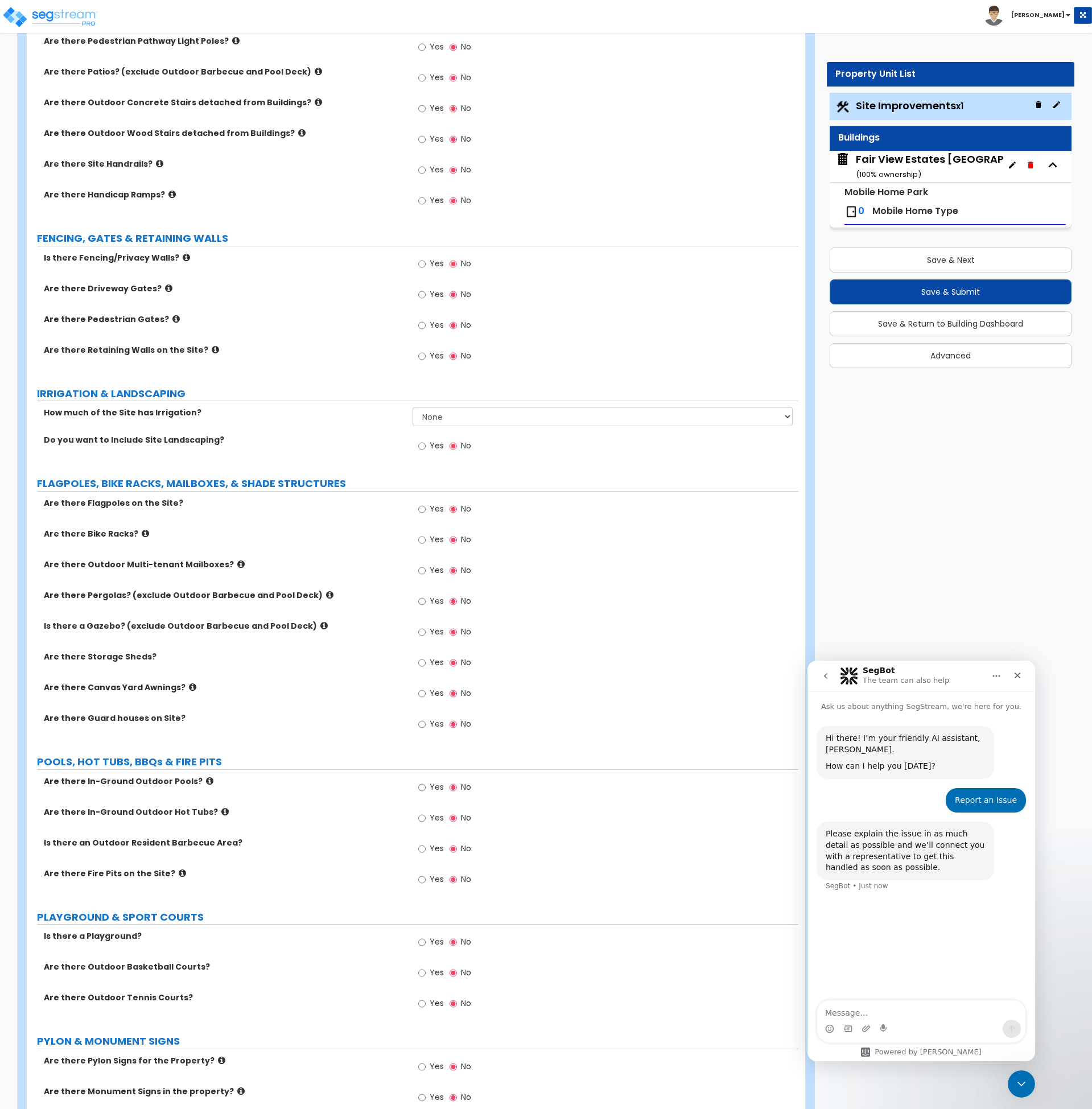
click at [890, 1012] on textarea "Message…" at bounding box center [922, 1009] width 208 height 19
type textarea "I'm trying to advance to the Buildings this this workflow, but SegStream won't …"
click at [711, 668] on div "Yes No" at bounding box center [605, 666] width 386 height 31
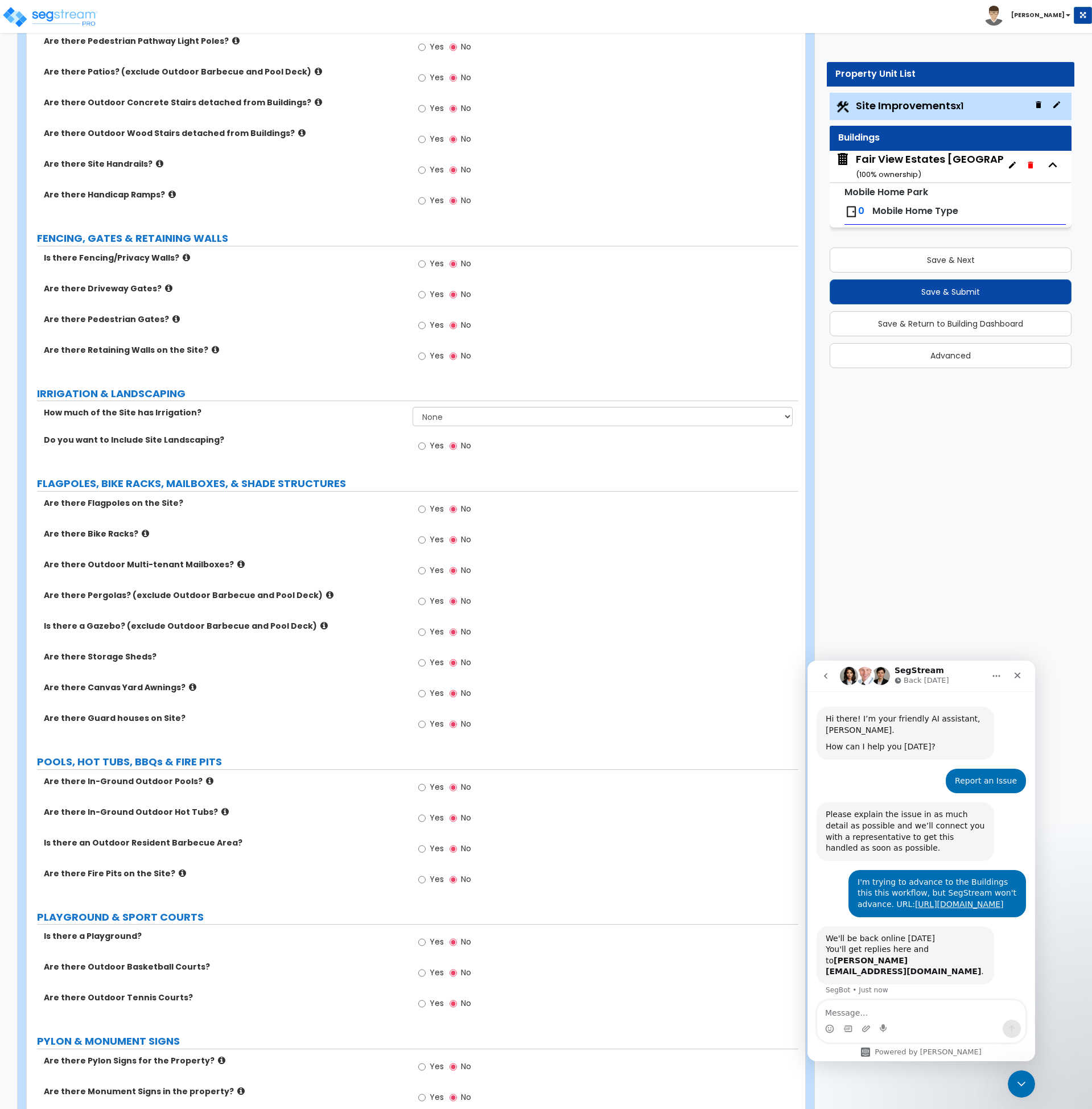
scroll to position [71, 0]
